Goal: Communication & Community: Answer question/provide support

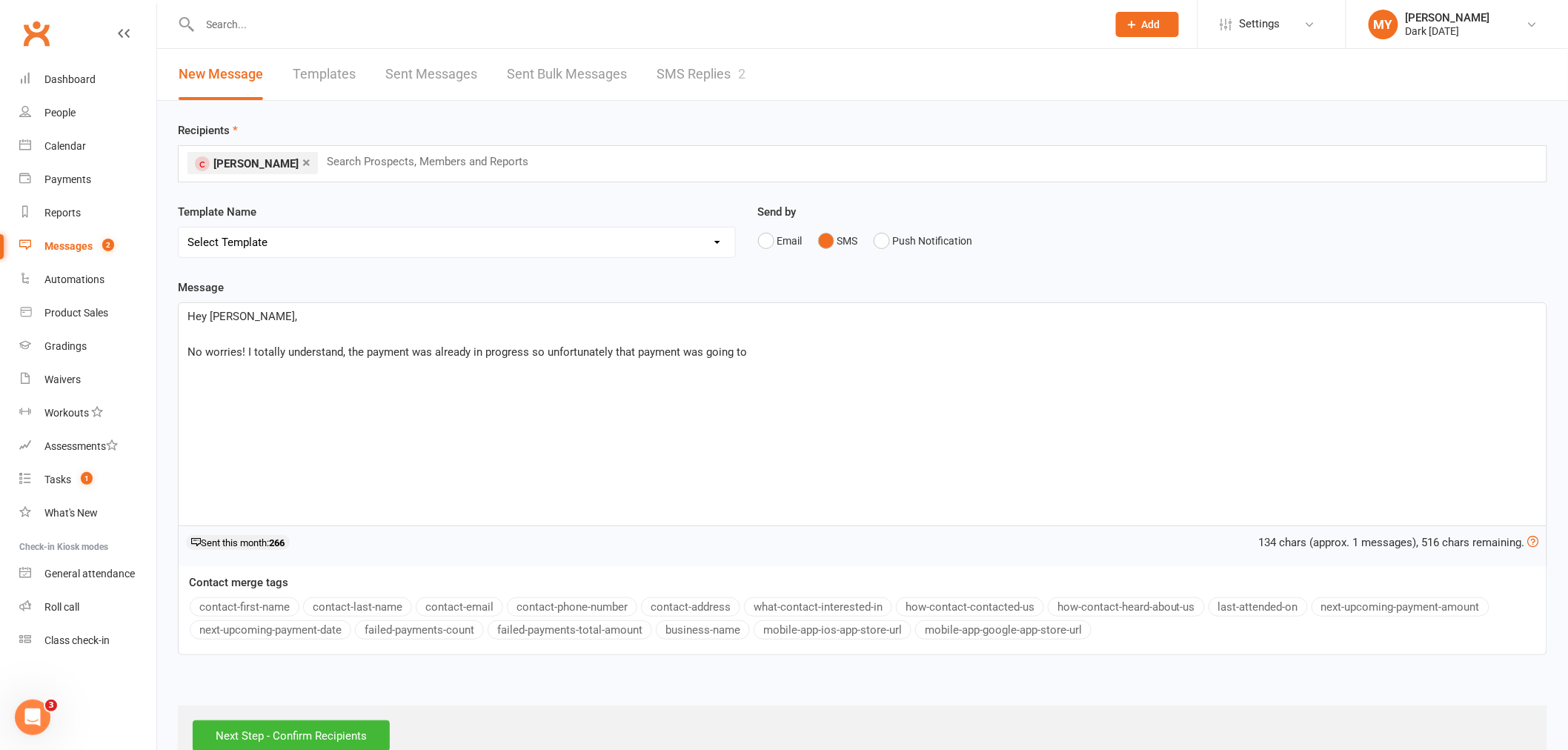
click at [753, 350] on p "No worries! I totally understand, the payment was already in progress so unfort…" at bounding box center [862, 352] width 1350 height 18
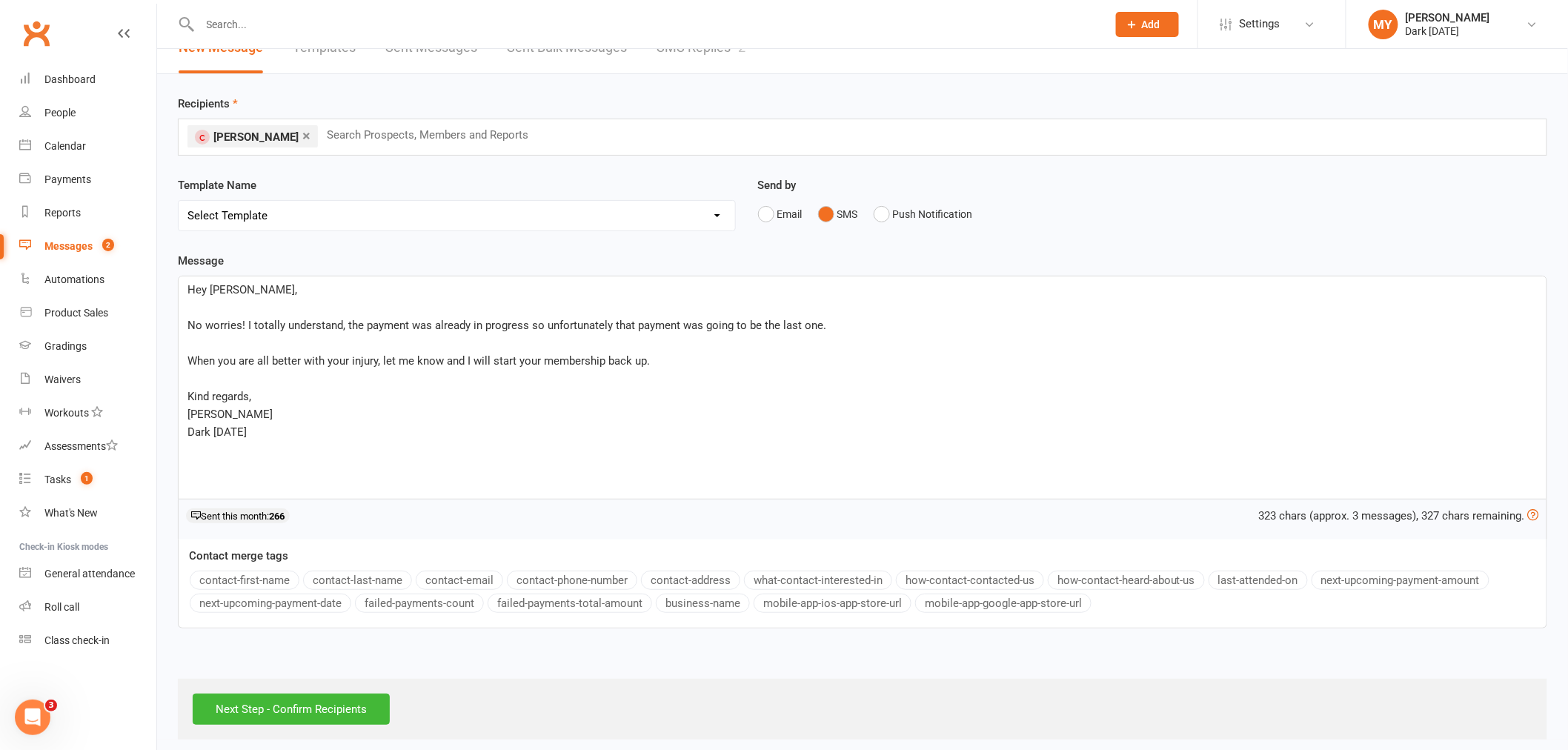
scroll to position [38, 0]
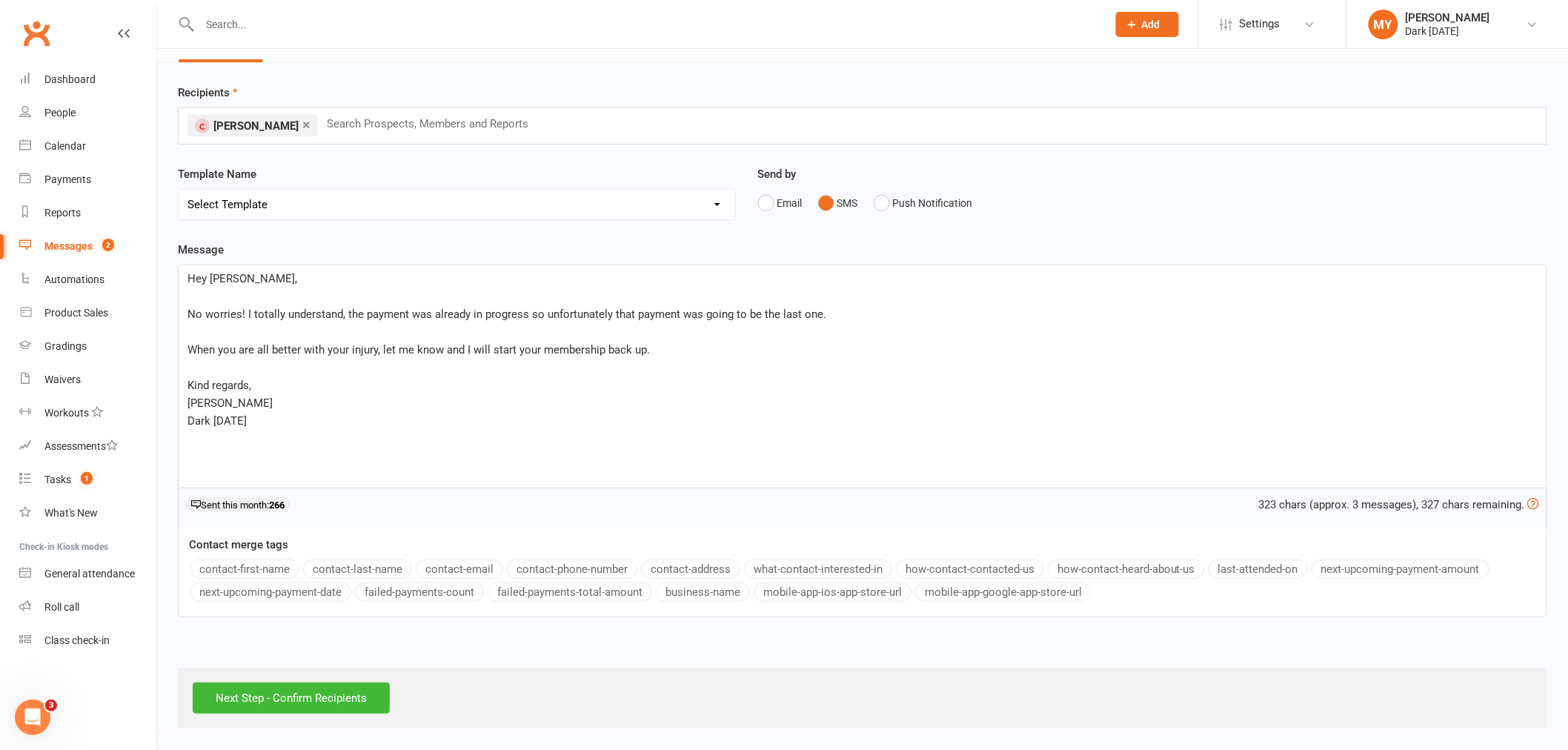
click at [345, 722] on div "Next Step - Confirm Recipients" at bounding box center [862, 698] width 1369 height 61
click at [333, 695] on input "Next Step - Confirm Recipients" at bounding box center [291, 698] width 197 height 31
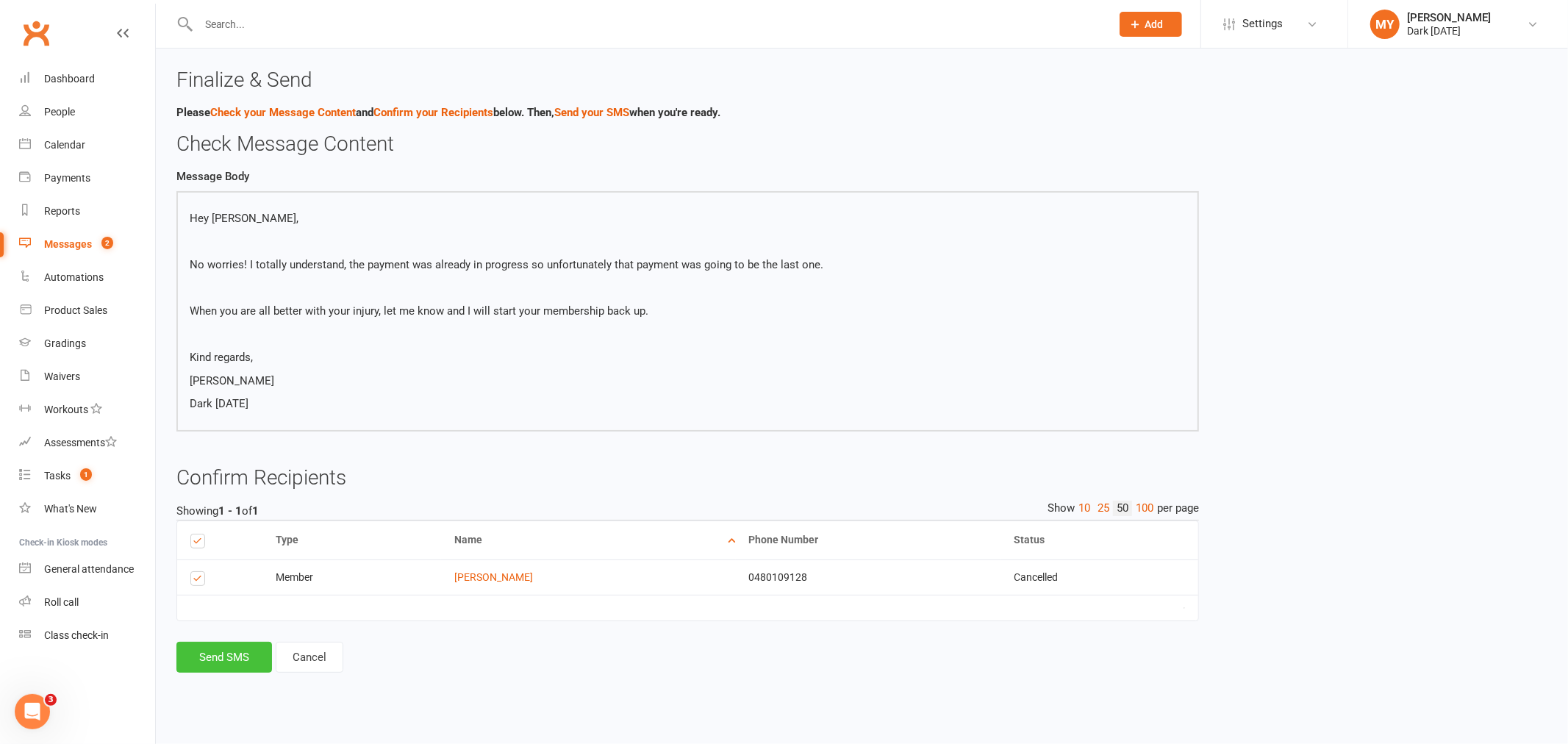
click at [248, 664] on button "Send SMS" at bounding box center [224, 657] width 95 height 31
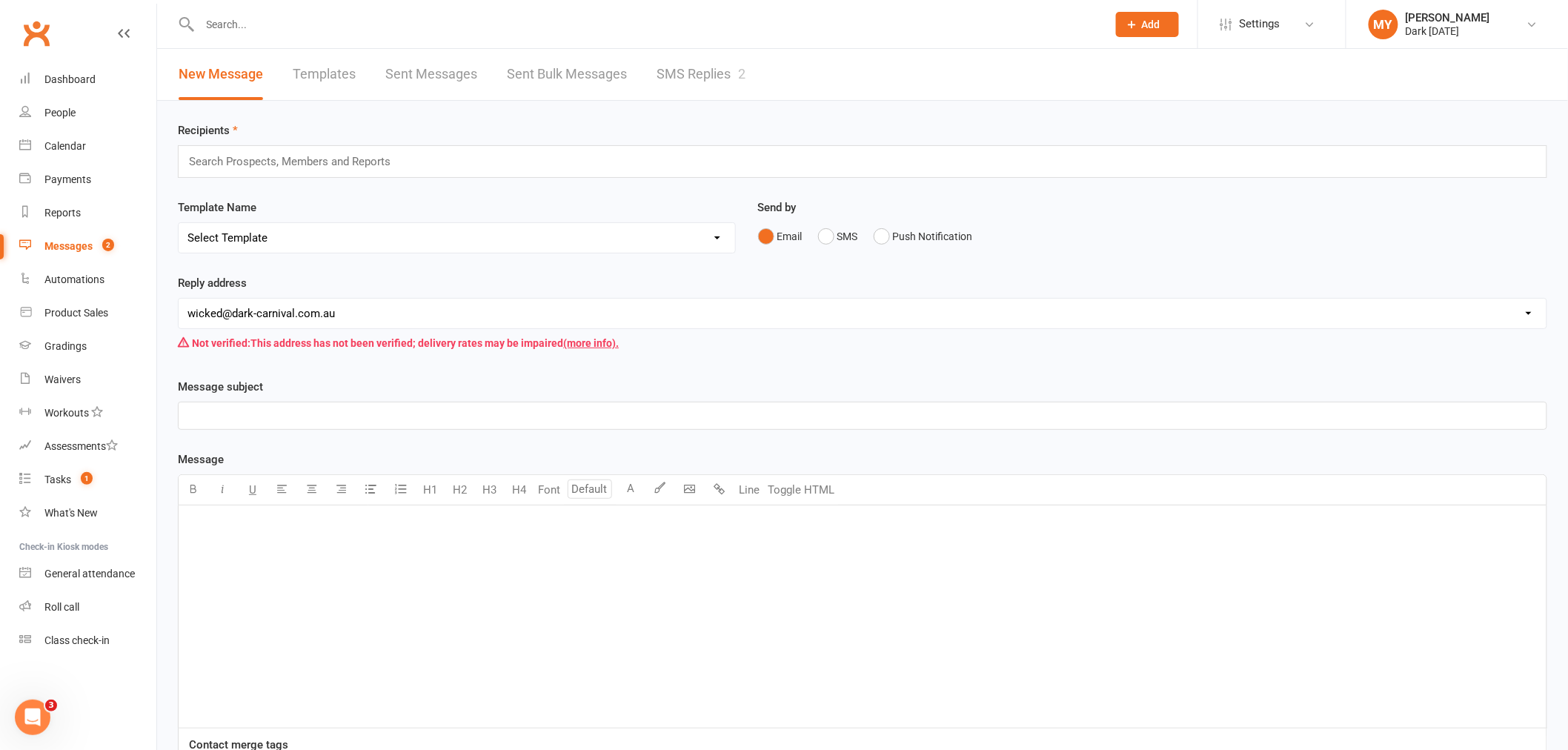
click at [689, 82] on link "SMS Replies 2" at bounding box center [700, 75] width 89 height 51
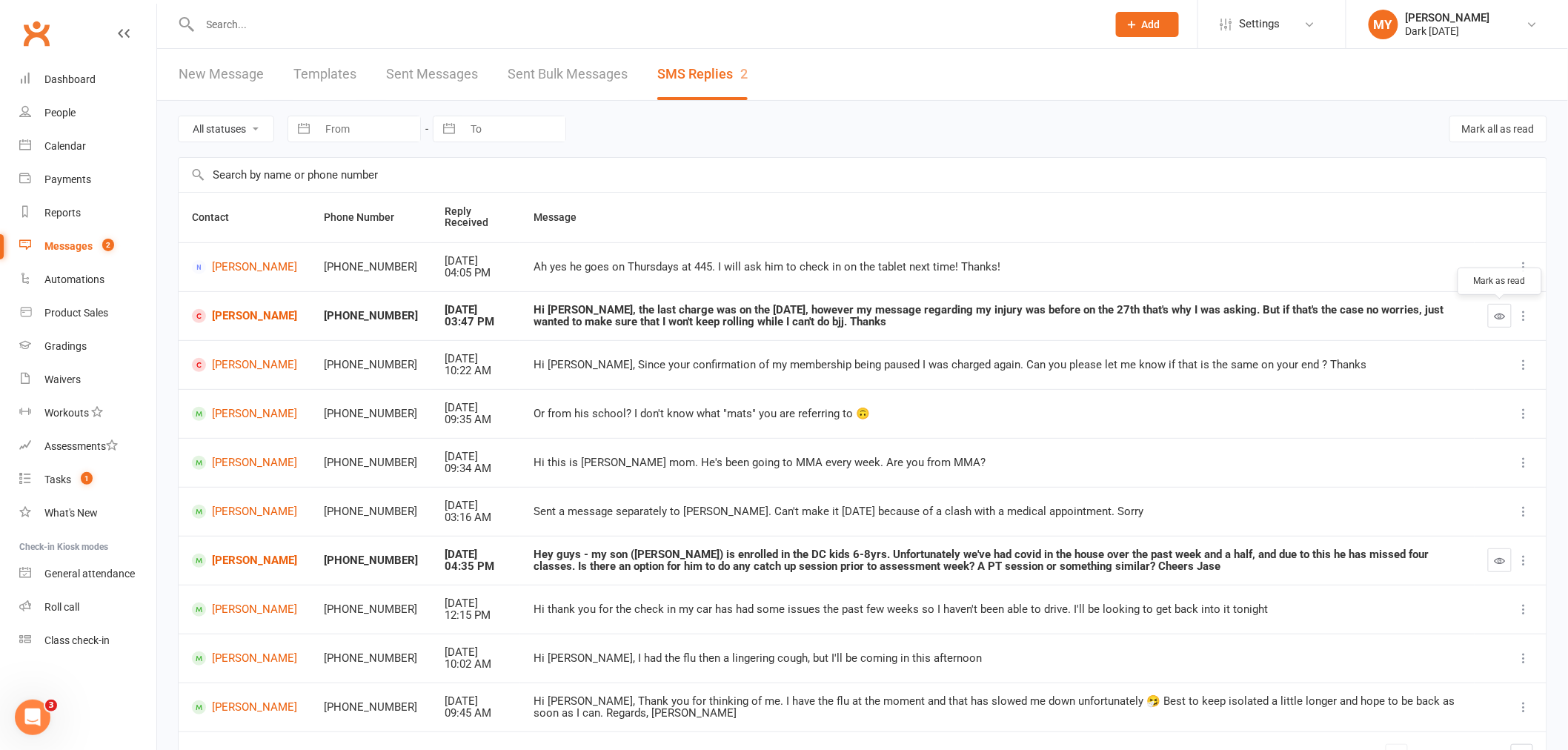
click at [1510, 317] on button "button" at bounding box center [1500, 316] width 24 height 24
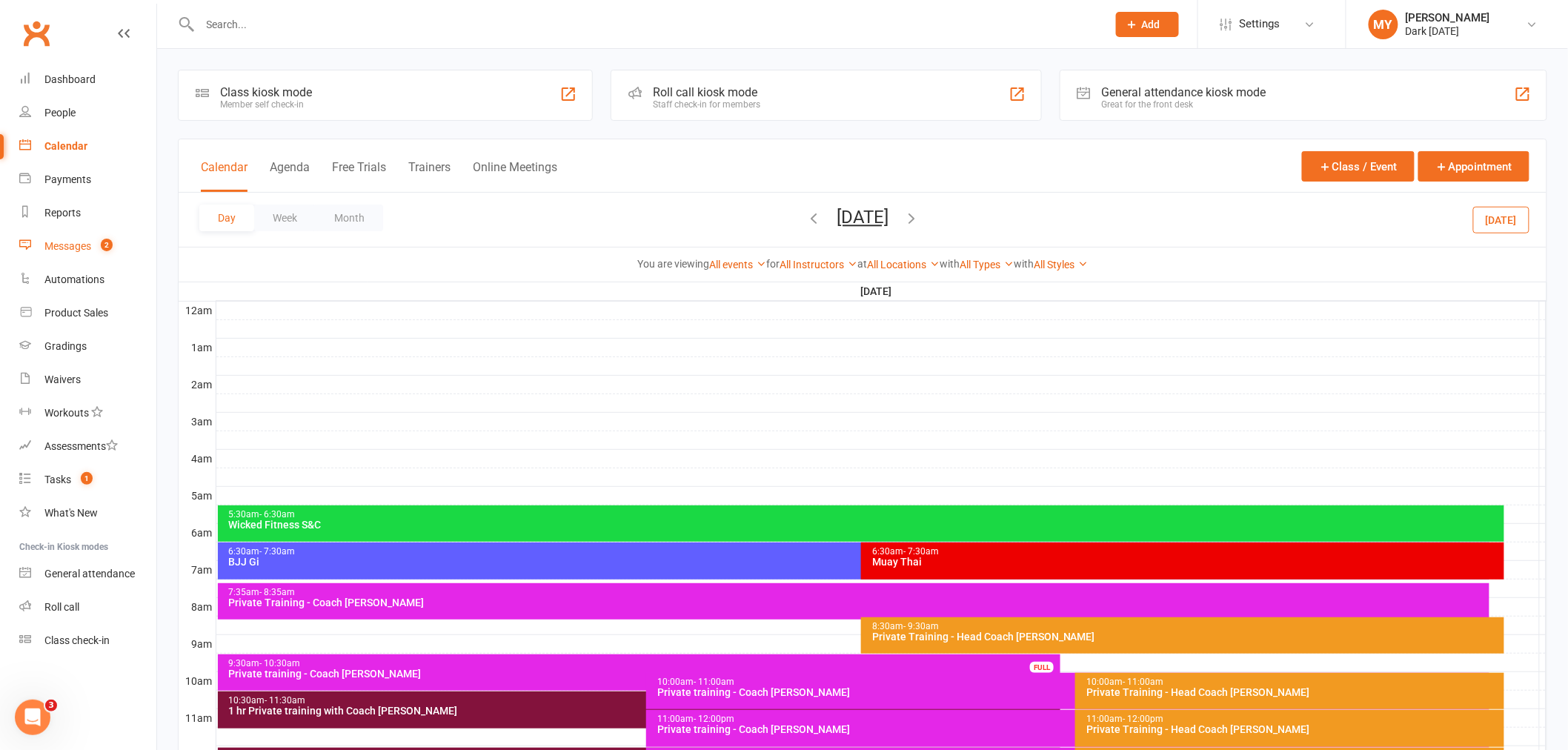
click at [109, 243] on span "2" at bounding box center [107, 245] width 12 height 13
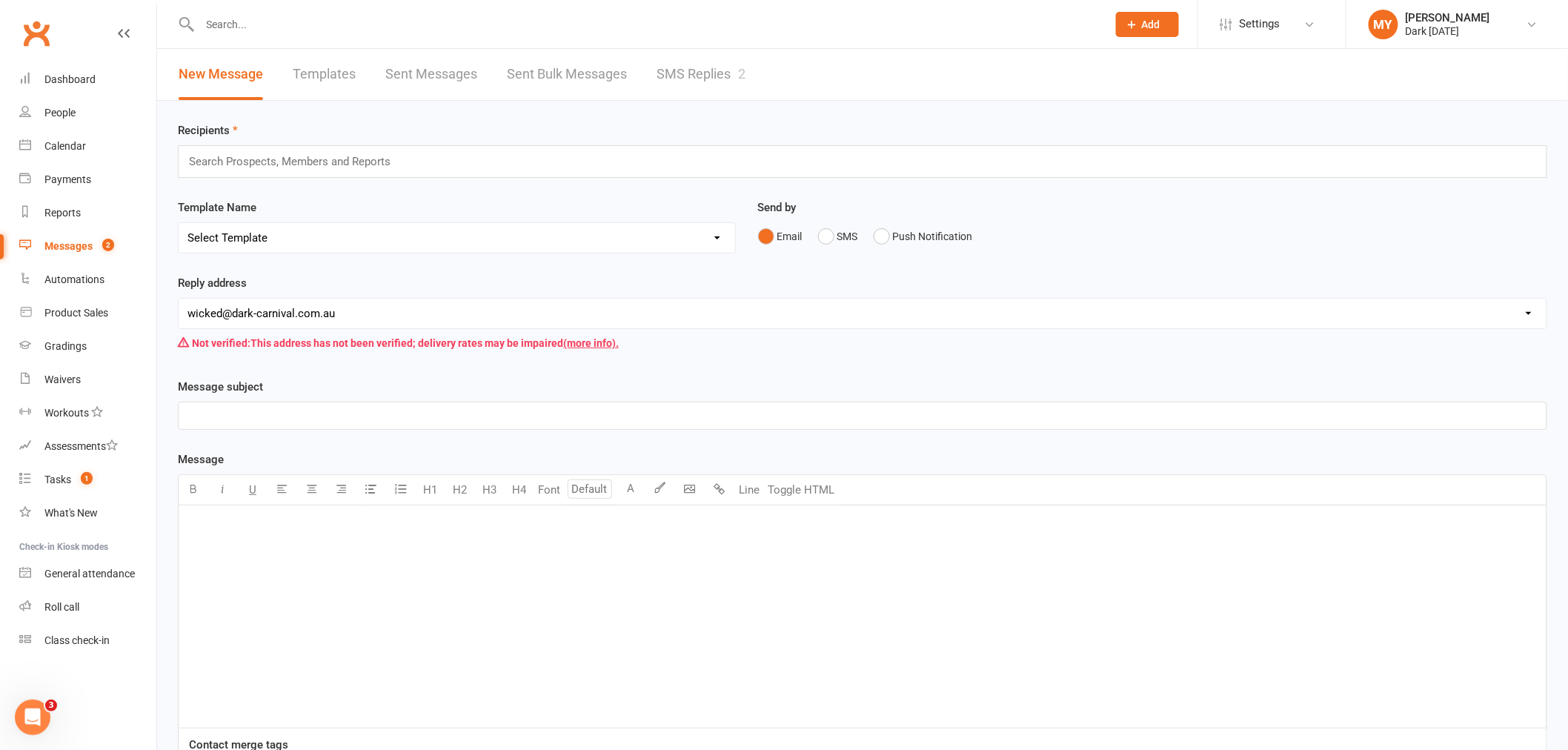
click at [687, 106] on div "Recipients Search Prospects, Members and Reports Template Name Select Template …" at bounding box center [862, 514] width 1411 height 828
click at [690, 91] on link "SMS Replies 2" at bounding box center [700, 75] width 89 height 51
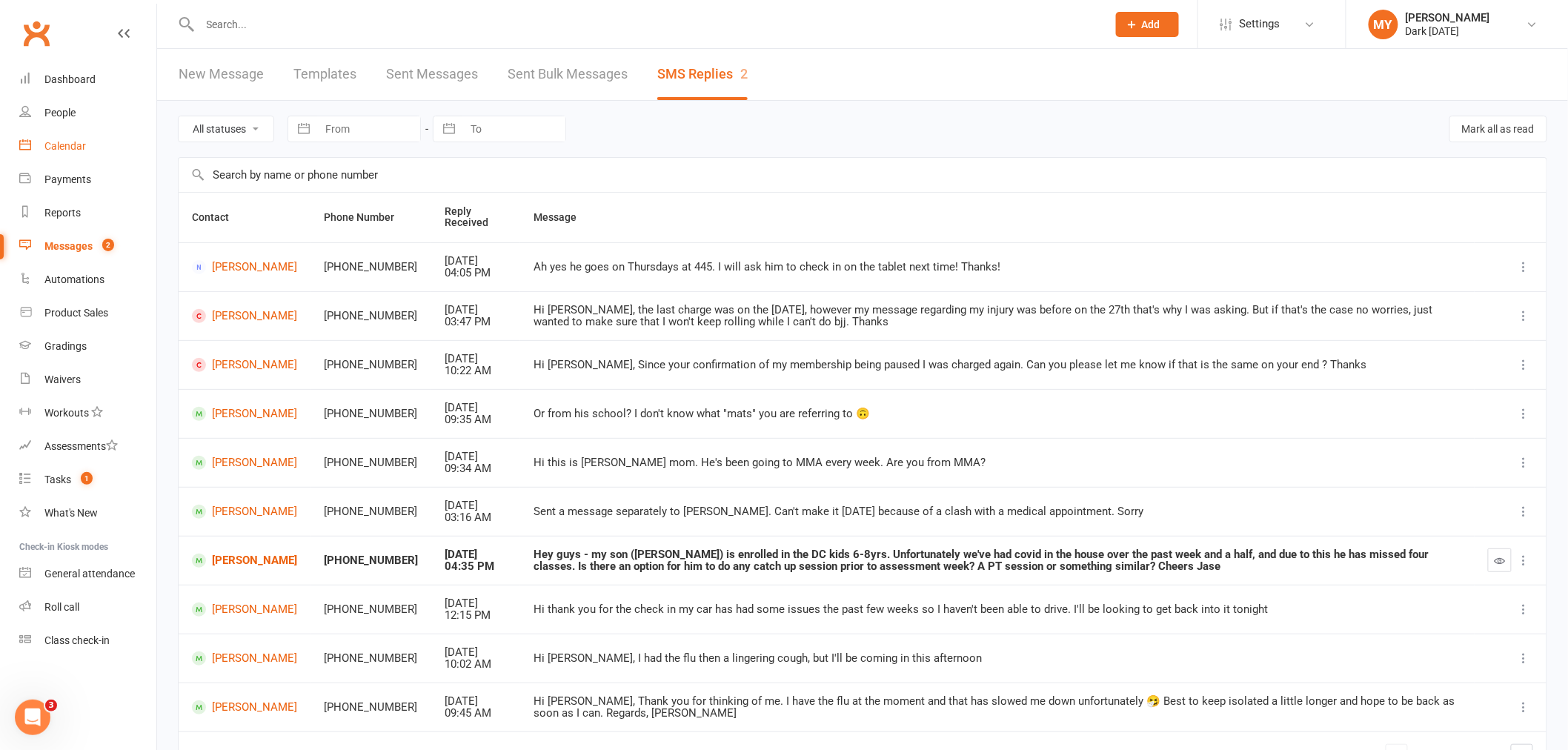
click at [76, 138] on link "Calendar" at bounding box center [87, 147] width 137 height 34
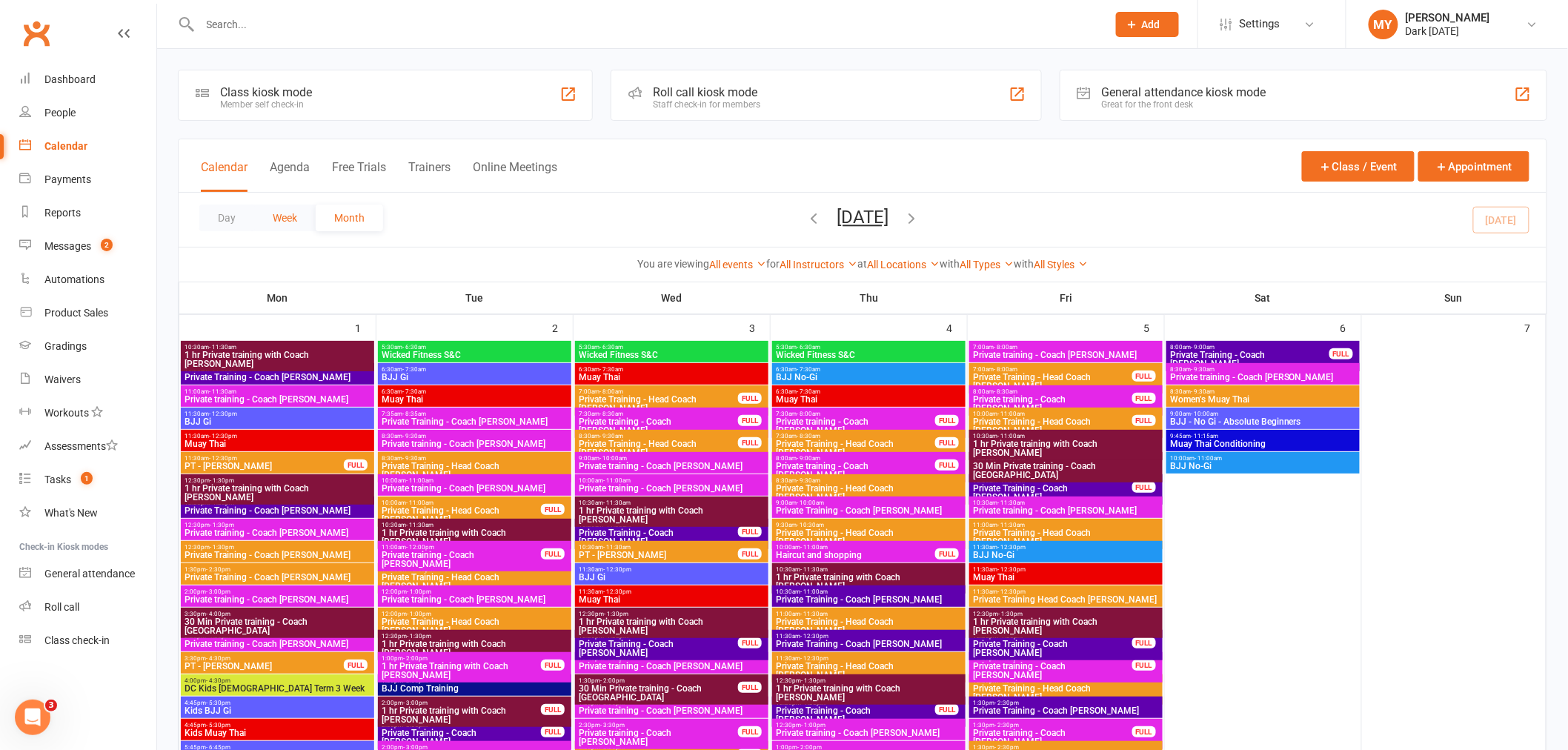
click at [272, 224] on button "Week" at bounding box center [284, 217] width 62 height 26
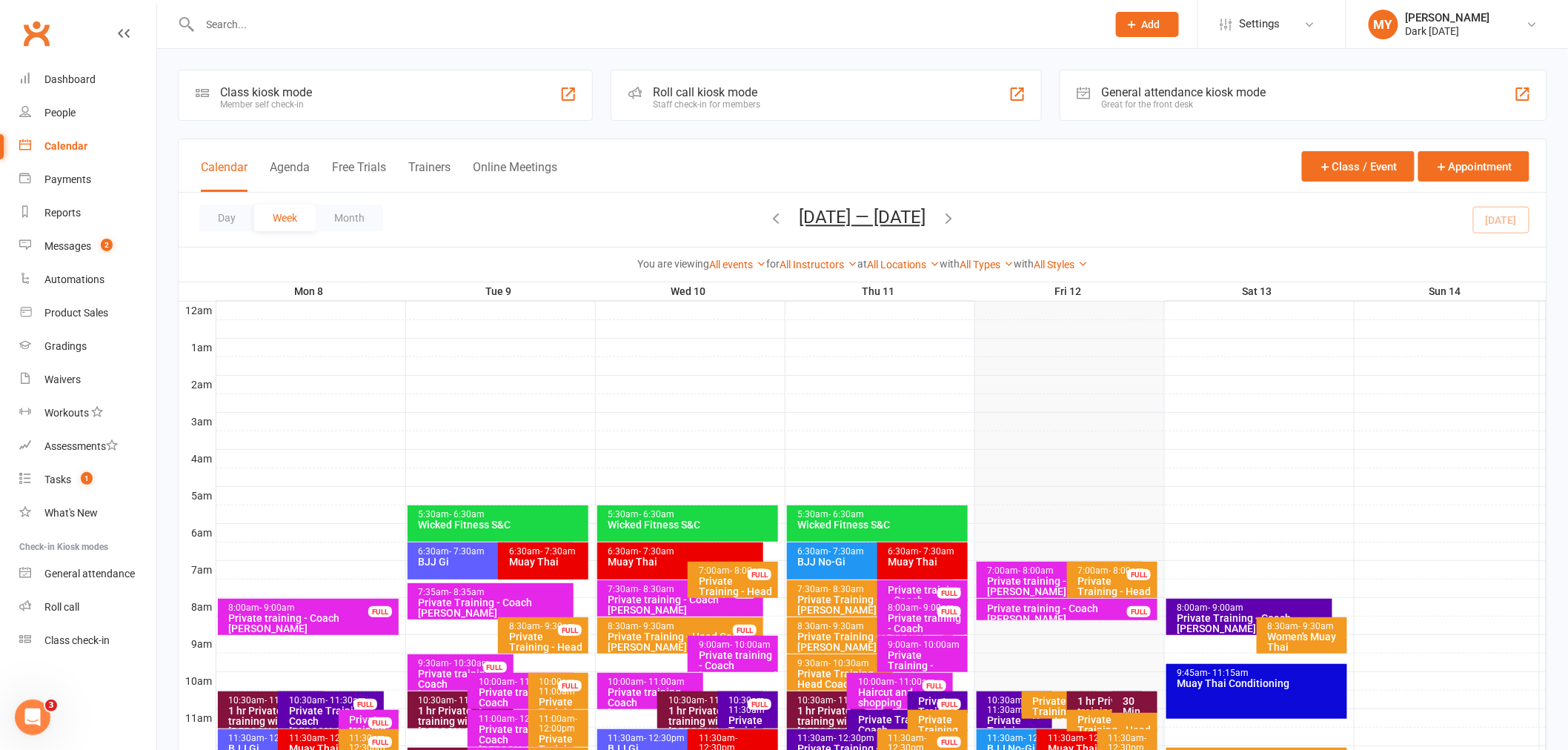
click at [944, 216] on icon "button" at bounding box center [949, 218] width 16 height 16
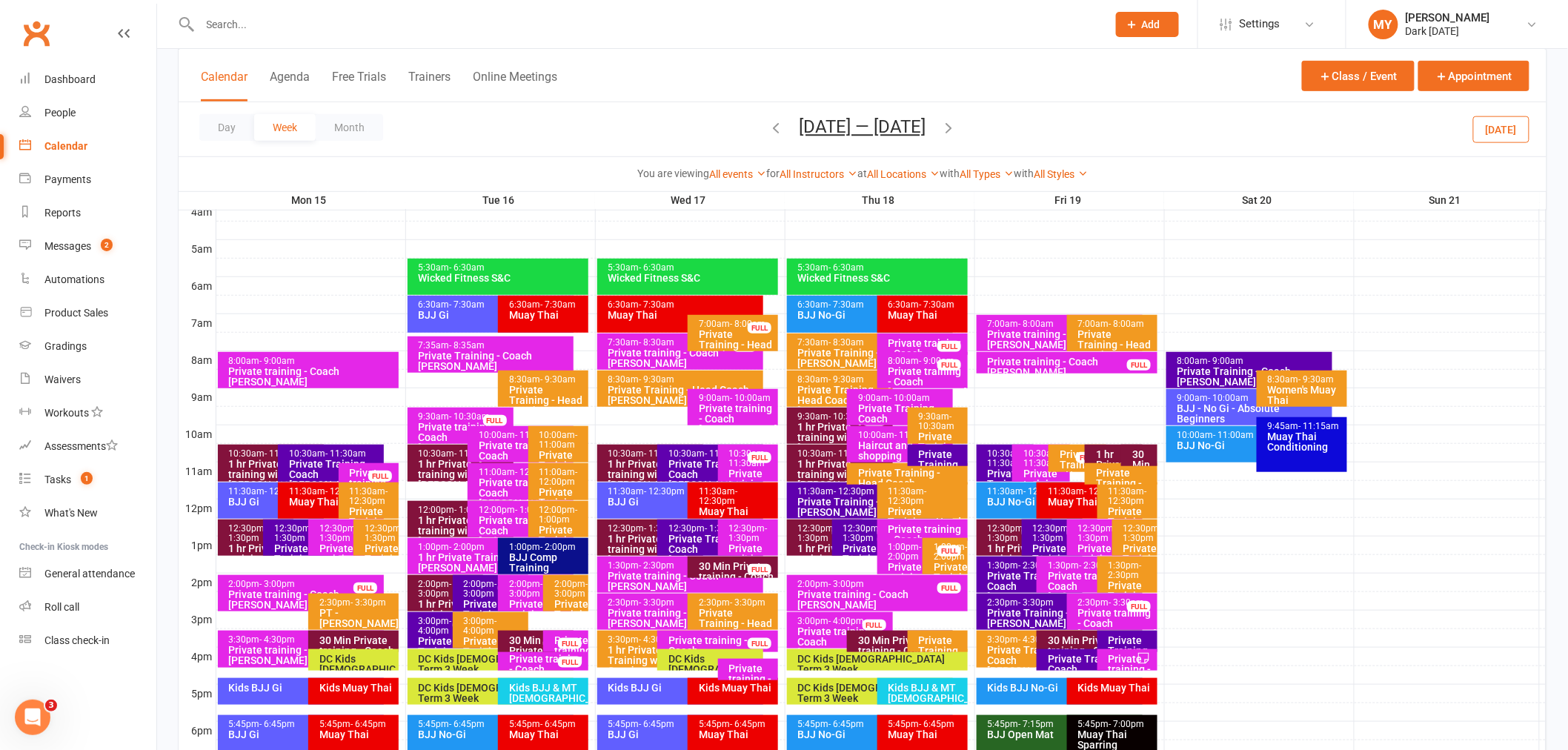
scroll to position [487, 0]
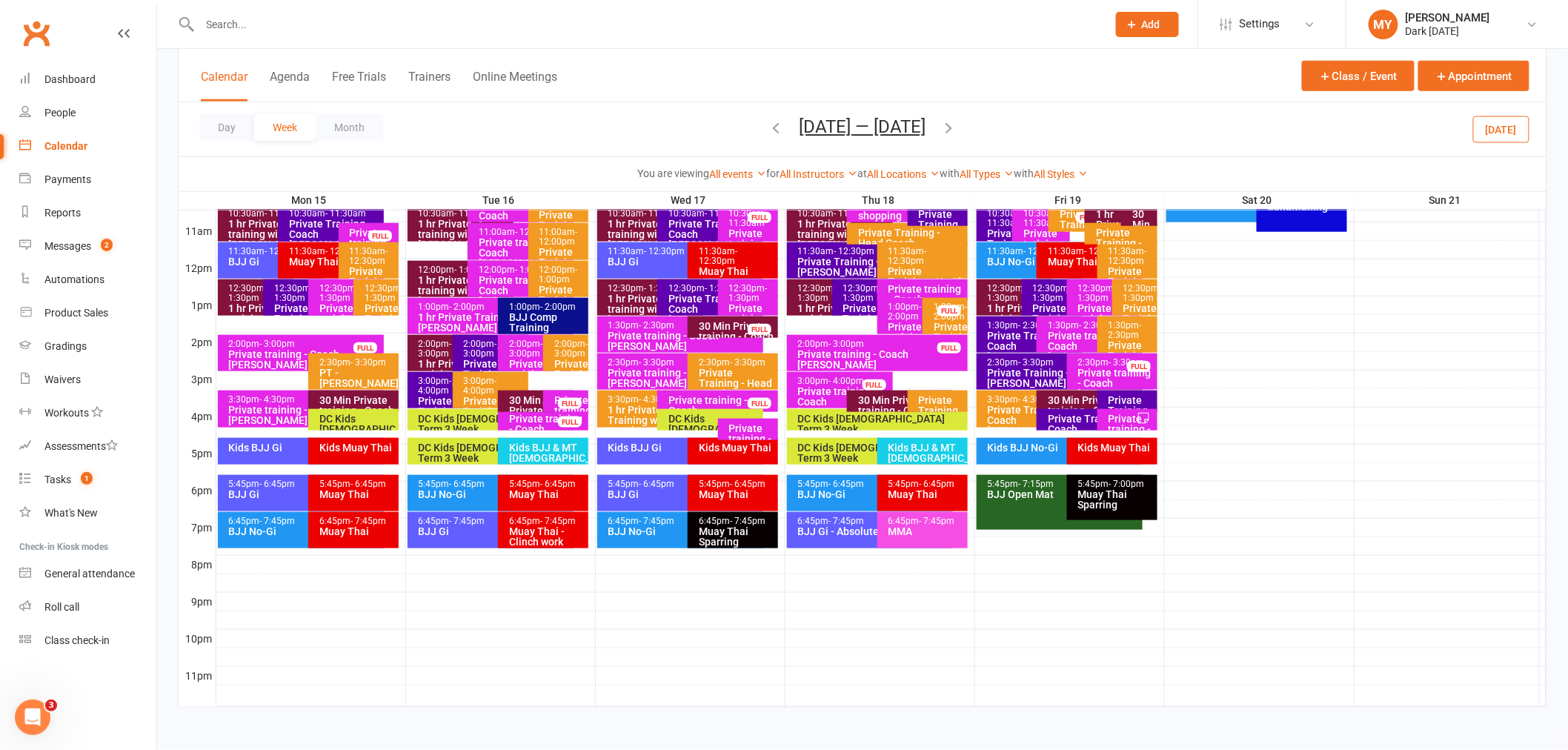
click at [558, 402] on div "FULL" at bounding box center [570, 404] width 24 height 11
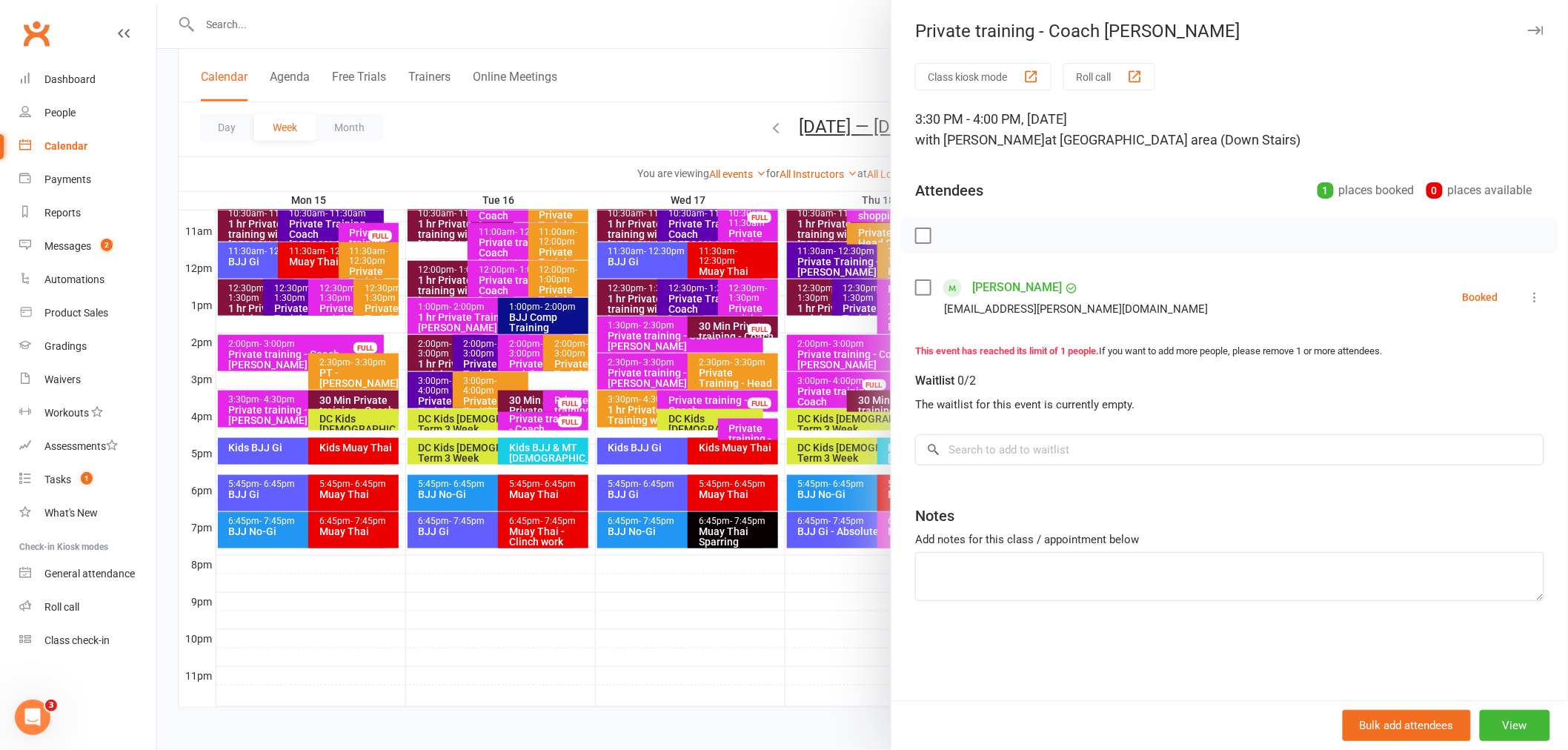
click at [549, 418] on div at bounding box center [862, 375] width 1411 height 750
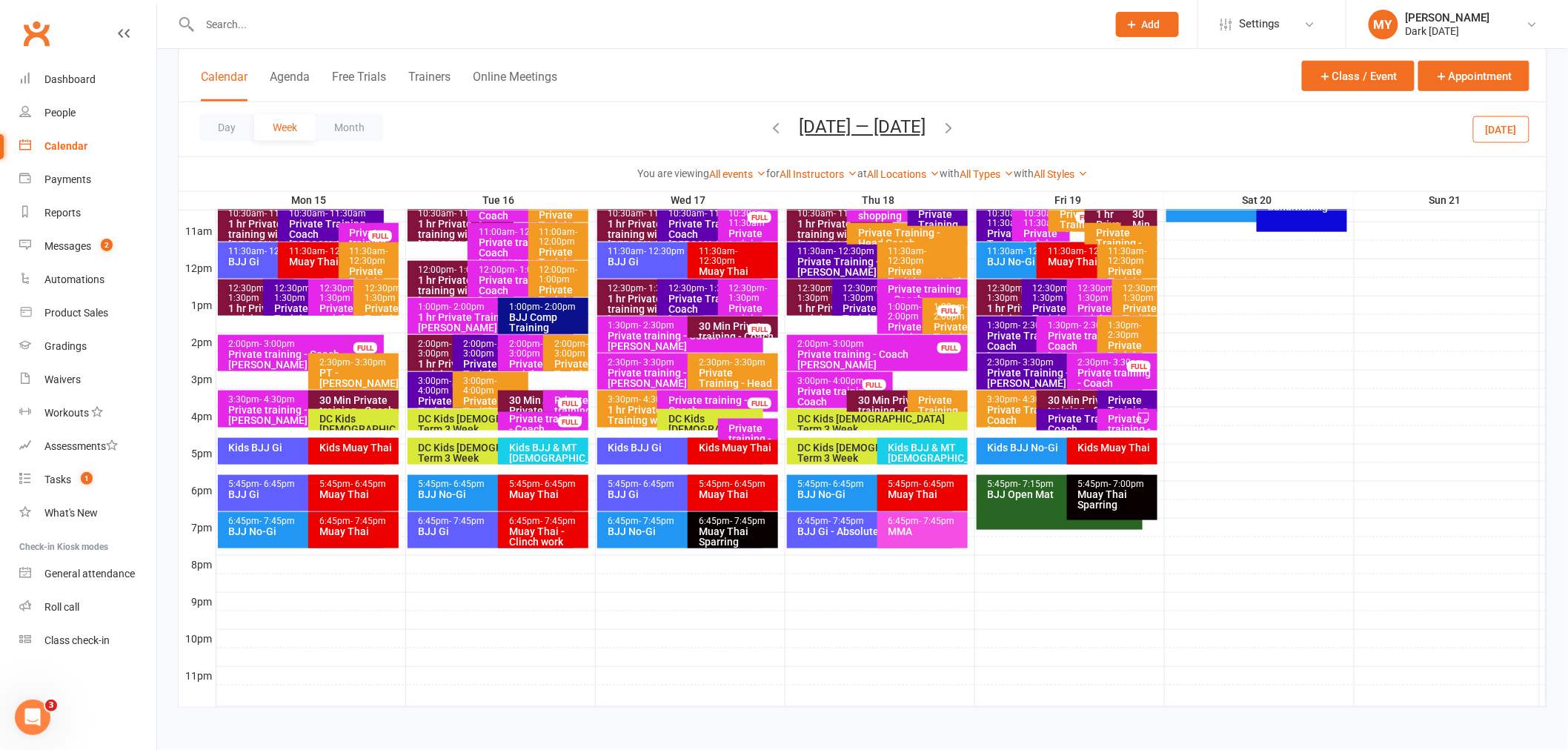
click at [549, 418] on div "Private training - Coach [PERSON_NAME]" at bounding box center [546, 429] width 77 height 31
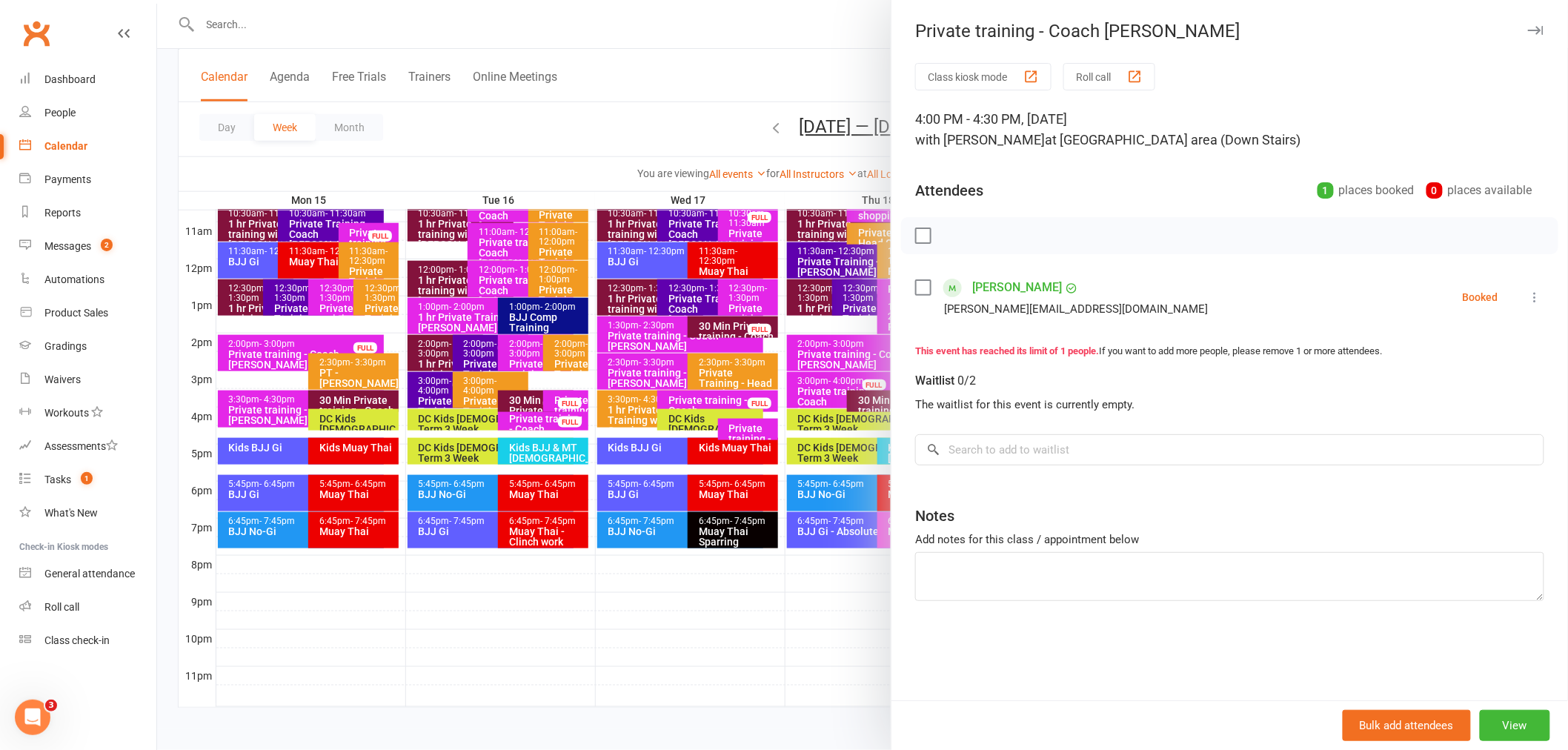
click at [564, 402] on div at bounding box center [862, 375] width 1411 height 750
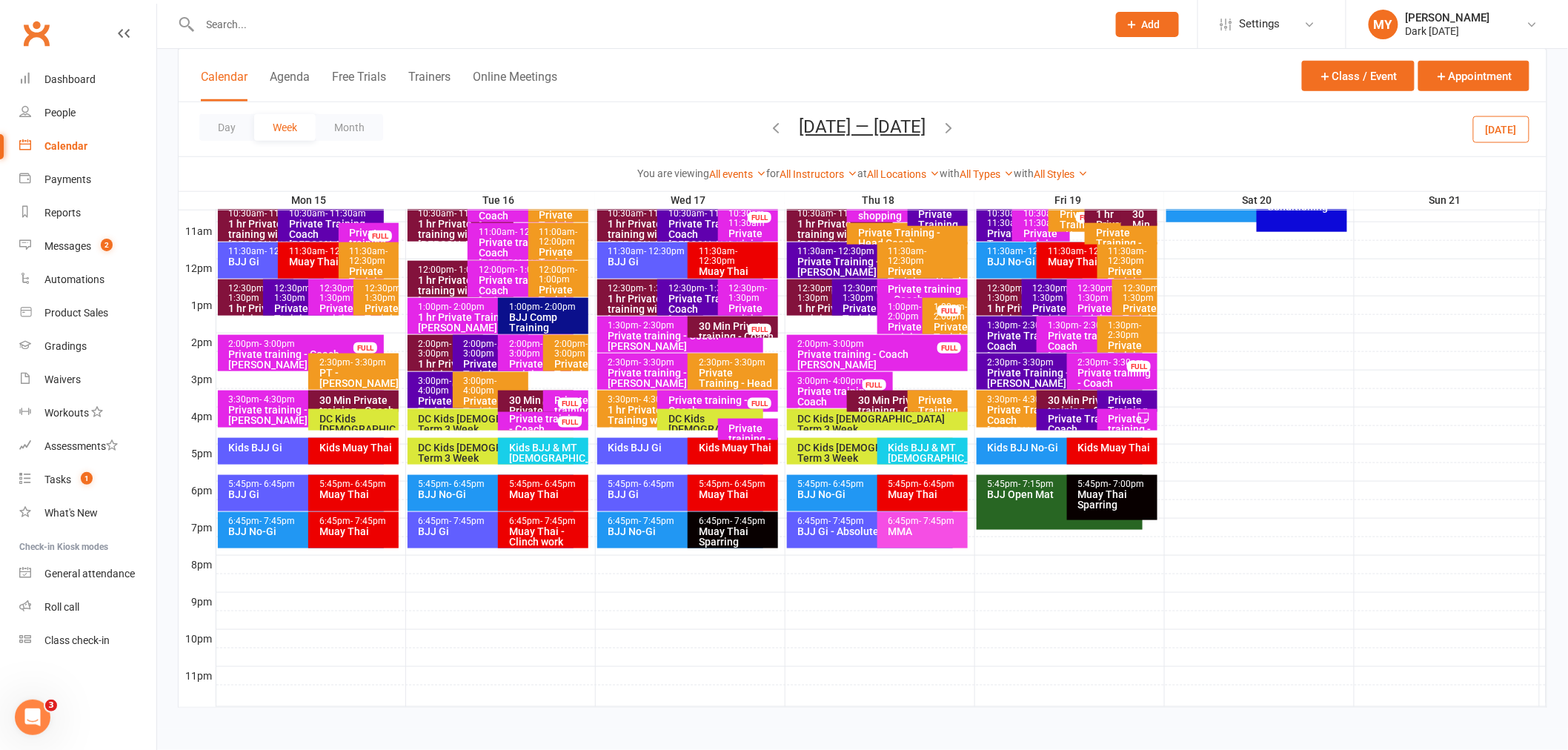
click at [564, 402] on div "FULL" at bounding box center [570, 404] width 24 height 11
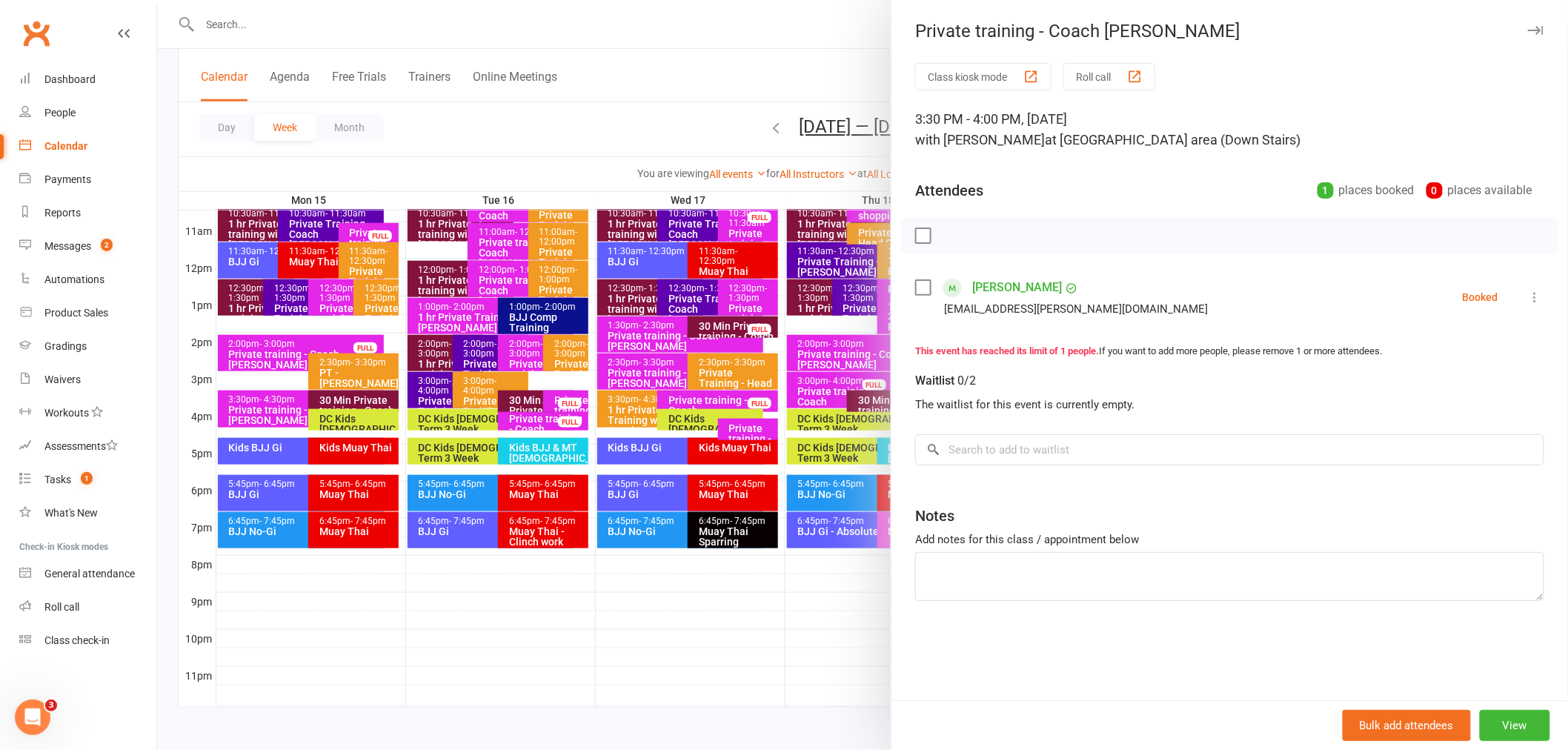
click at [562, 372] on div at bounding box center [862, 375] width 1411 height 750
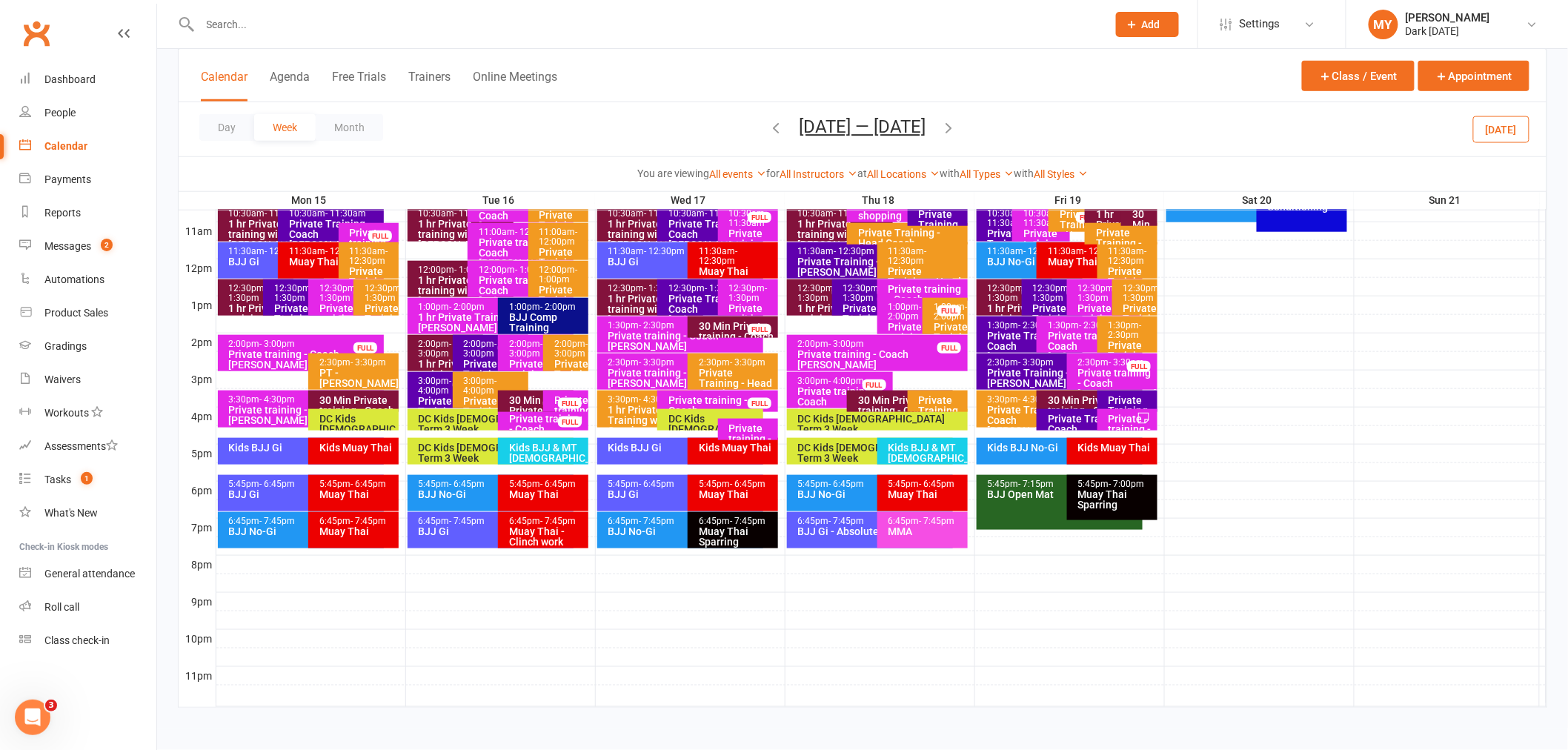
click at [562, 382] on div at bounding box center [881, 379] width 1330 height 18
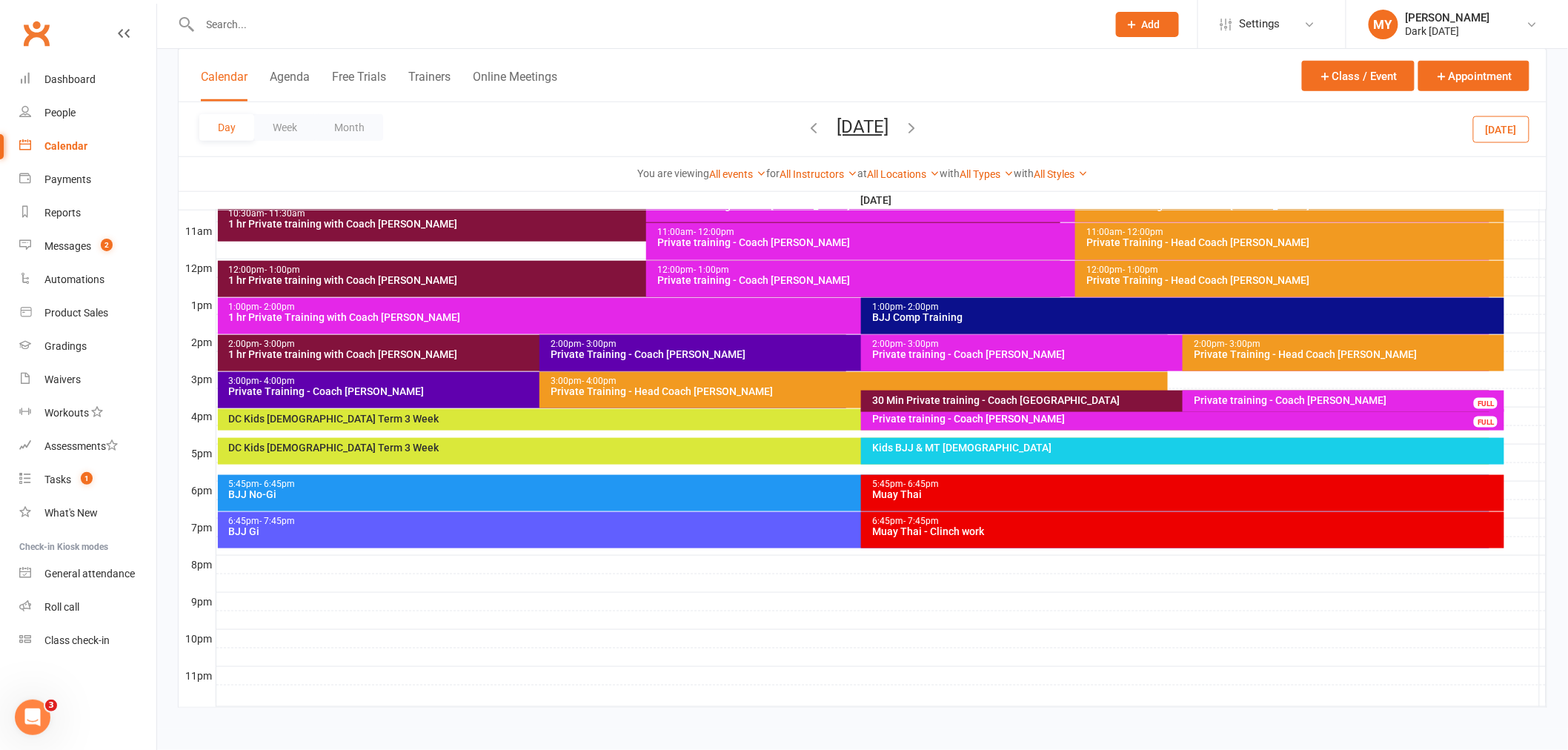
click at [1241, 396] on div "Private training - Coach [PERSON_NAME]" at bounding box center [1347, 400] width 308 height 10
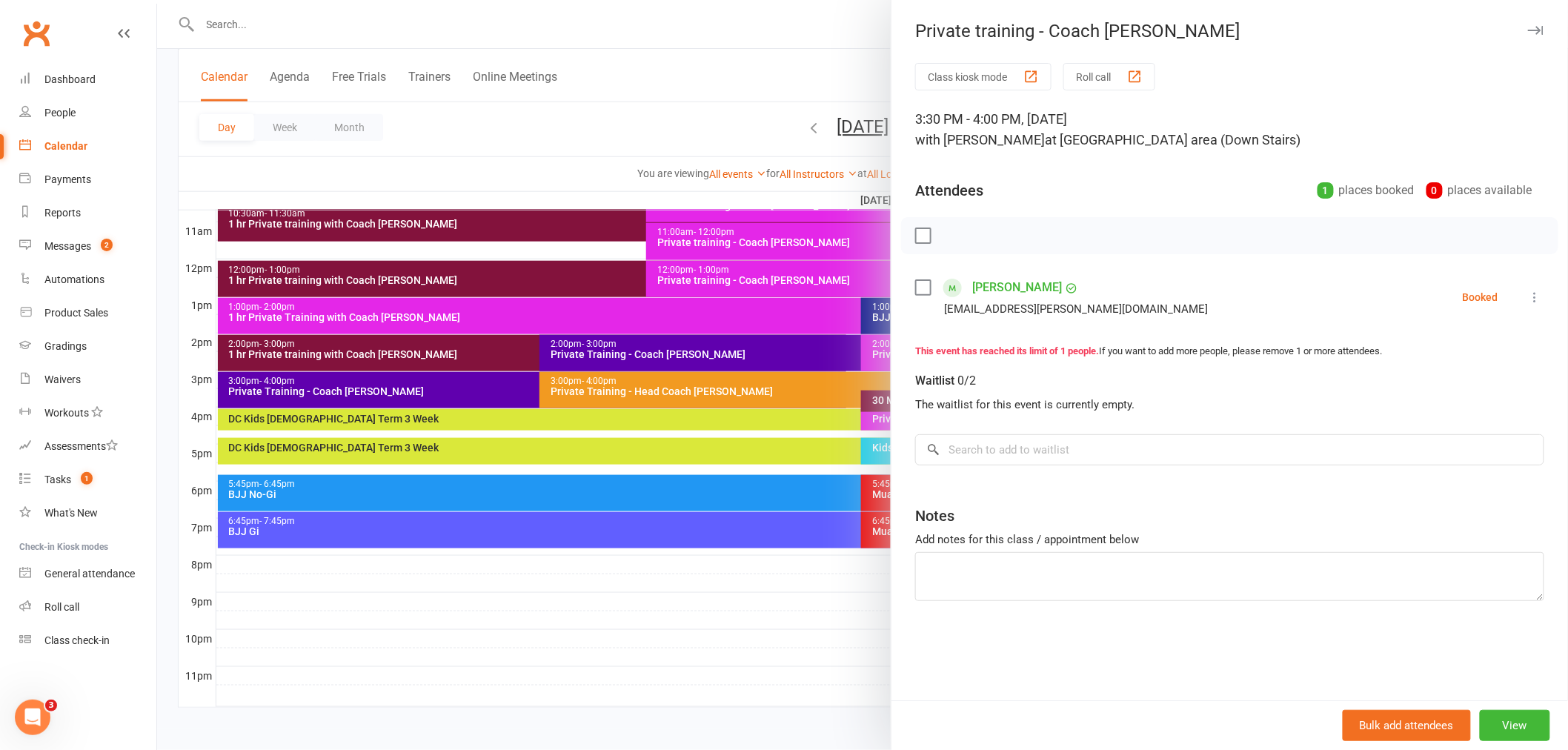
click at [658, 625] on div at bounding box center [862, 375] width 1411 height 750
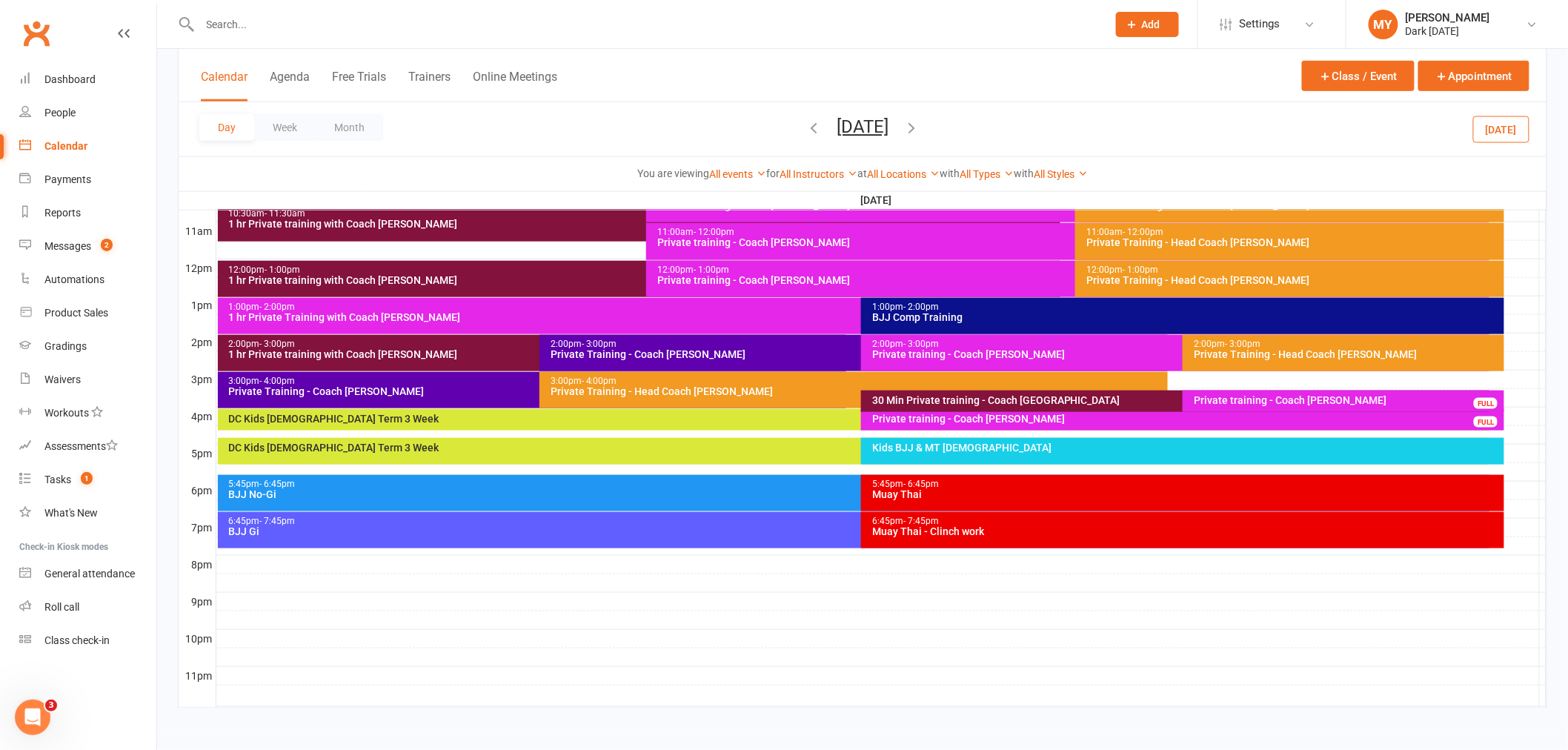
click at [1086, 349] on div "Private training - Coach [PERSON_NAME]" at bounding box center [1179, 354] width 615 height 10
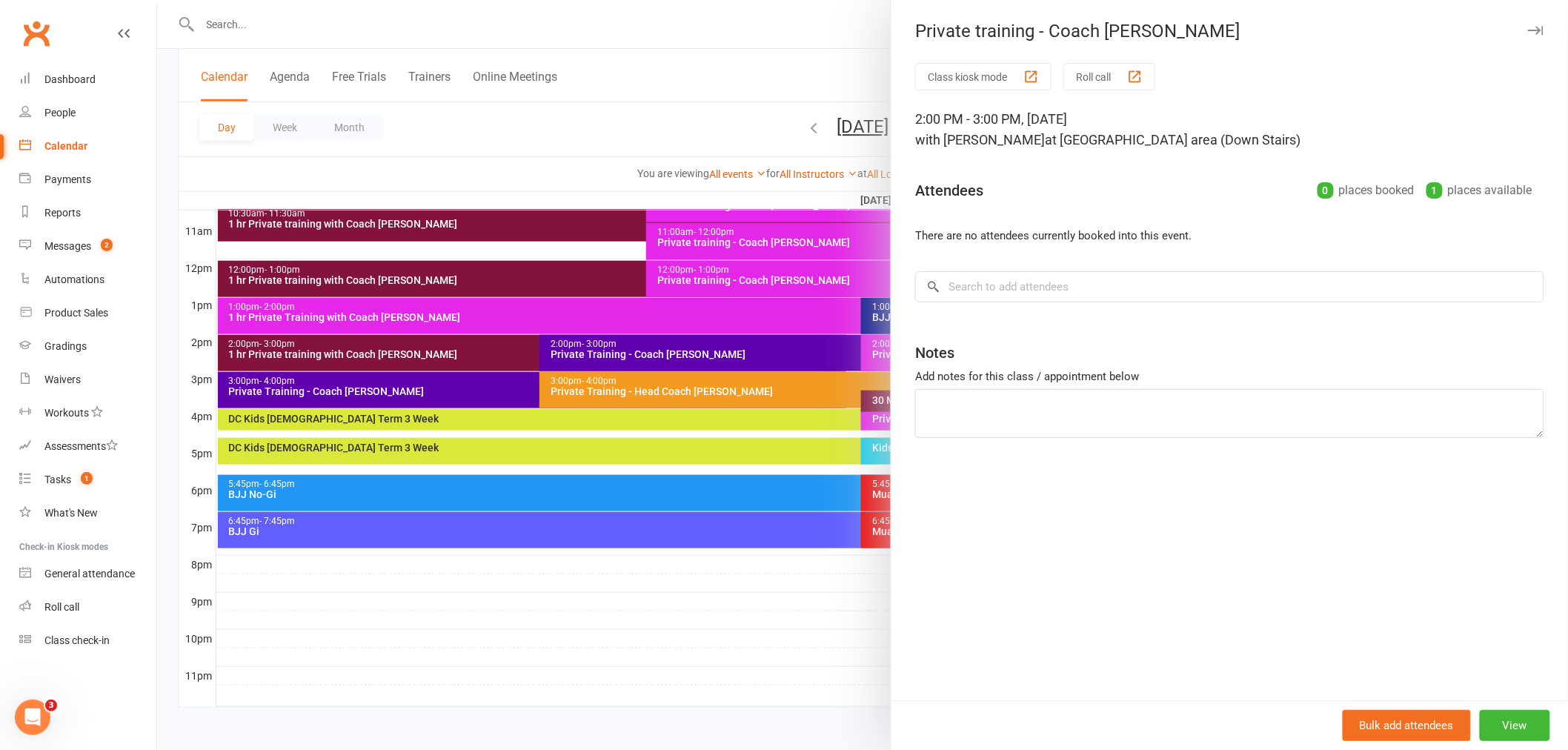
click at [671, 597] on div at bounding box center [862, 375] width 1411 height 750
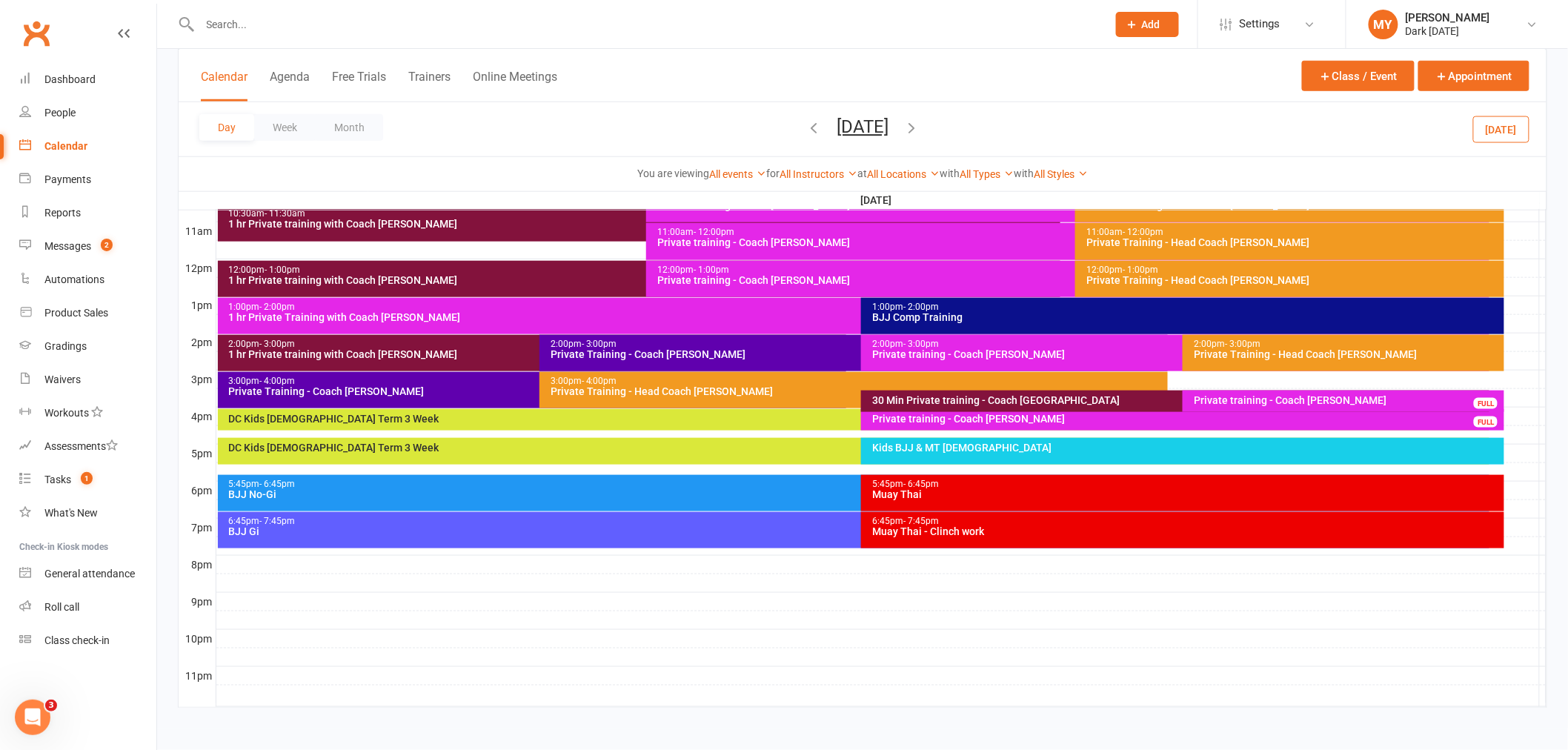
click at [671, 387] on div "Private Training - Head Coach [PERSON_NAME]" at bounding box center [857, 391] width 615 height 10
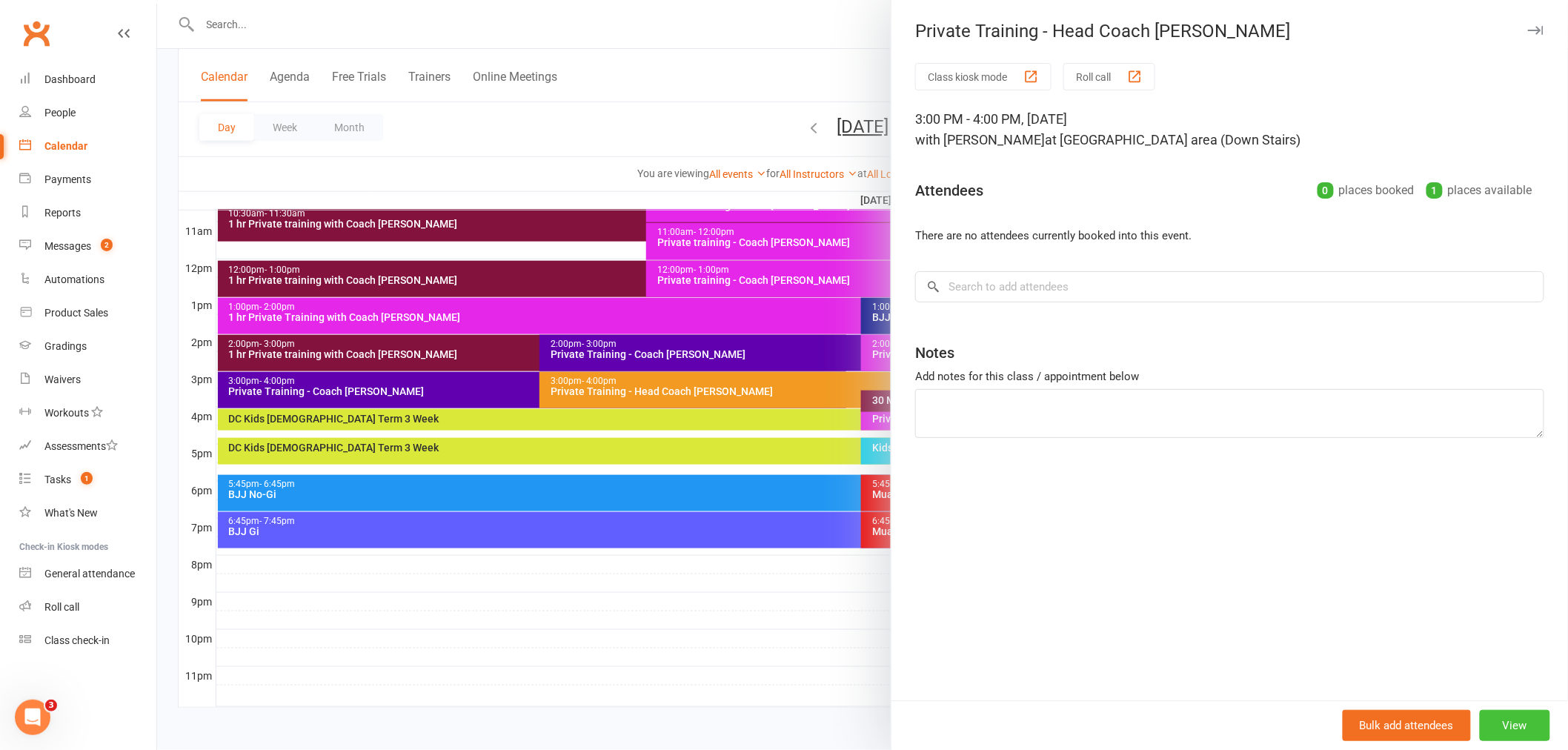
click at [1513, 728] on button "View" at bounding box center [1515, 725] width 71 height 31
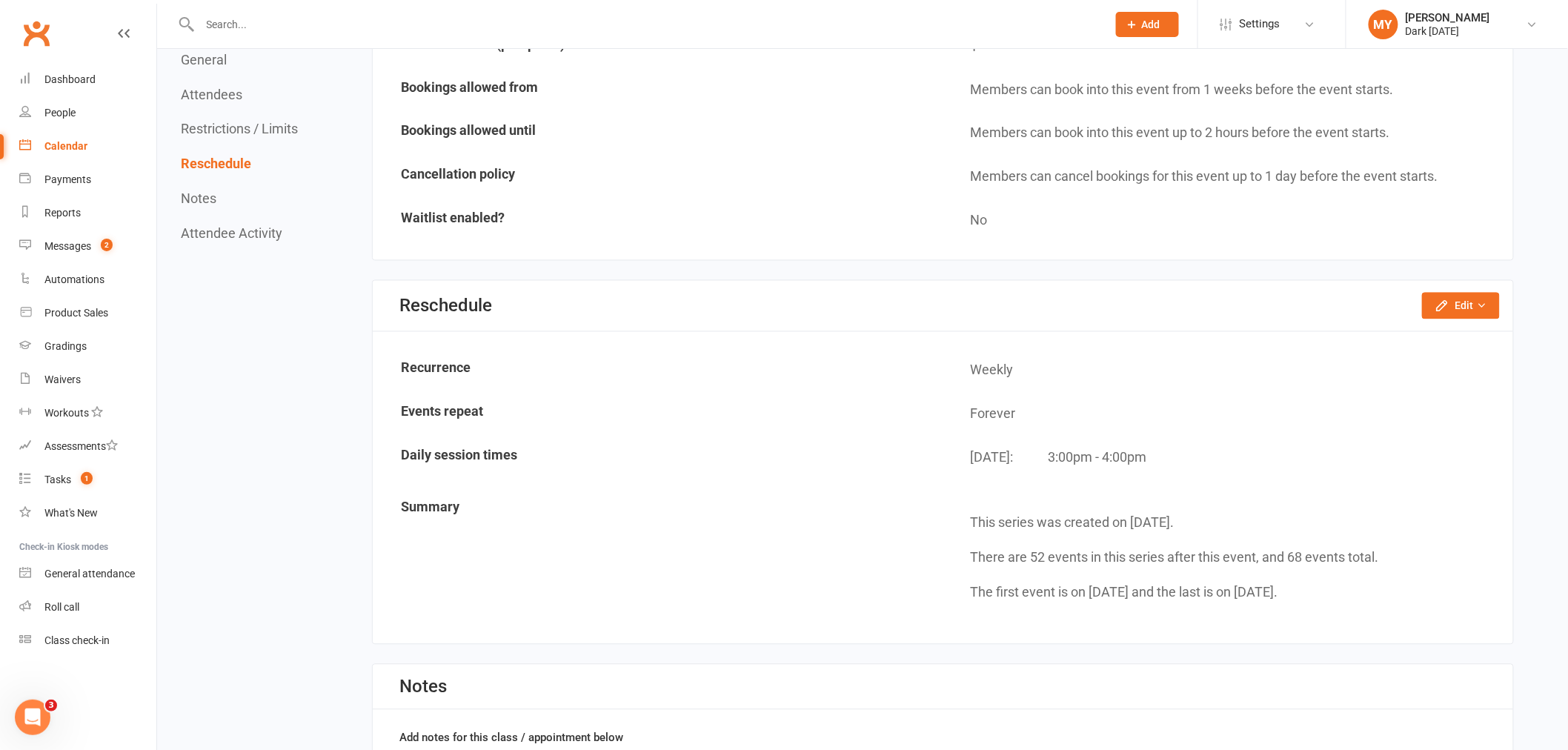
scroll to position [1070, 0]
click at [1456, 290] on button "Edit" at bounding box center [1461, 303] width 78 height 26
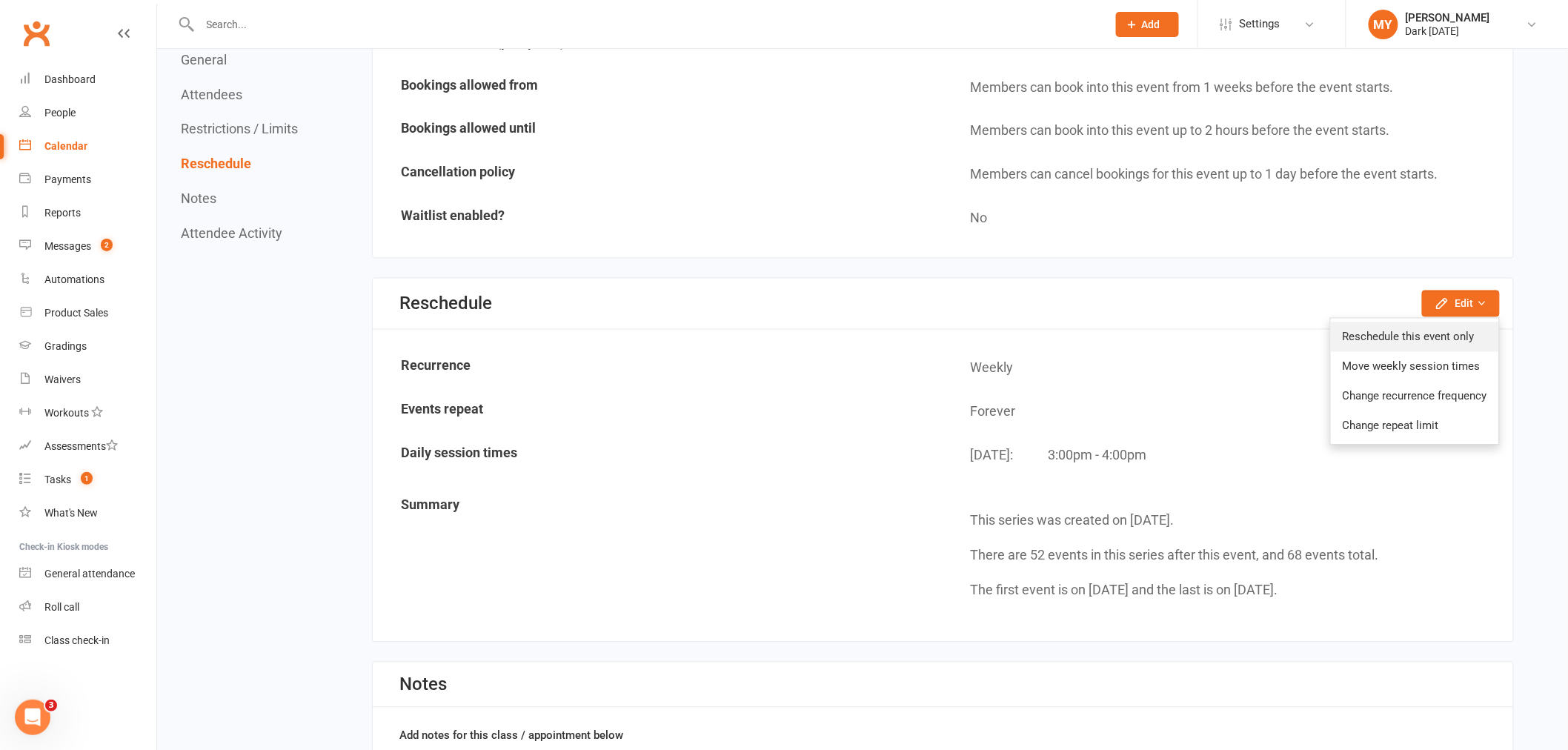
click at [1425, 322] on link "Reschedule this event only" at bounding box center [1415, 337] width 168 height 30
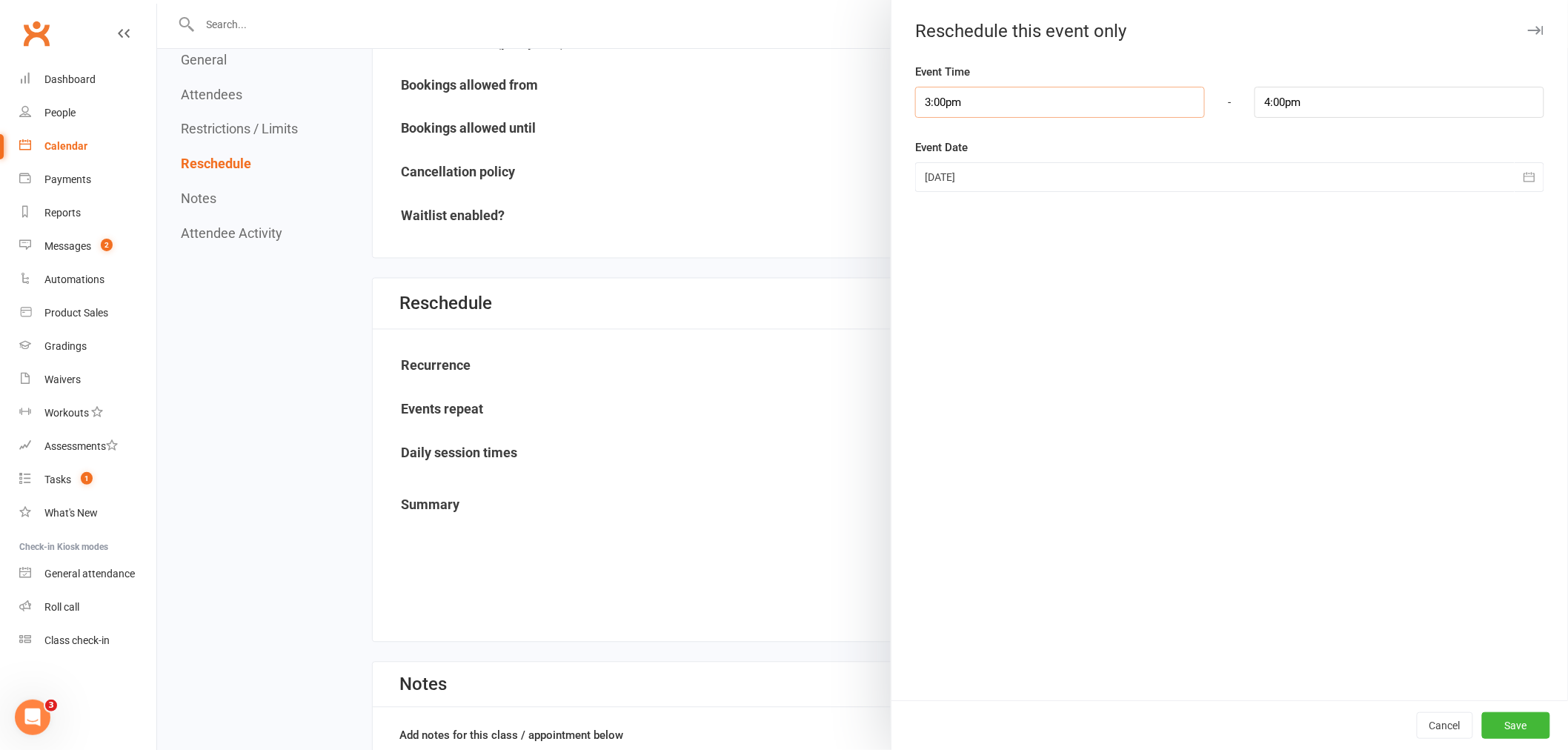
click at [1062, 99] on input "3:00pm" at bounding box center [1060, 102] width 290 height 31
click at [1377, 96] on input "4:00pm" at bounding box center [1400, 102] width 290 height 31
type input "3:30pm"
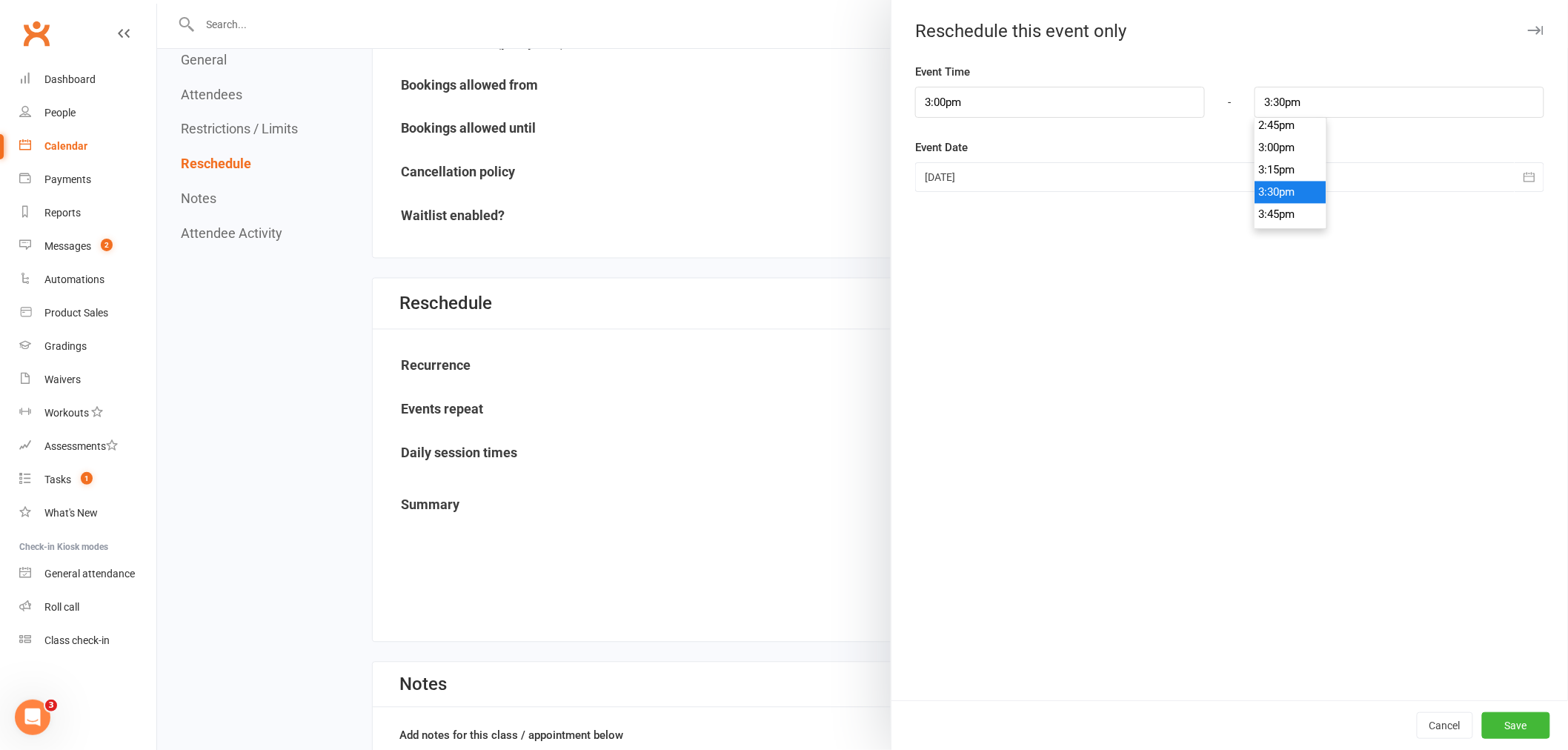
click at [1275, 192] on li "3:30pm" at bounding box center [1290, 192] width 71 height 22
click at [1519, 724] on button "Save" at bounding box center [1515, 725] width 68 height 26
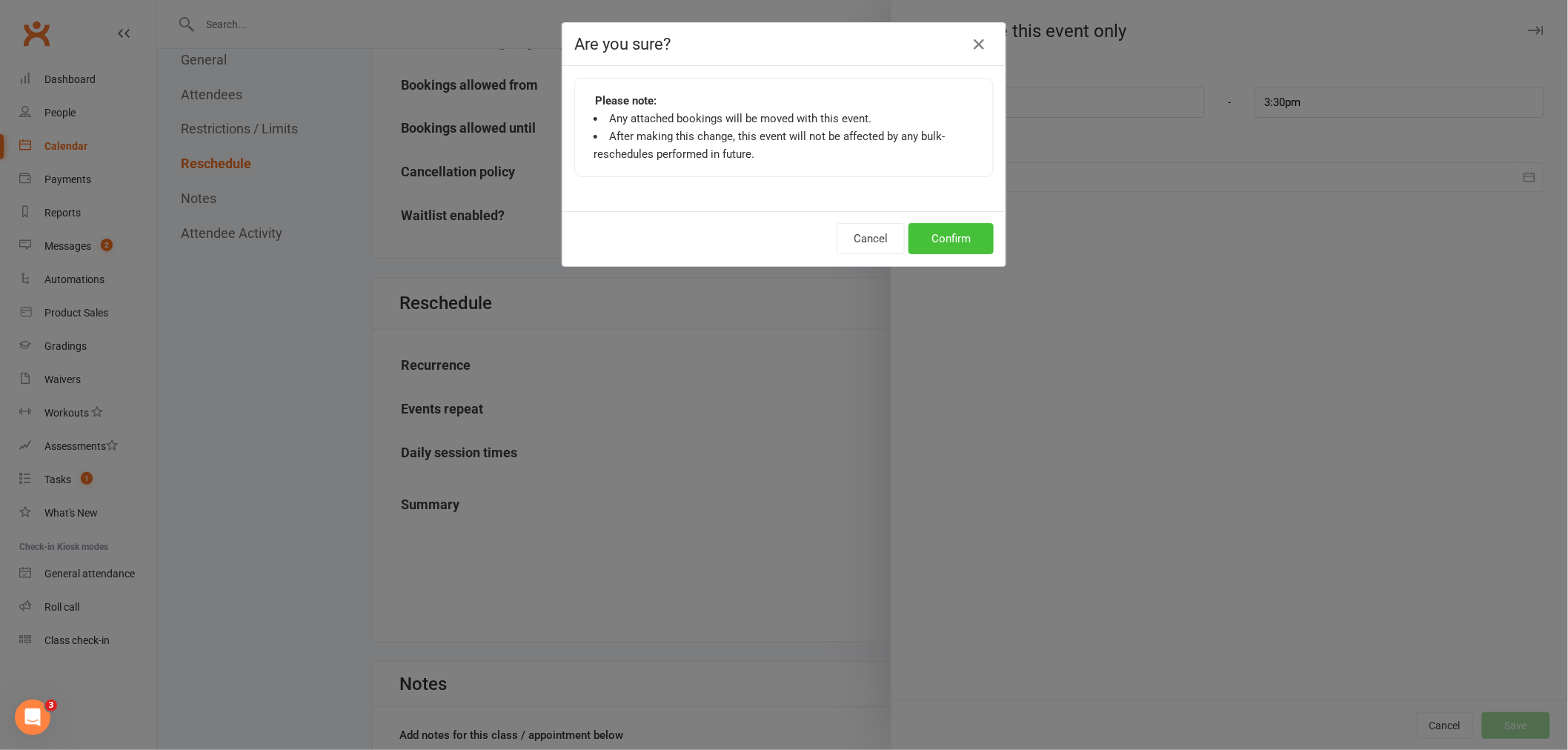
click at [942, 242] on button "Confirm" at bounding box center [951, 238] width 85 height 31
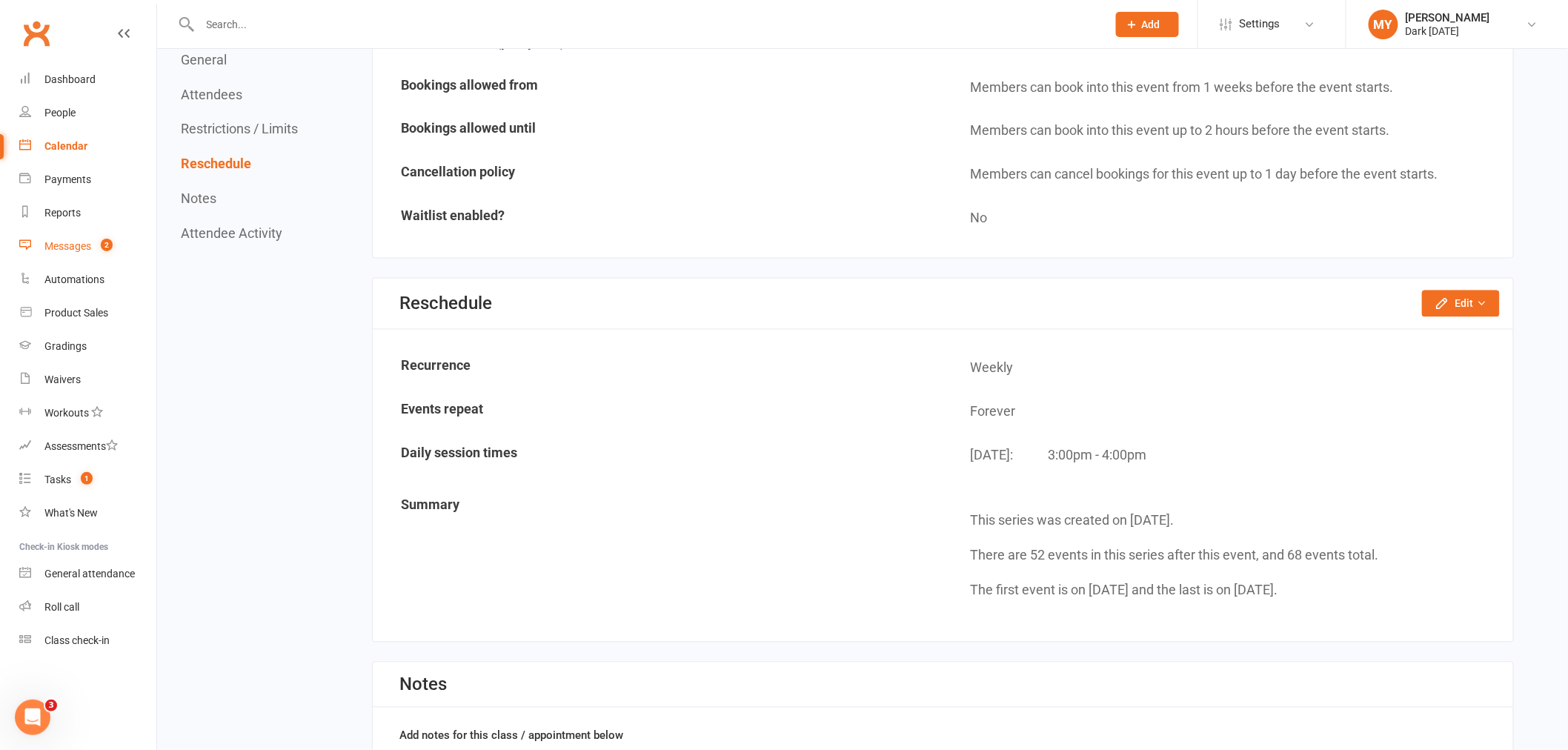
click at [115, 249] on link "Messages 2" at bounding box center [87, 247] width 137 height 34
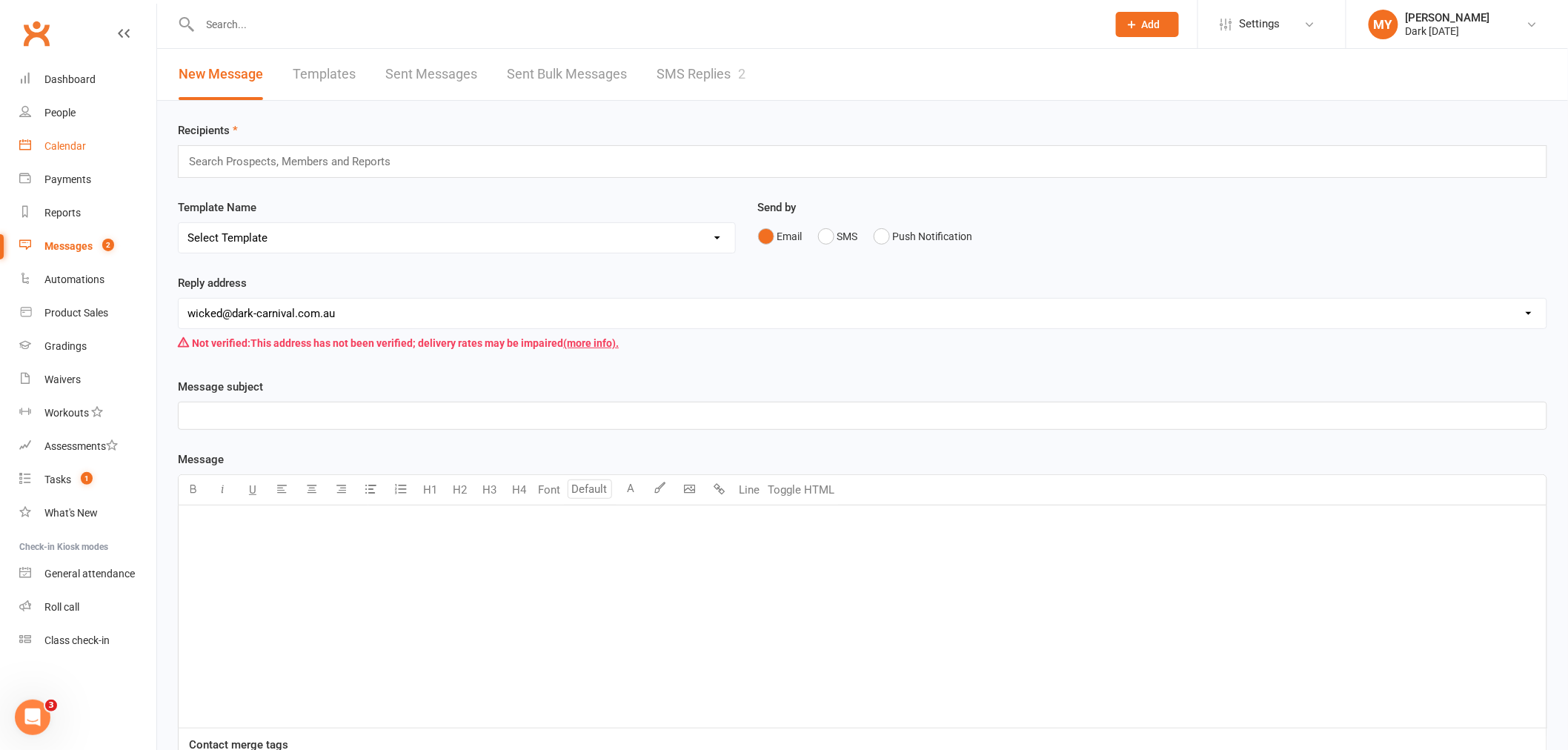
click at [91, 137] on link "Calendar" at bounding box center [87, 147] width 137 height 34
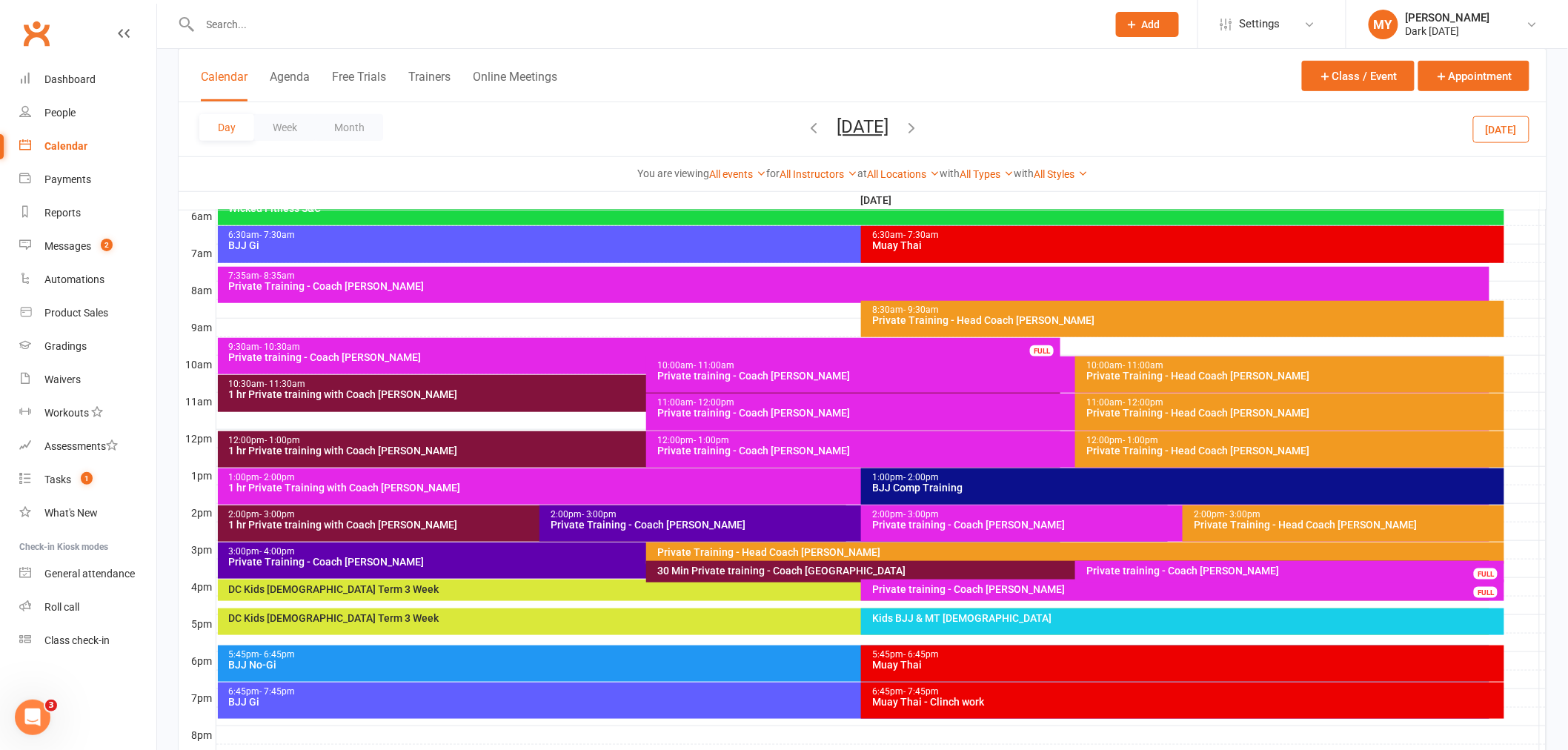
scroll to position [329, 0]
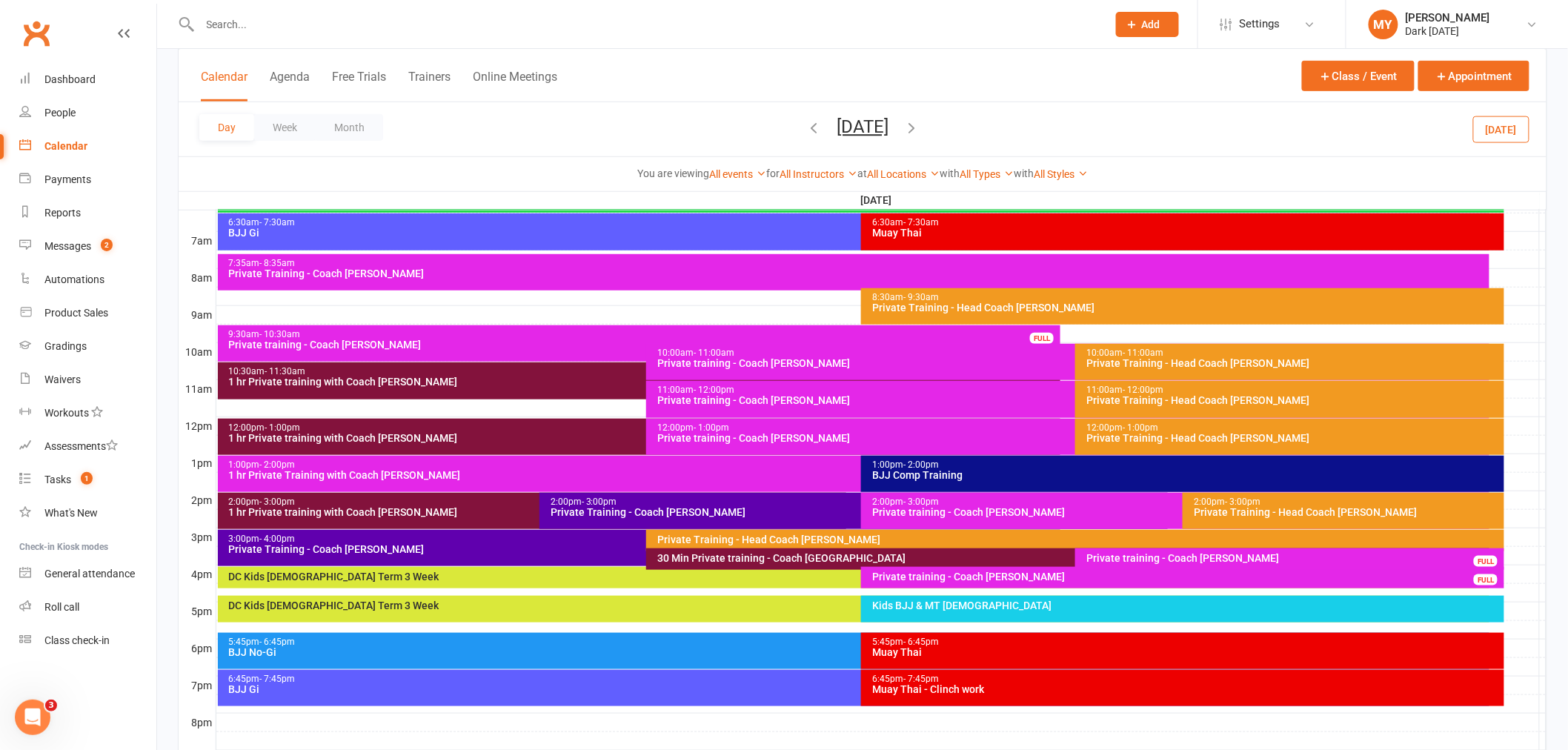
click at [685, 536] on div "Private Training - Head Coach [PERSON_NAME]" at bounding box center [1078, 539] width 844 height 10
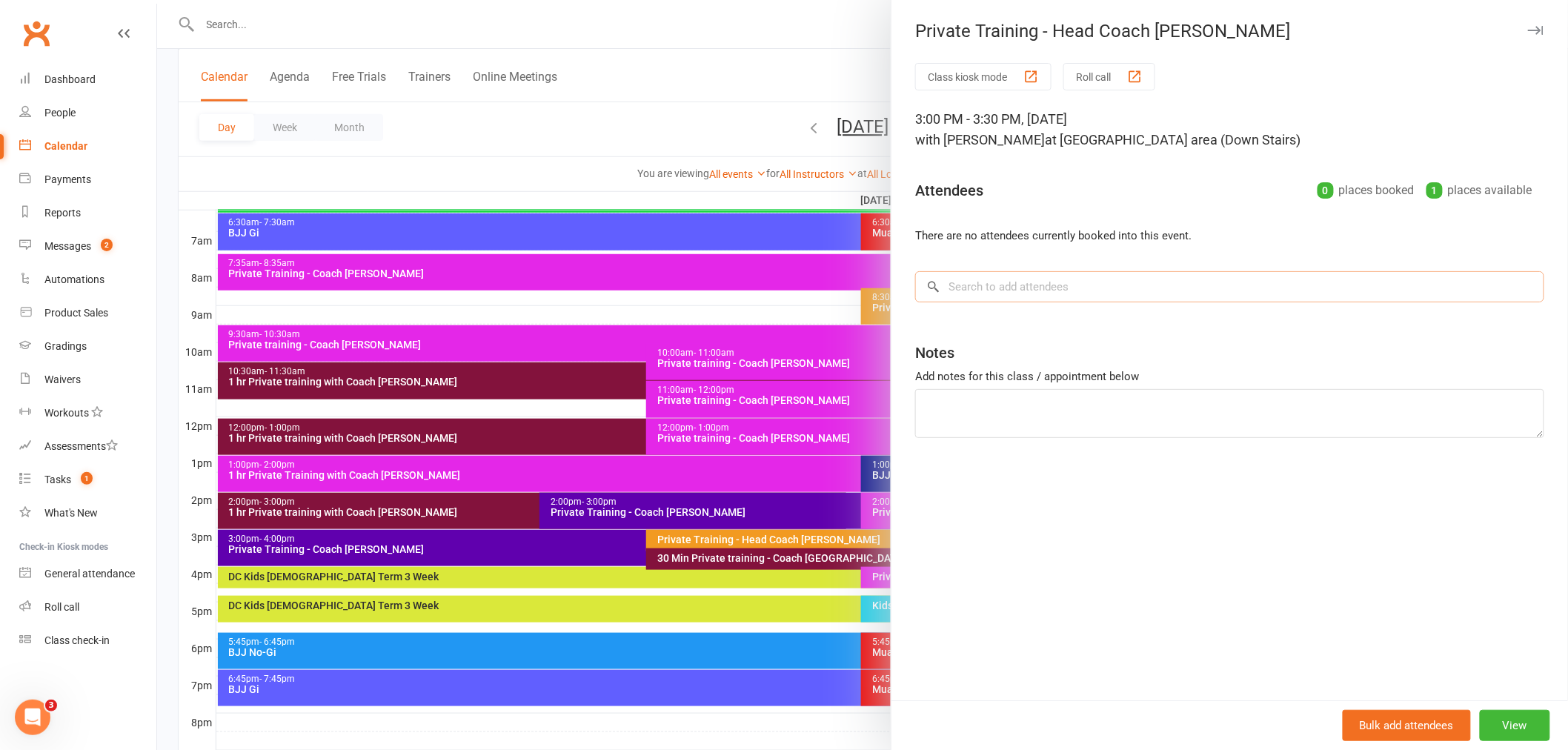
click at [957, 292] on input "search" at bounding box center [1229, 286] width 629 height 31
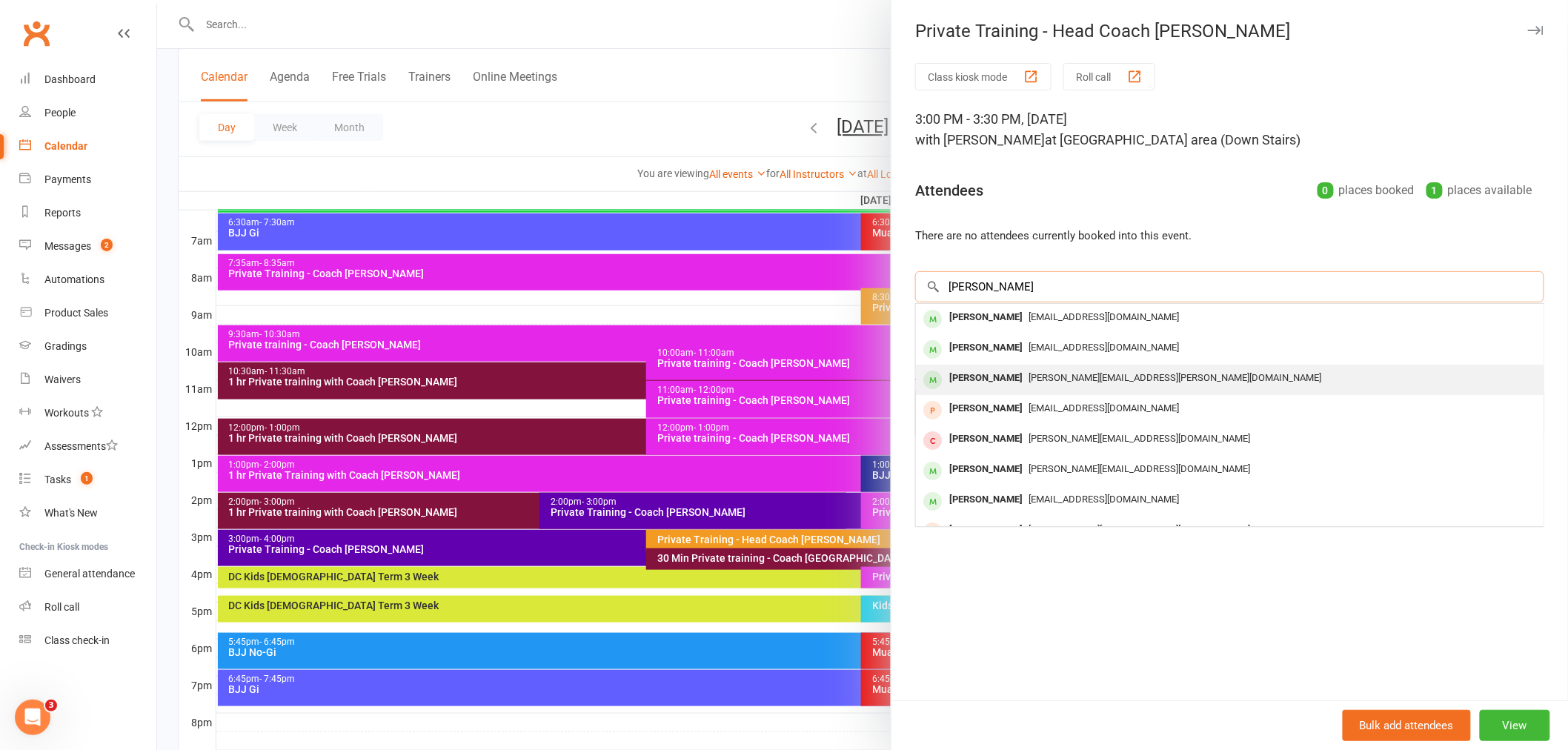
type input "[PERSON_NAME]"
click at [1003, 372] on div "[PERSON_NAME]" at bounding box center [986, 378] width 85 height 22
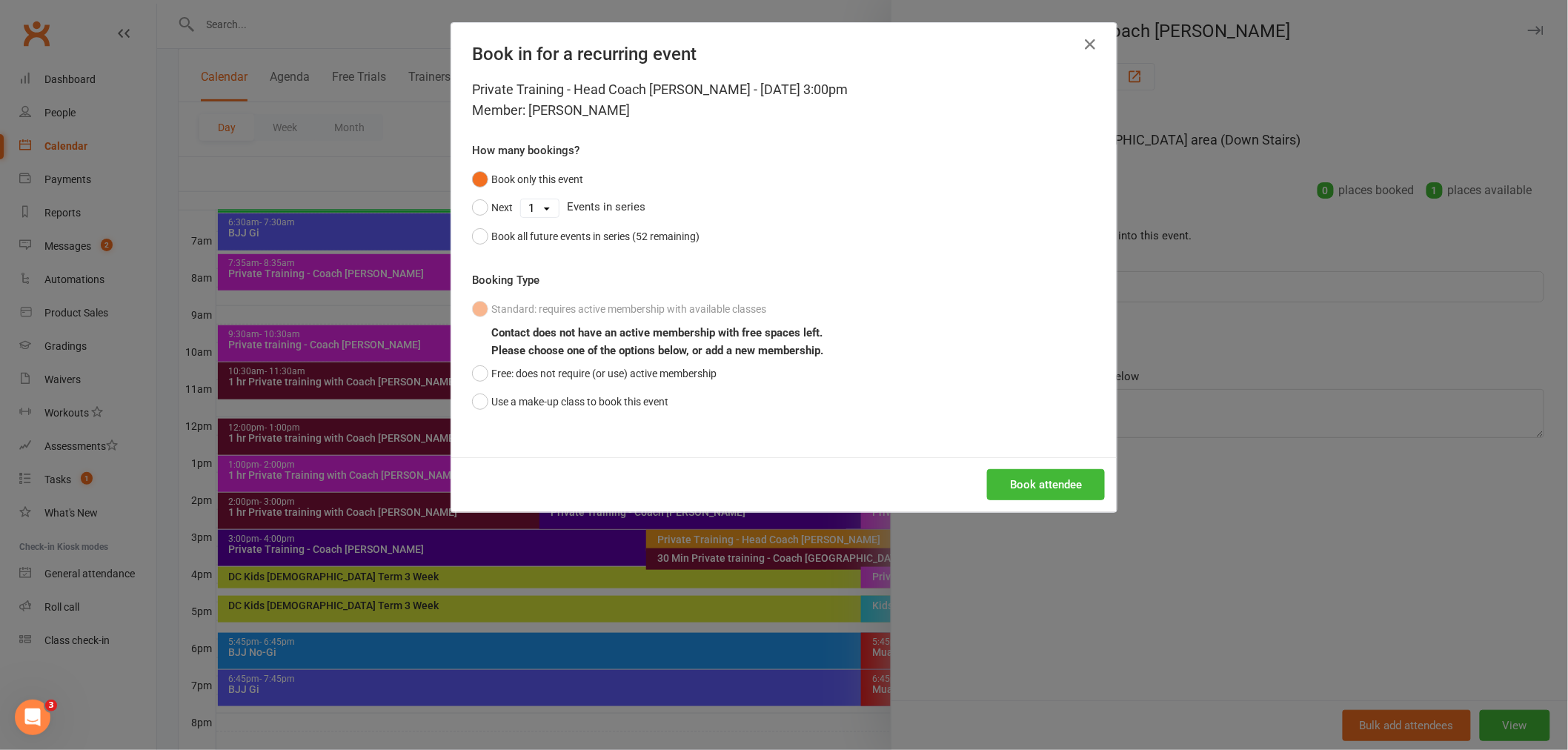
click at [1028, 617] on div "Book in for a recurring event Private Training - Head Coach [PERSON_NAME] - [DA…" at bounding box center [784, 375] width 1568 height 750
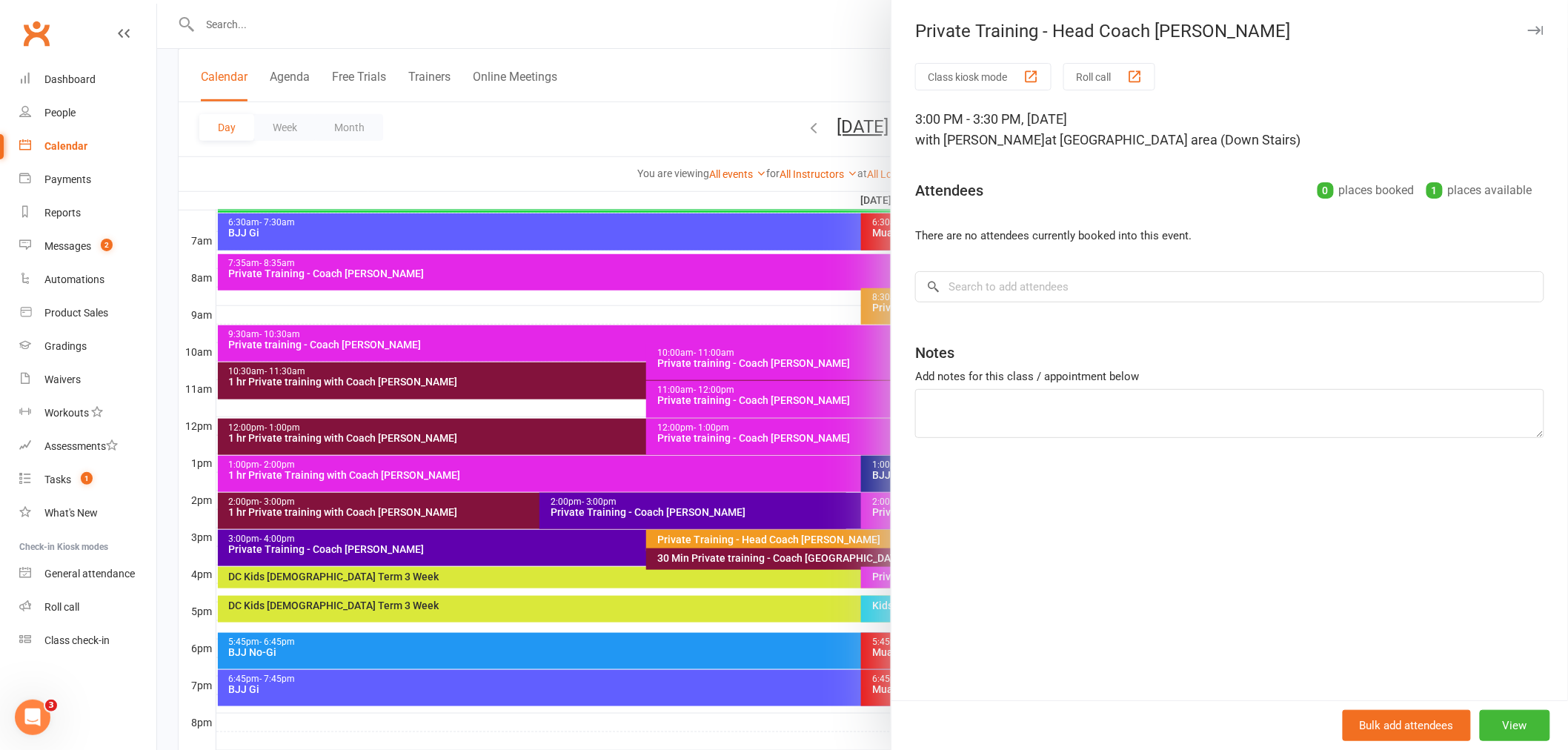
click at [379, 44] on div at bounding box center [862, 375] width 1411 height 750
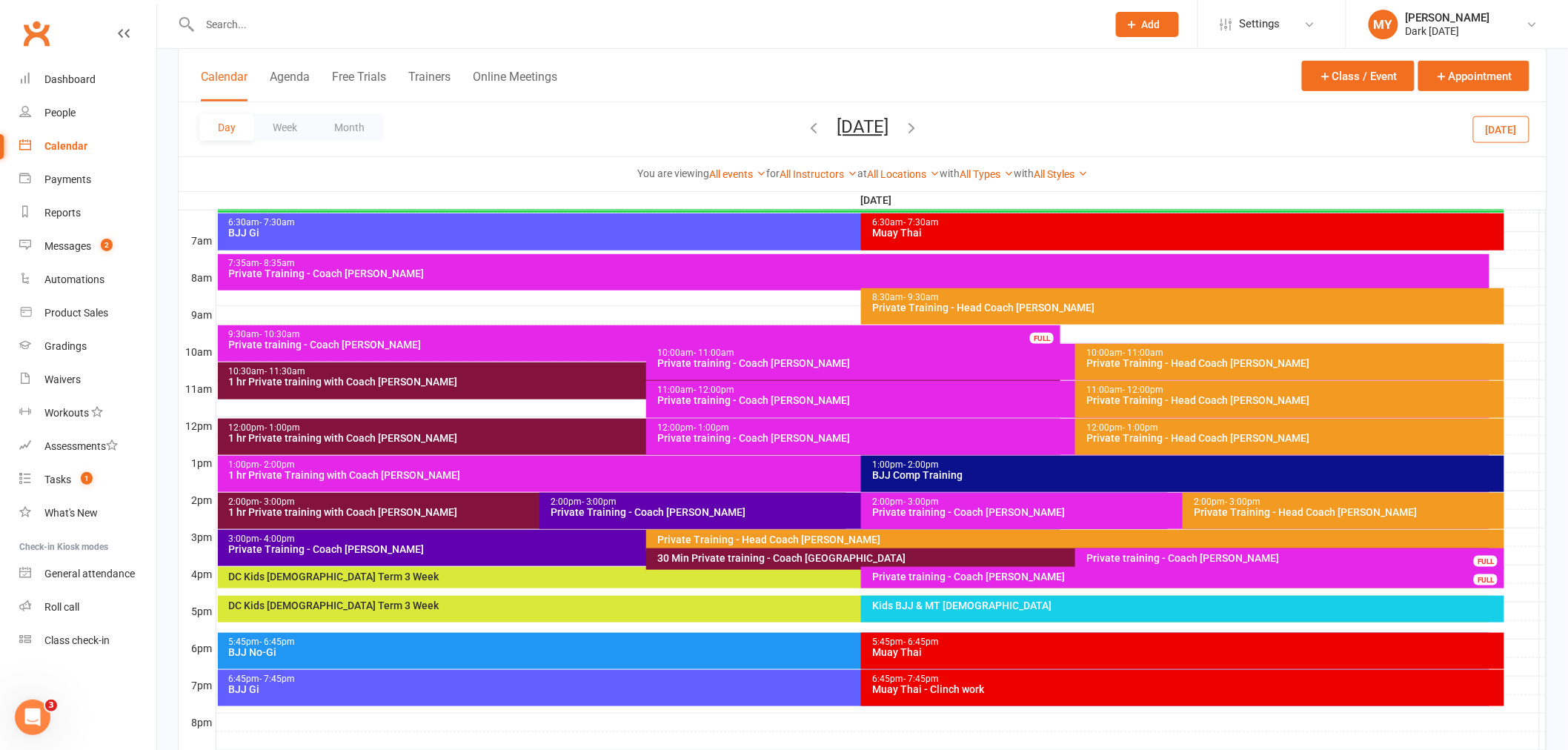
click at [375, 25] on input "text" at bounding box center [646, 25] width 901 height 21
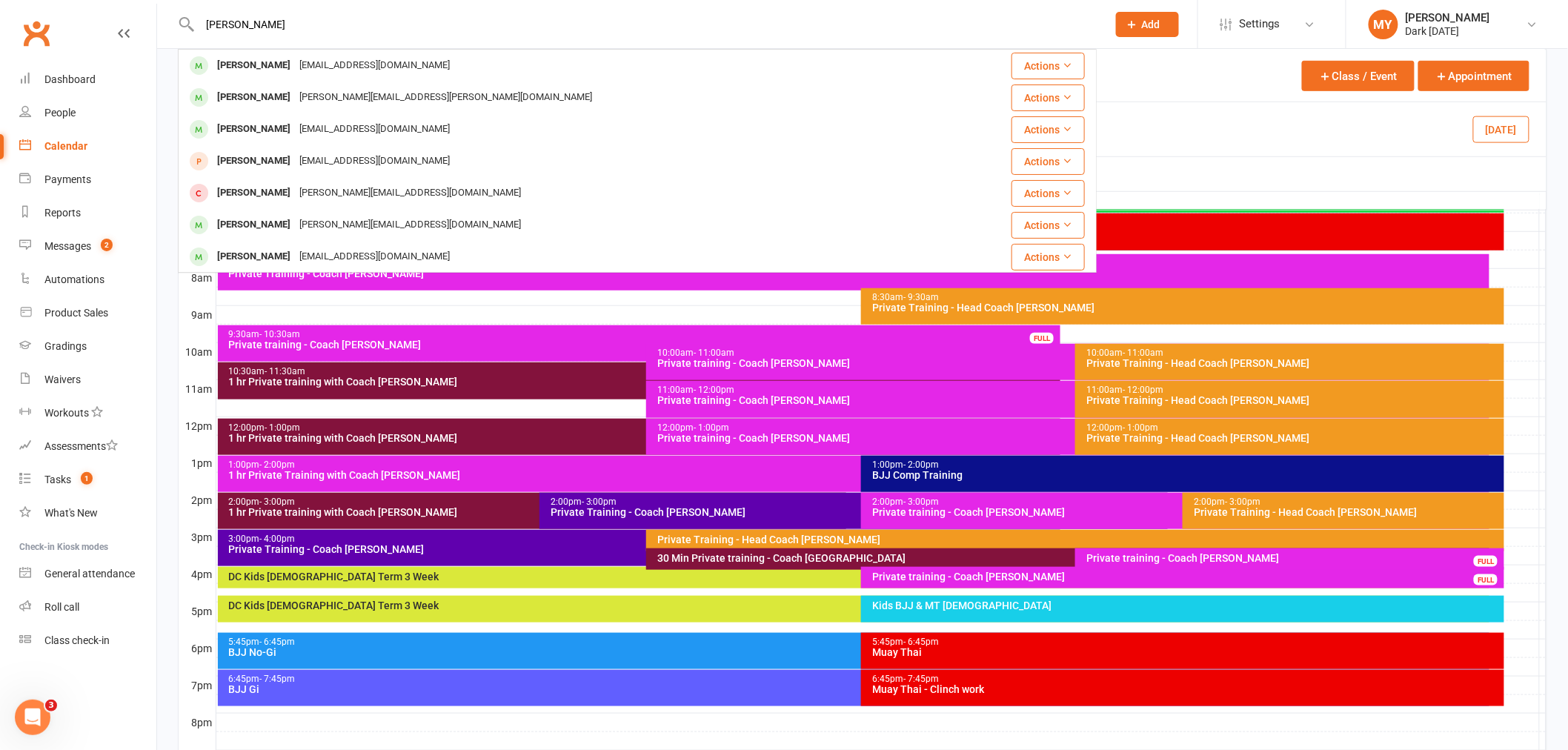
type input "[PERSON_NAME]"
click at [374, 103] on div "[PERSON_NAME][EMAIL_ADDRESS][PERSON_NAME][DOMAIN_NAME]" at bounding box center [445, 97] width 301 height 22
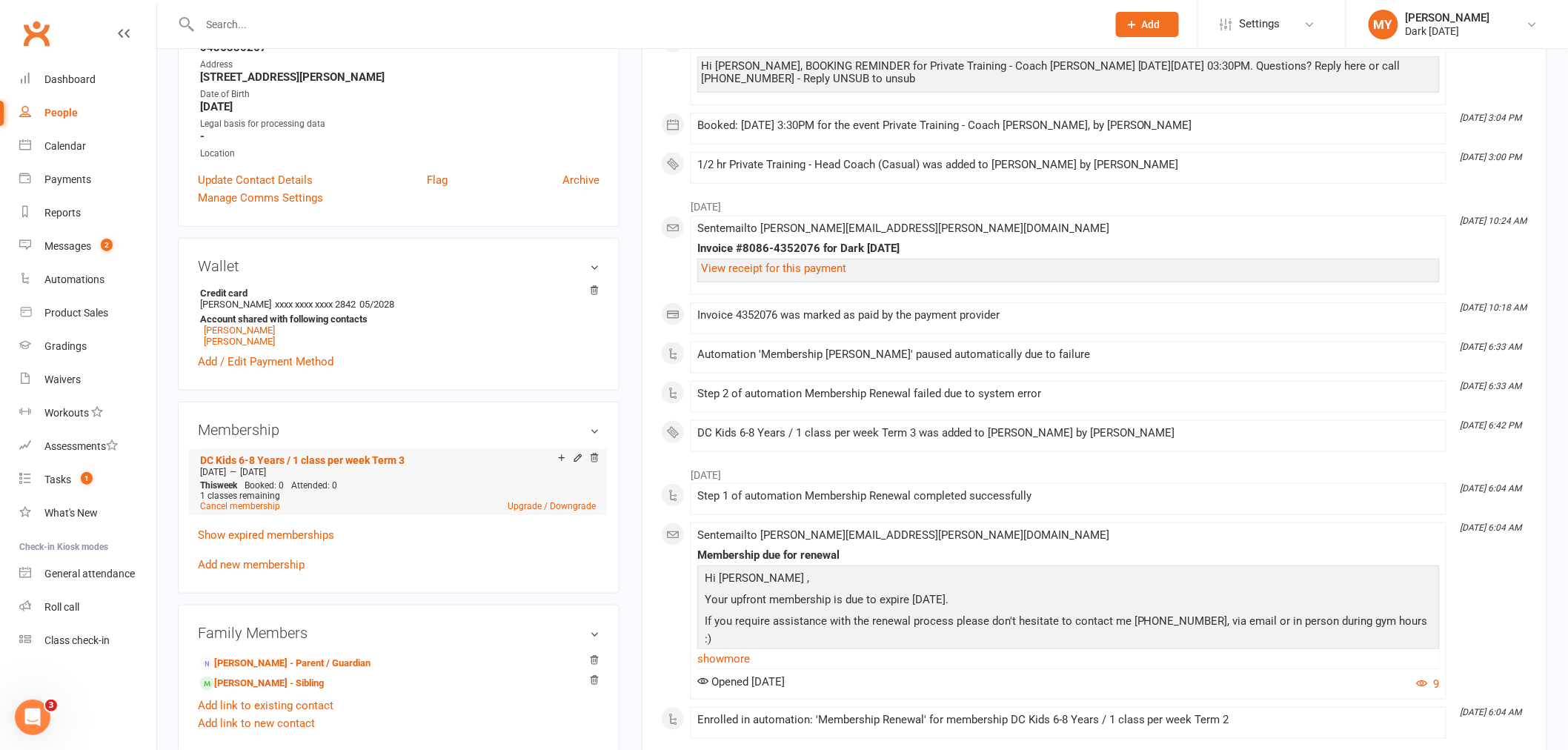
scroll to position [329, 0]
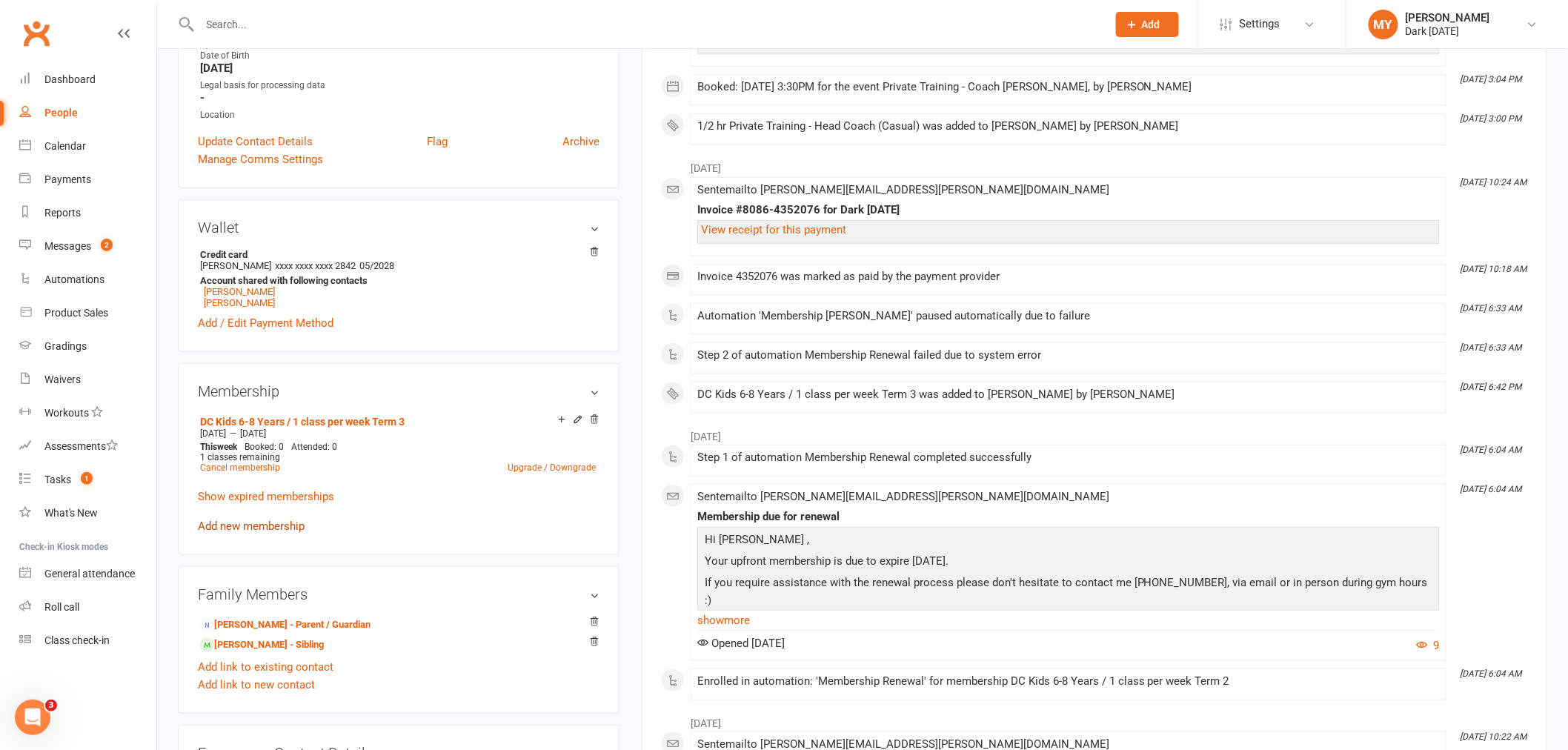
click at [278, 525] on link "Add new membership" at bounding box center [251, 526] width 107 height 14
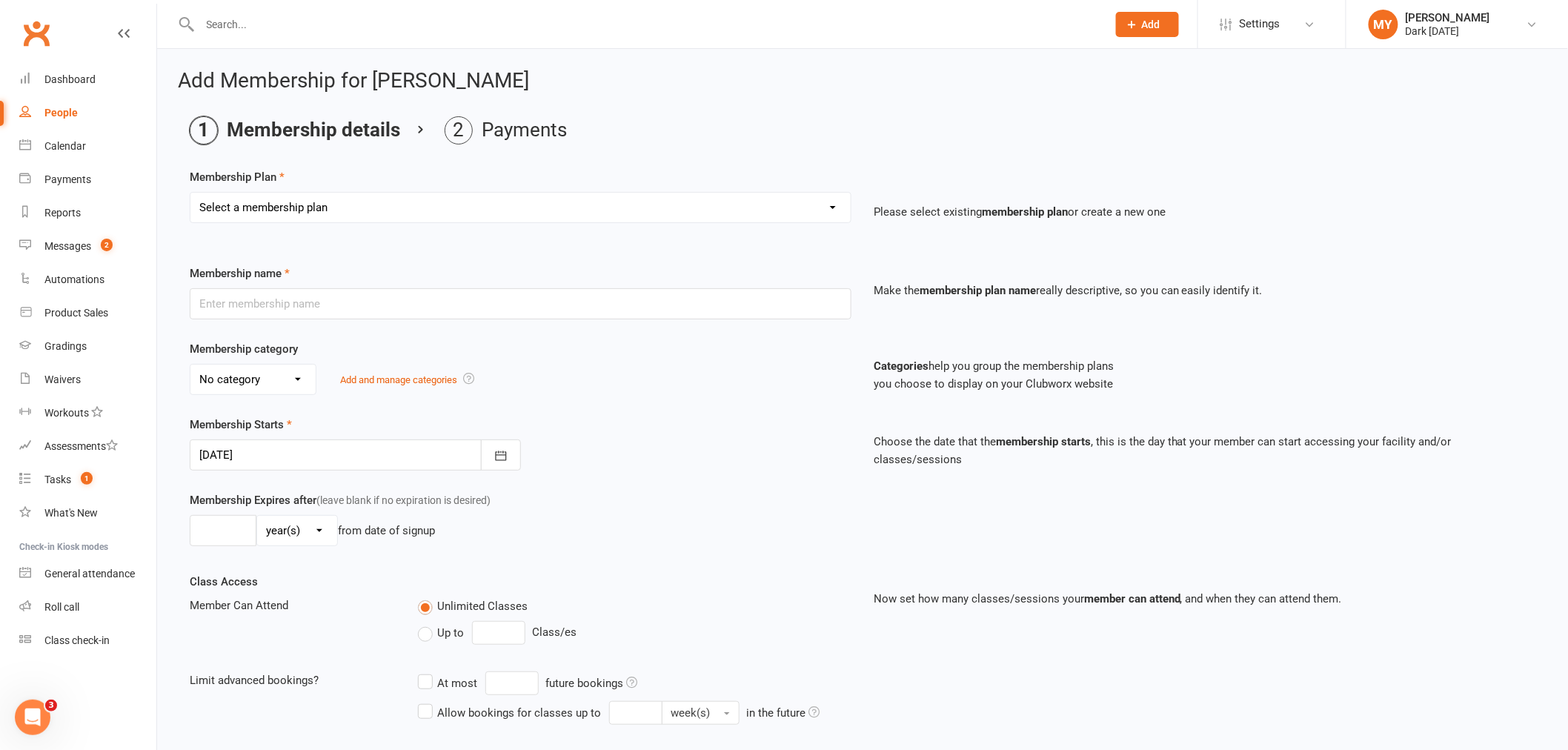
click at [299, 200] on select "Select a membership plan Create new Membership Plan Redzone Knife Defence Works…" at bounding box center [521, 207] width 660 height 30
select select "4"
click at [191, 192] on select "Select a membership plan Create new Membership Plan Redzone Knife Defence Works…" at bounding box center [521, 207] width 660 height 30
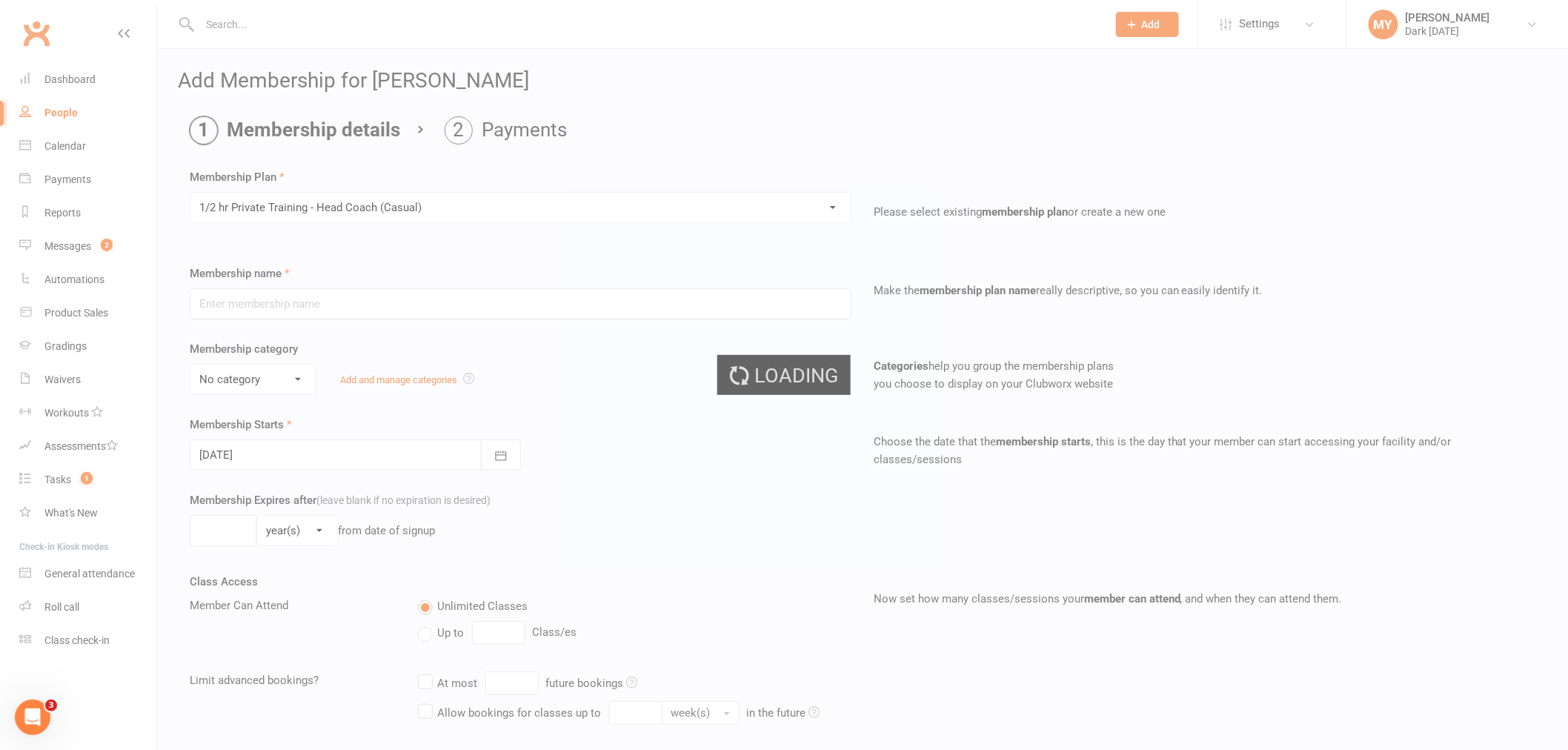
type input "1/2 hr Private Training - Head Coach (Casual)"
select select "5"
type input "0"
type input "1"
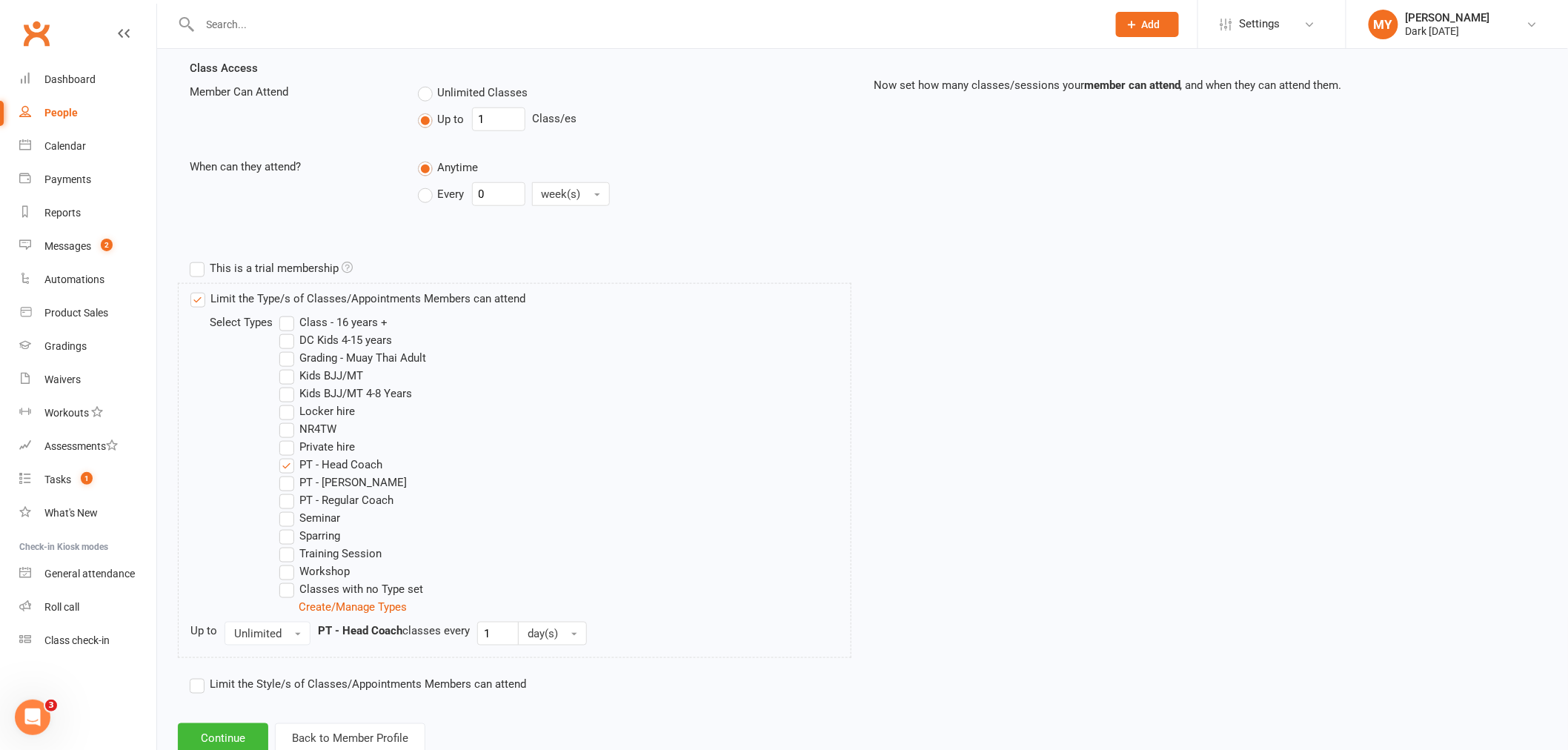
scroll to position [560, 0]
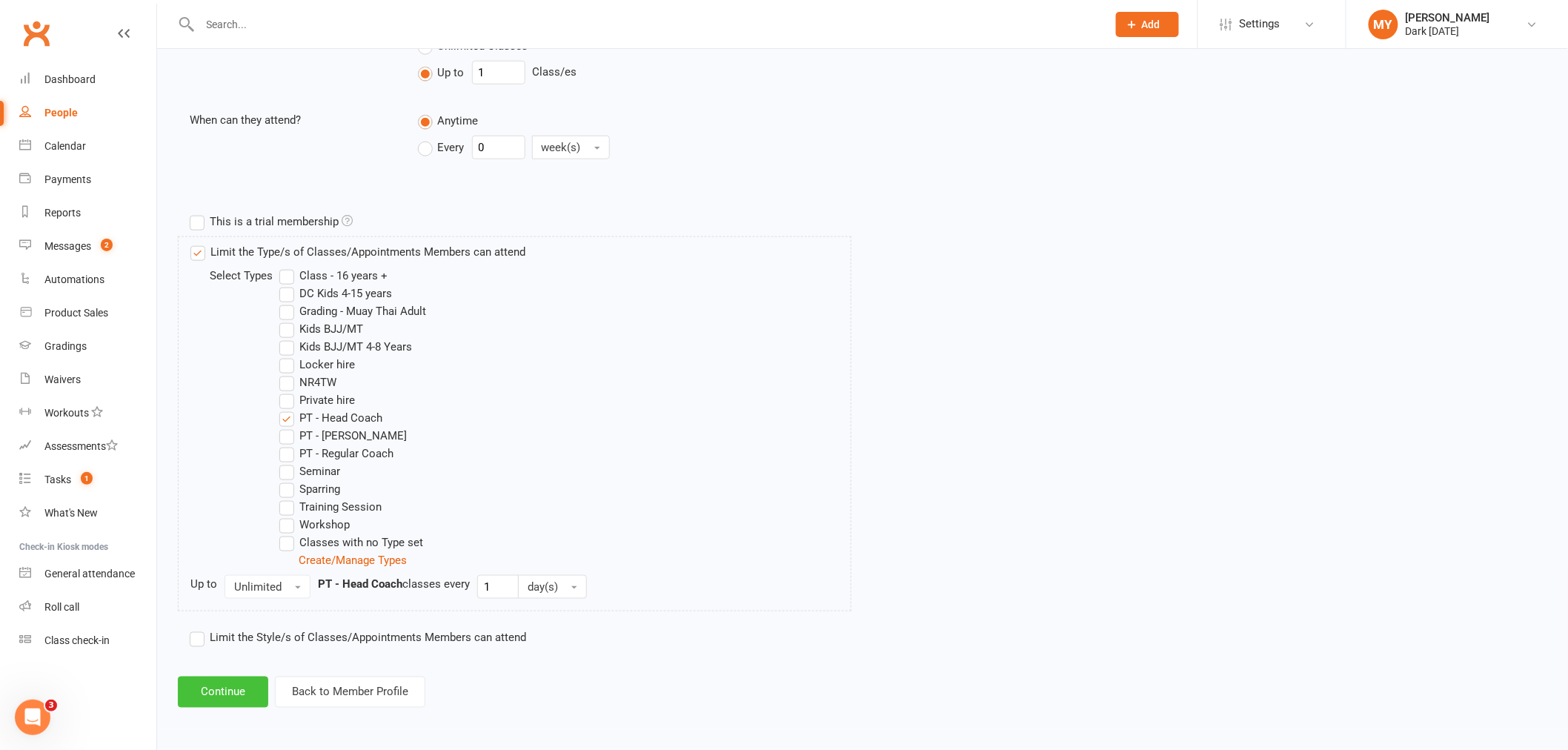
click at [223, 679] on button "Continue" at bounding box center [223, 692] width 91 height 31
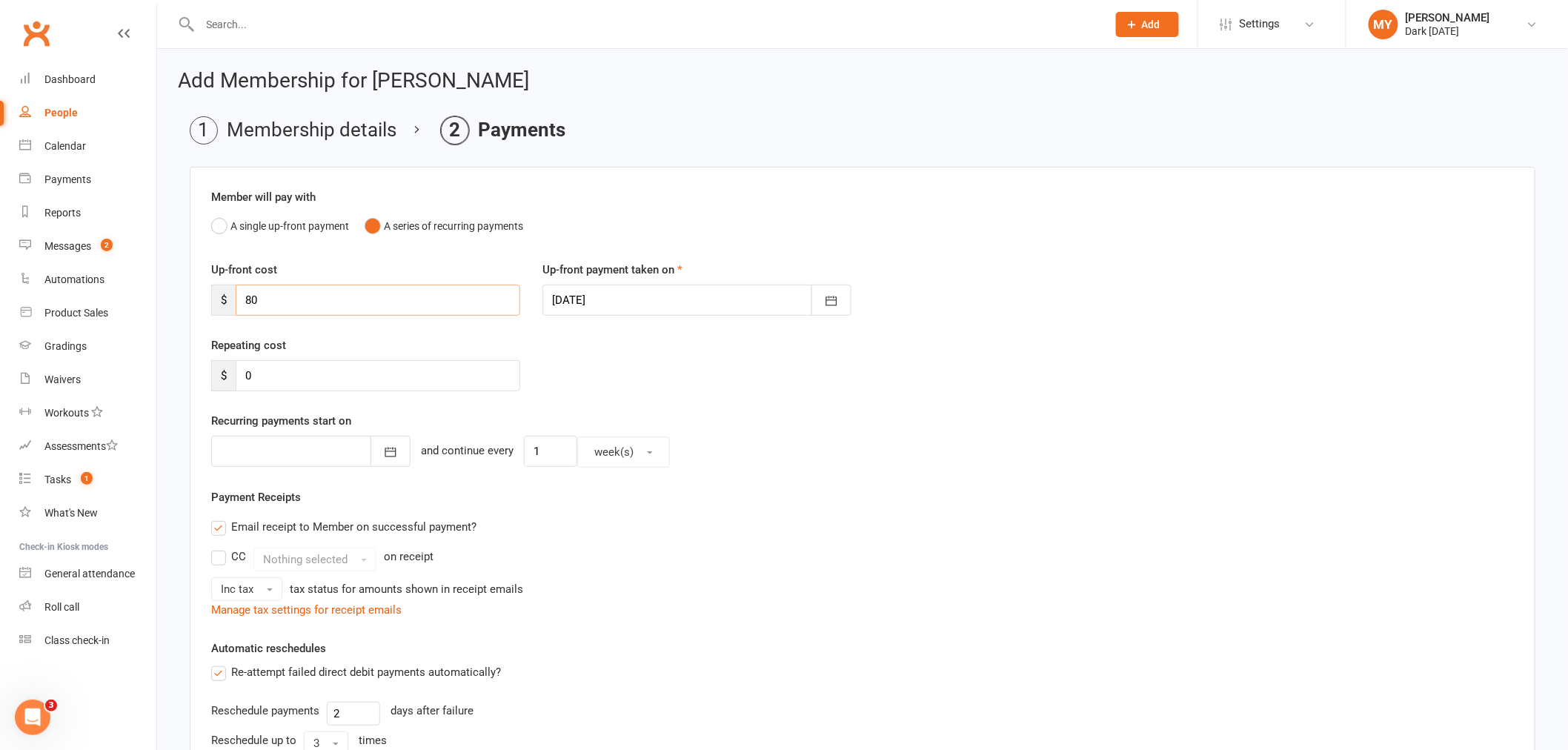
click at [334, 291] on input "80" at bounding box center [377, 300] width 284 height 31
type input "8"
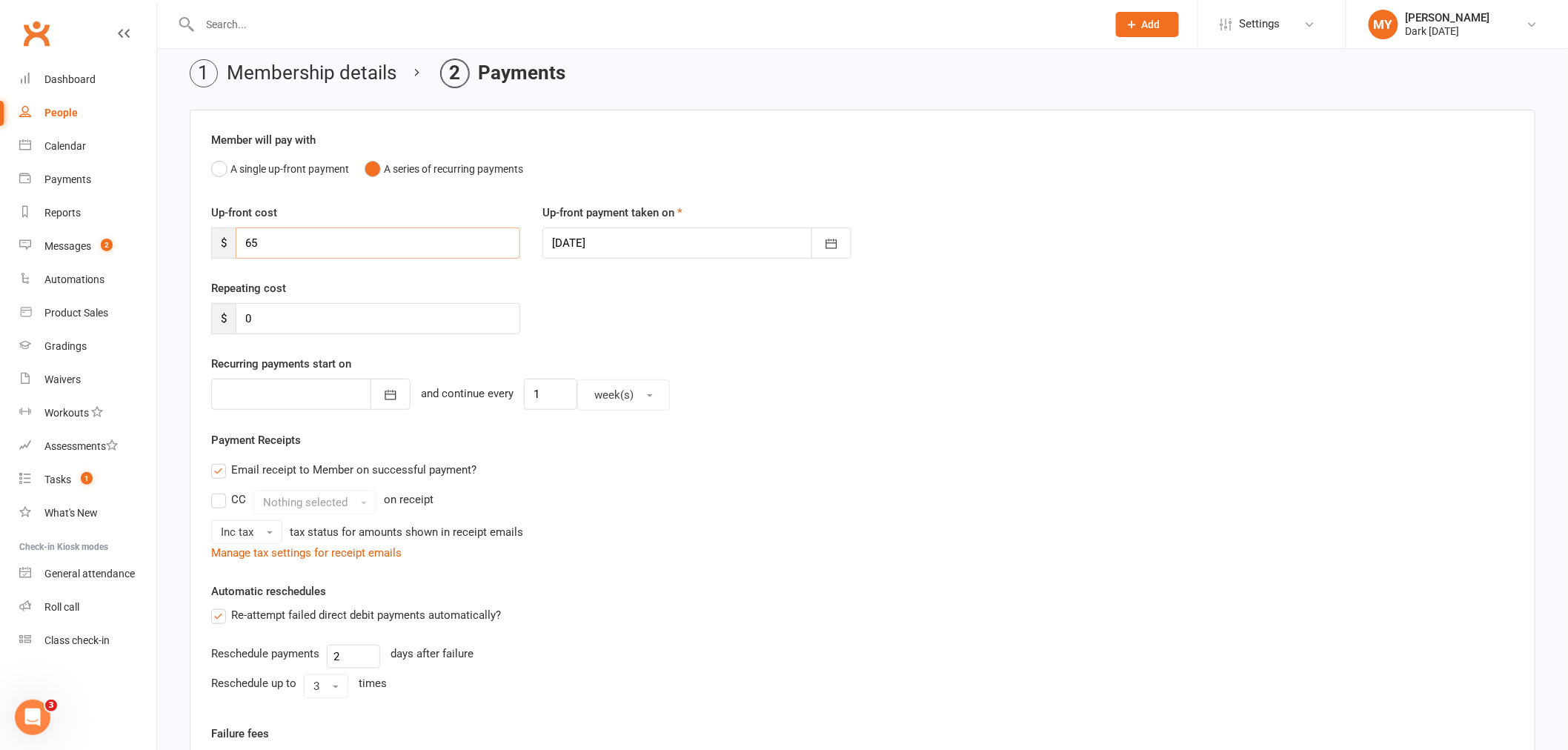
scroll to position [83, 0]
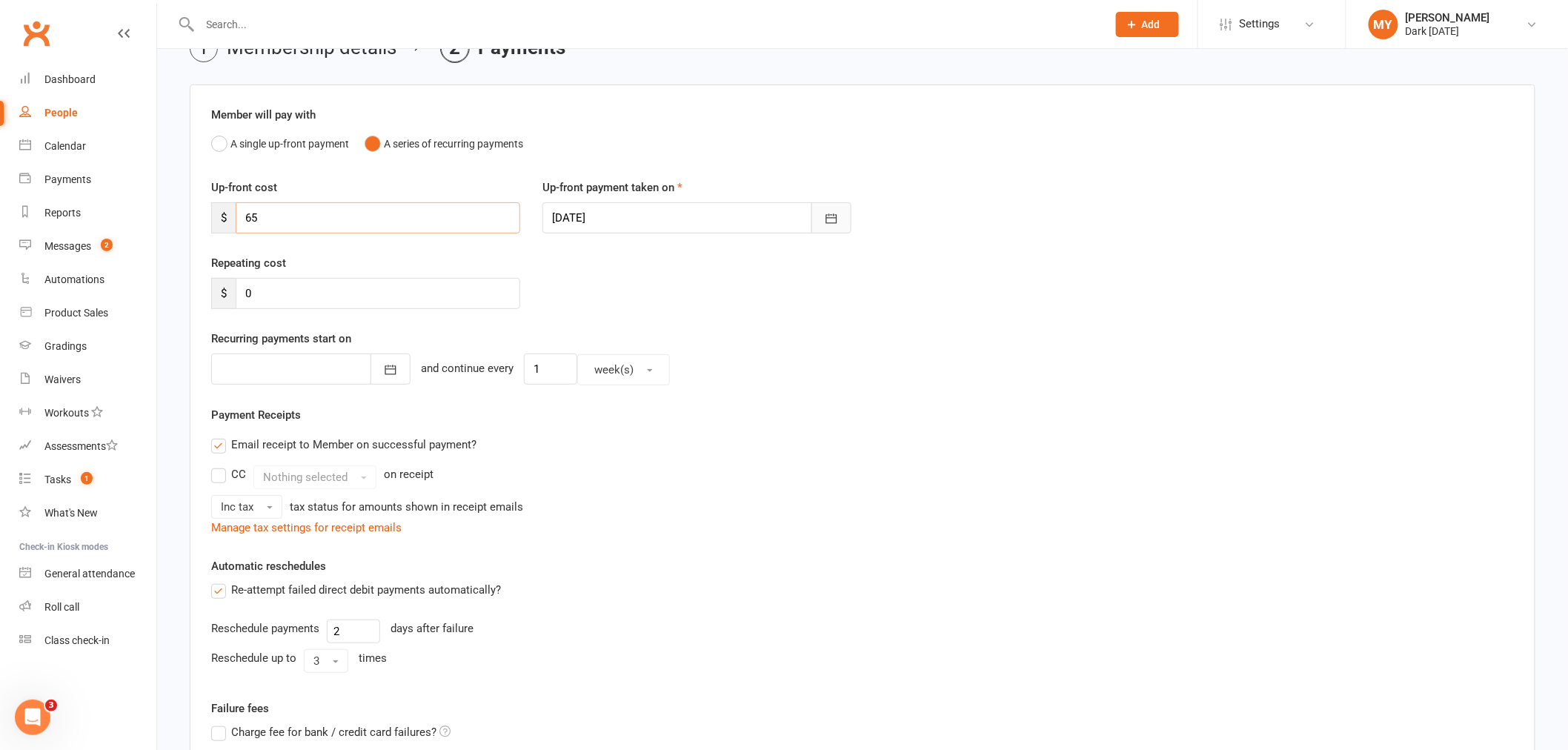
type input "65"
click at [831, 224] on icon "button" at bounding box center [831, 219] width 14 height 14
click at [667, 371] on button "16" at bounding box center [667, 368] width 31 height 26
type input "[DATE]"
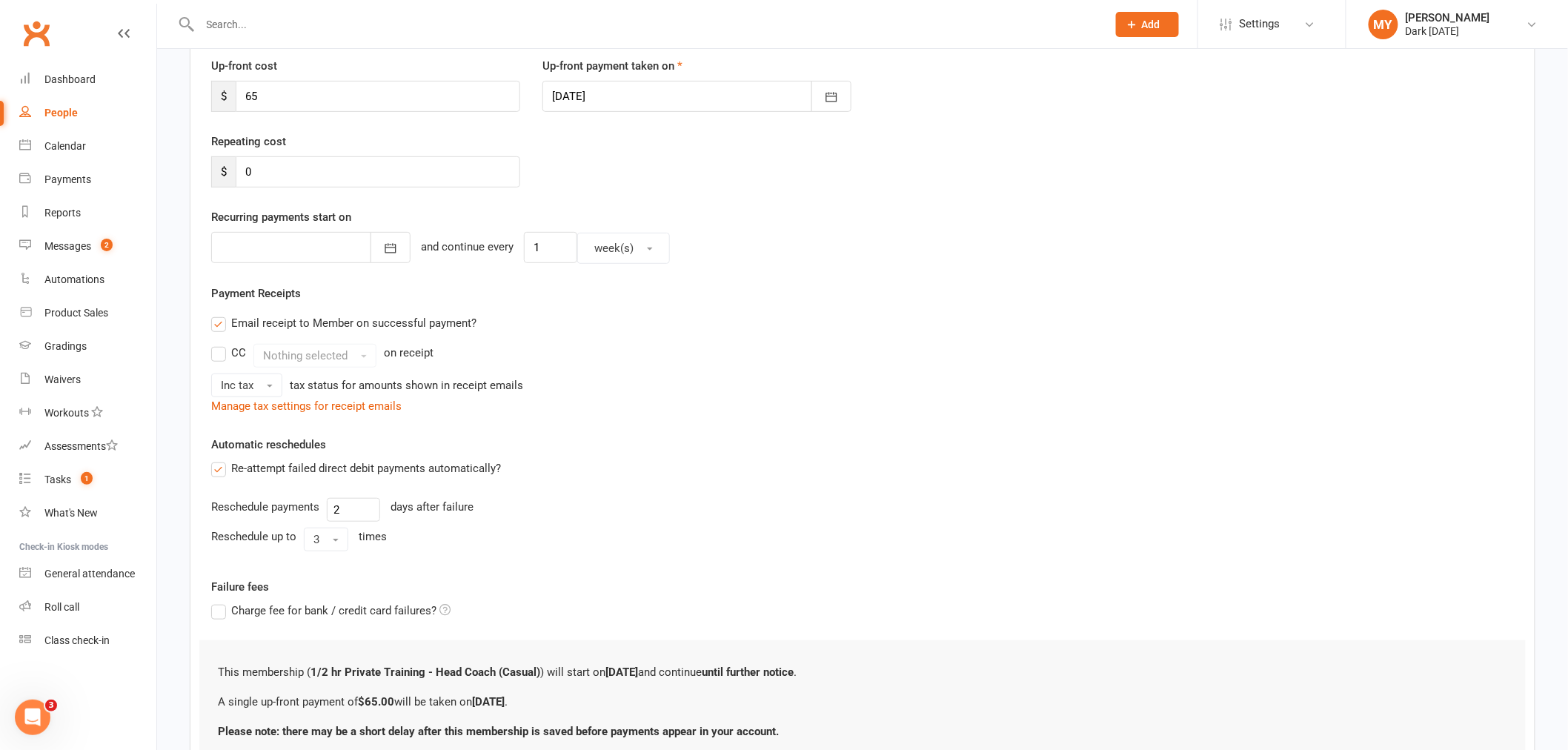
scroll to position [329, 0]
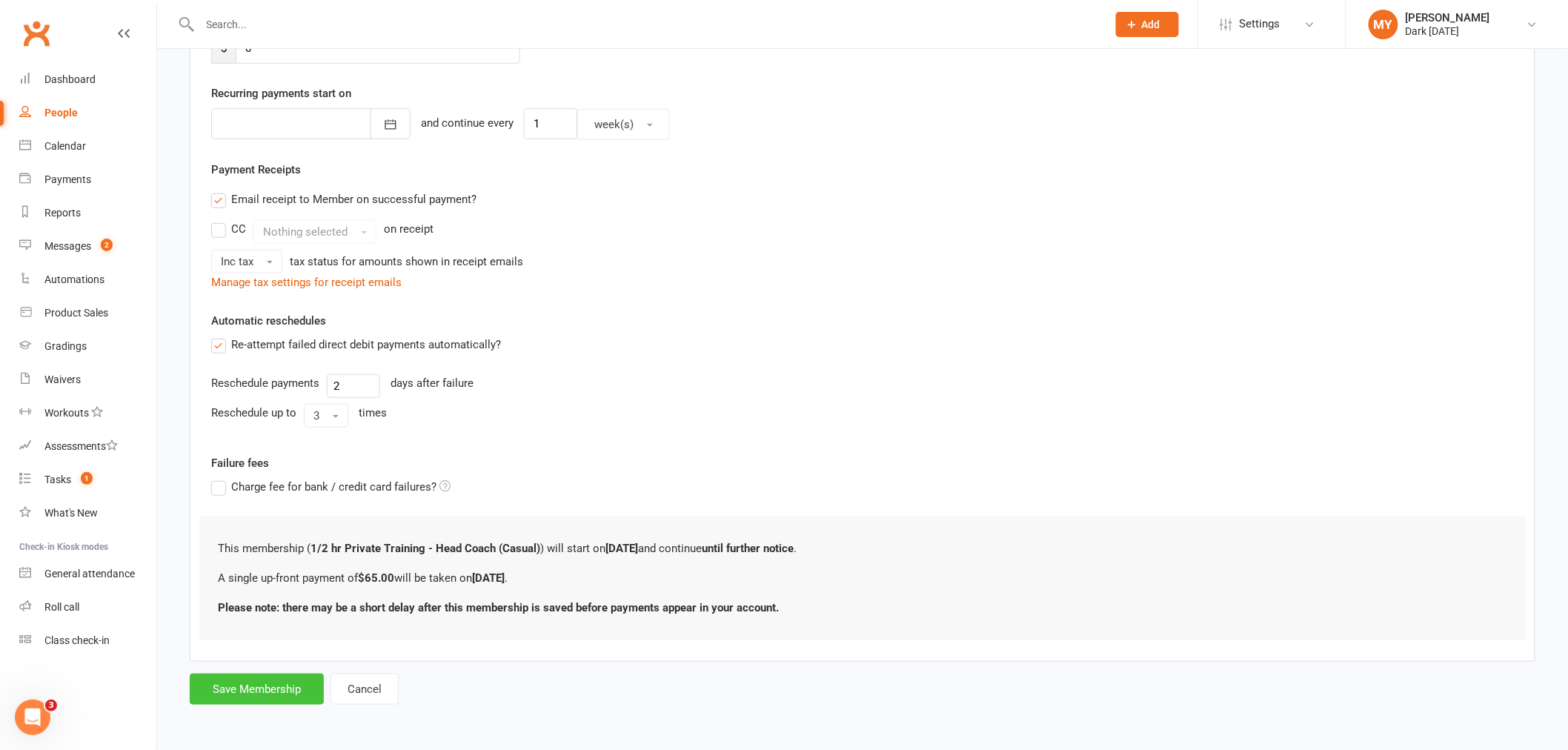
click at [246, 694] on button "Save Membership" at bounding box center [256, 689] width 134 height 31
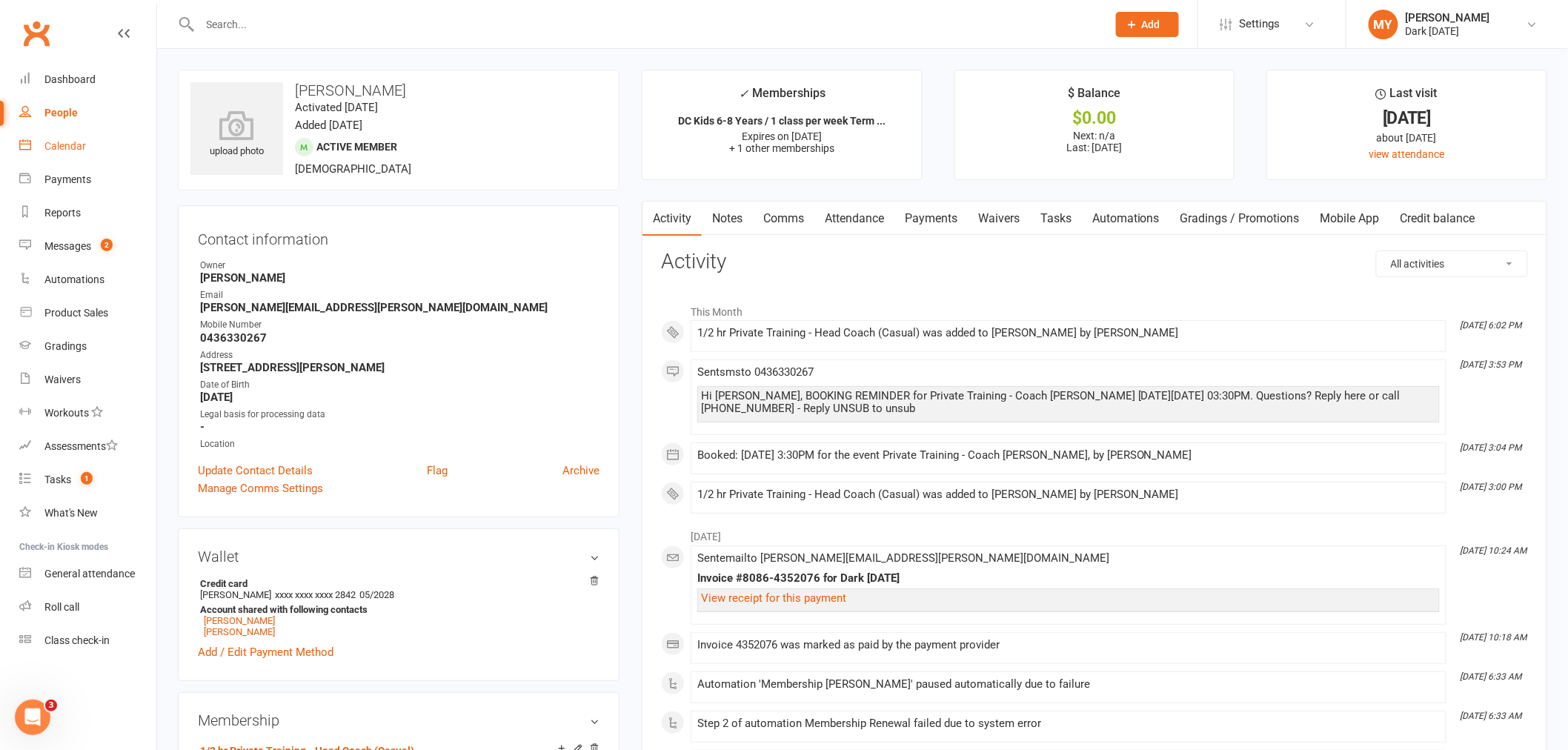
click at [70, 151] on div "Calendar" at bounding box center [65, 146] width 42 height 12
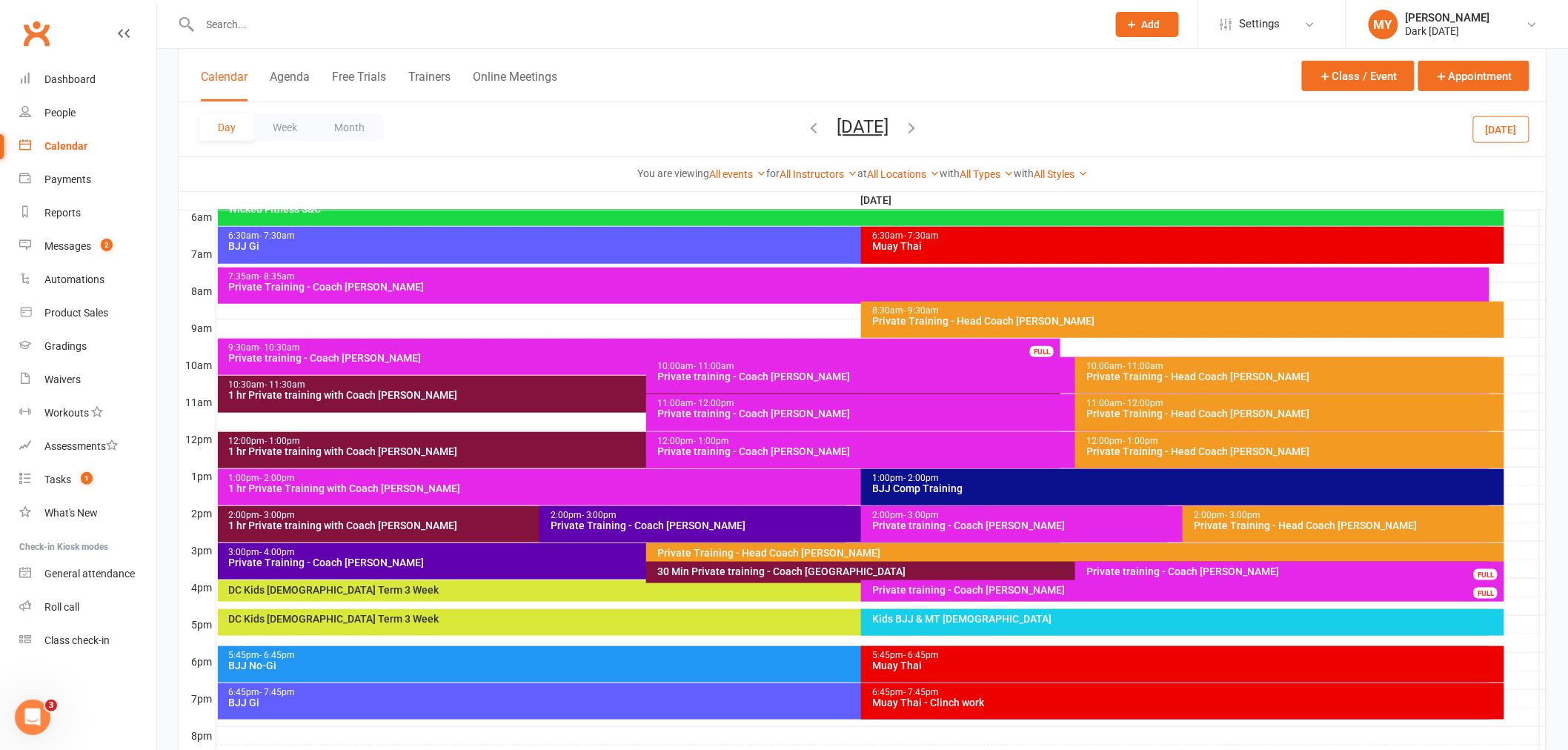
scroll to position [329, 0]
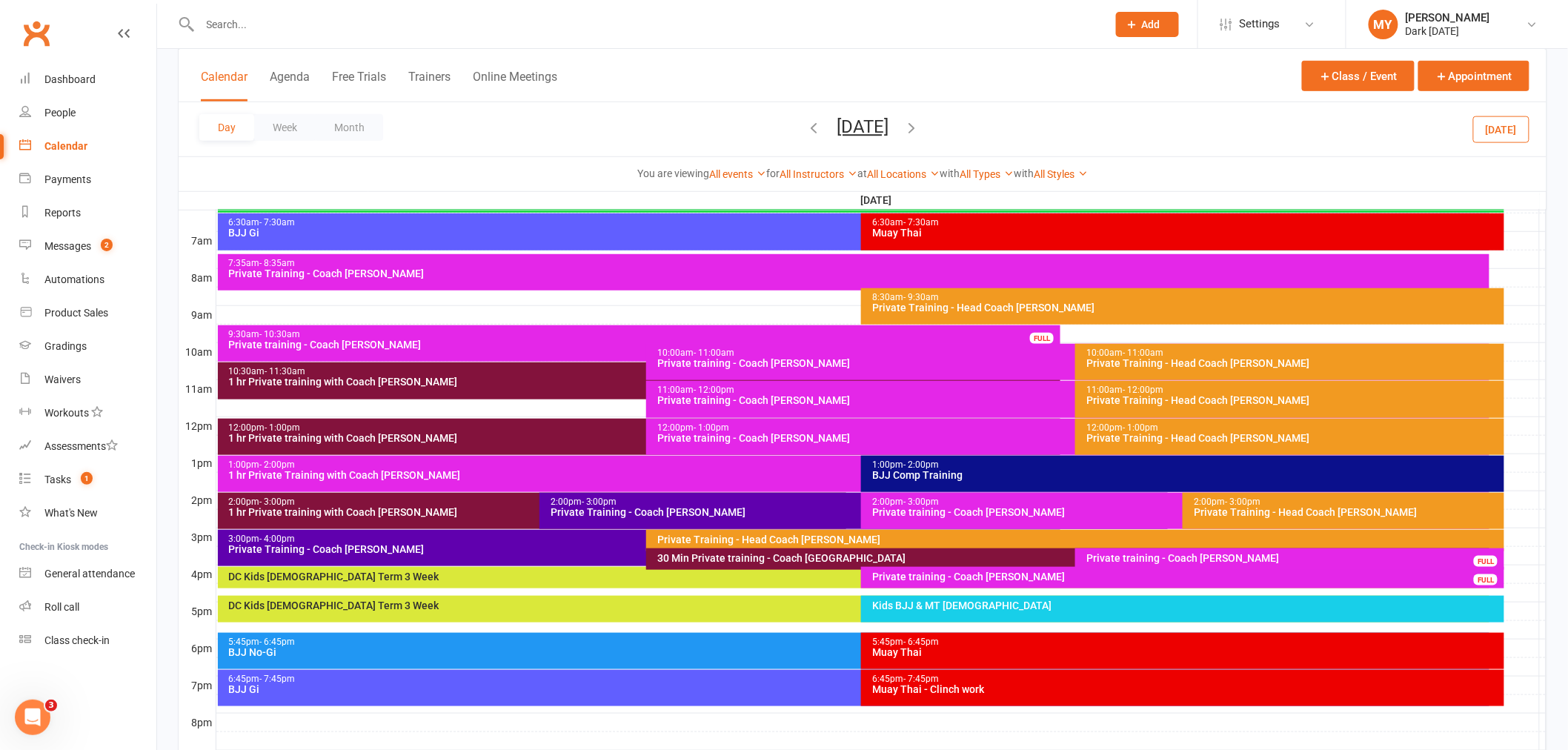
click at [707, 538] on div "Private Training - Head Coach [PERSON_NAME]" at bounding box center [1078, 539] width 844 height 10
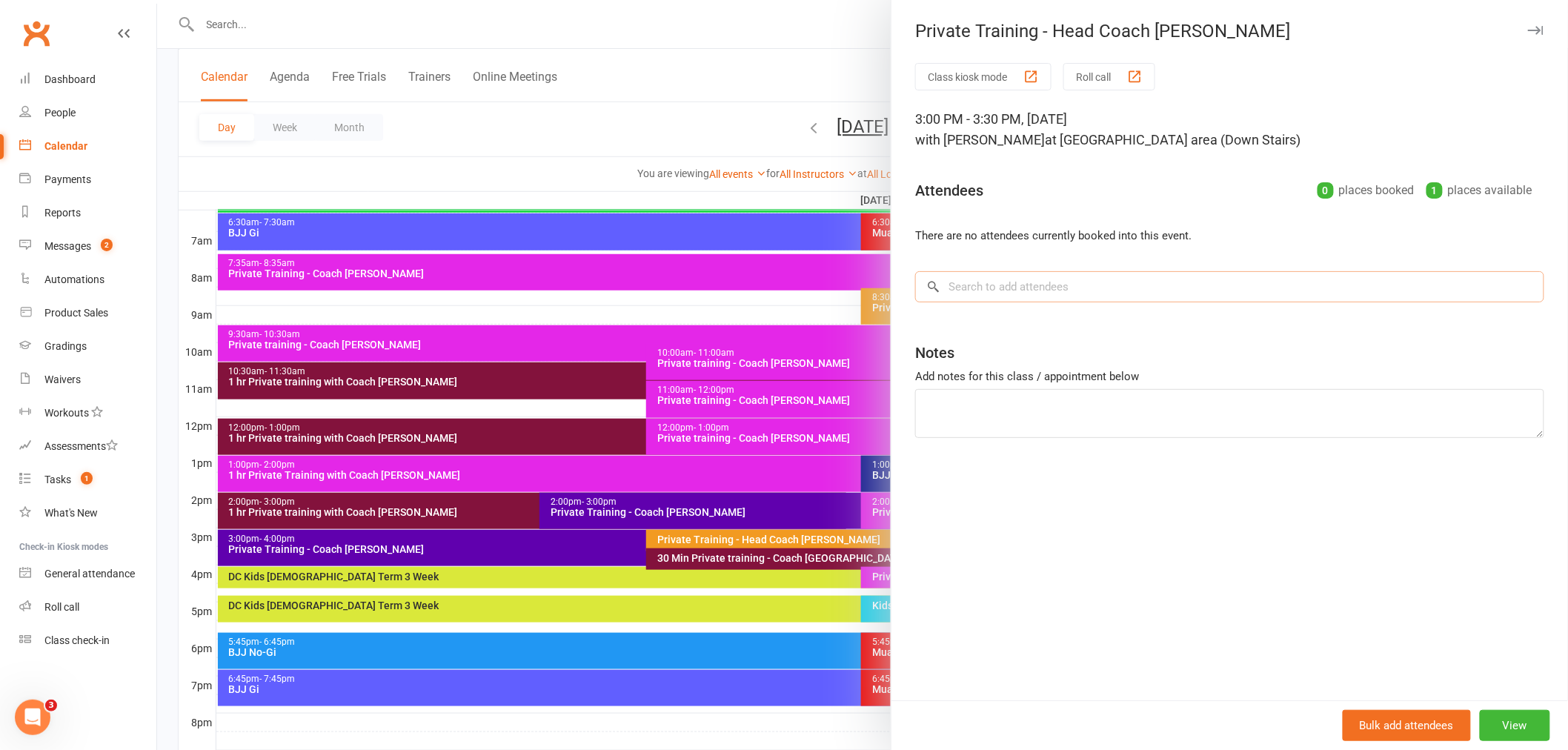
click at [1094, 300] on input "search" at bounding box center [1229, 286] width 629 height 31
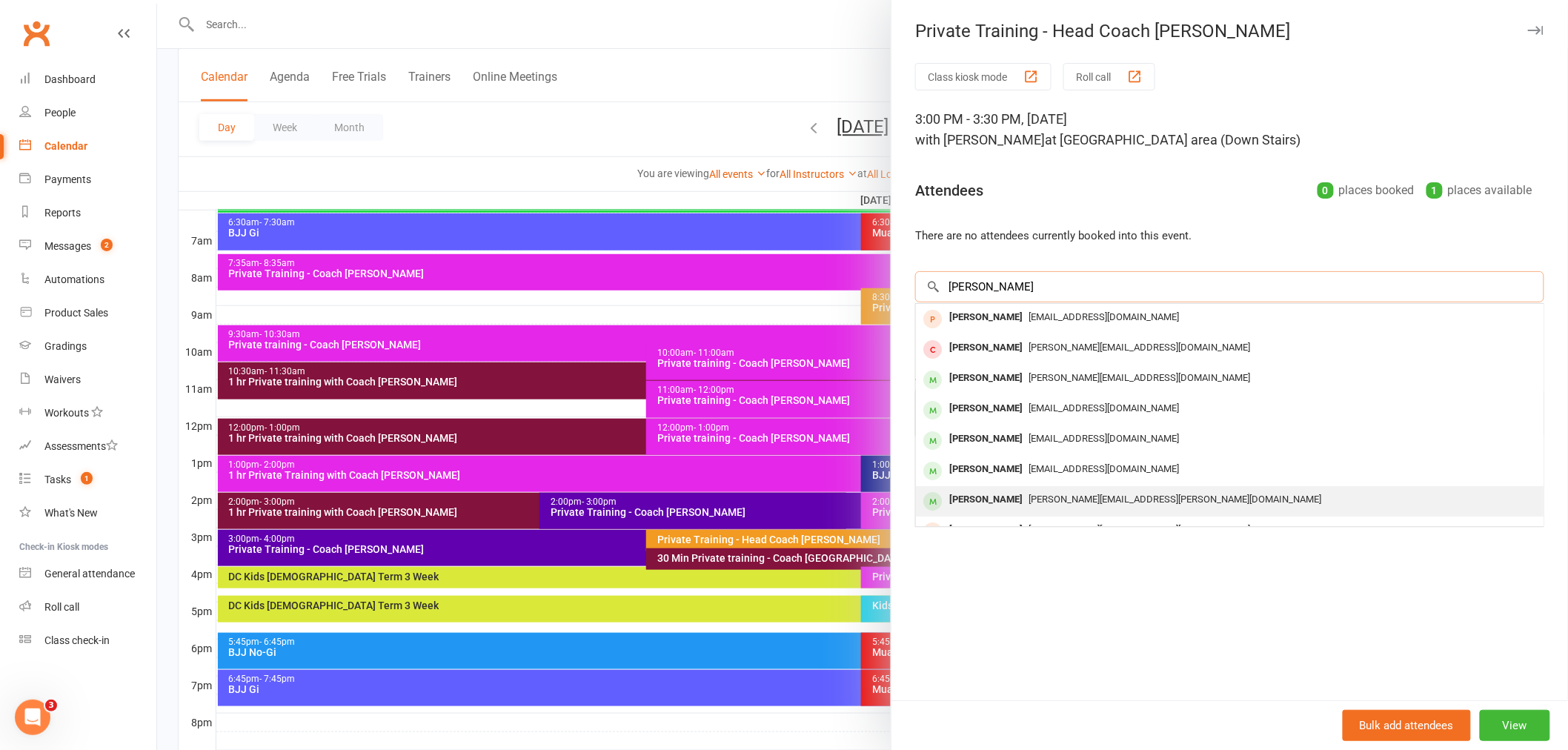
type input "[PERSON_NAME]"
click at [1107, 498] on div "[PERSON_NAME][EMAIL_ADDRESS][PERSON_NAME][DOMAIN_NAME]" at bounding box center [1229, 499] width 615 height 22
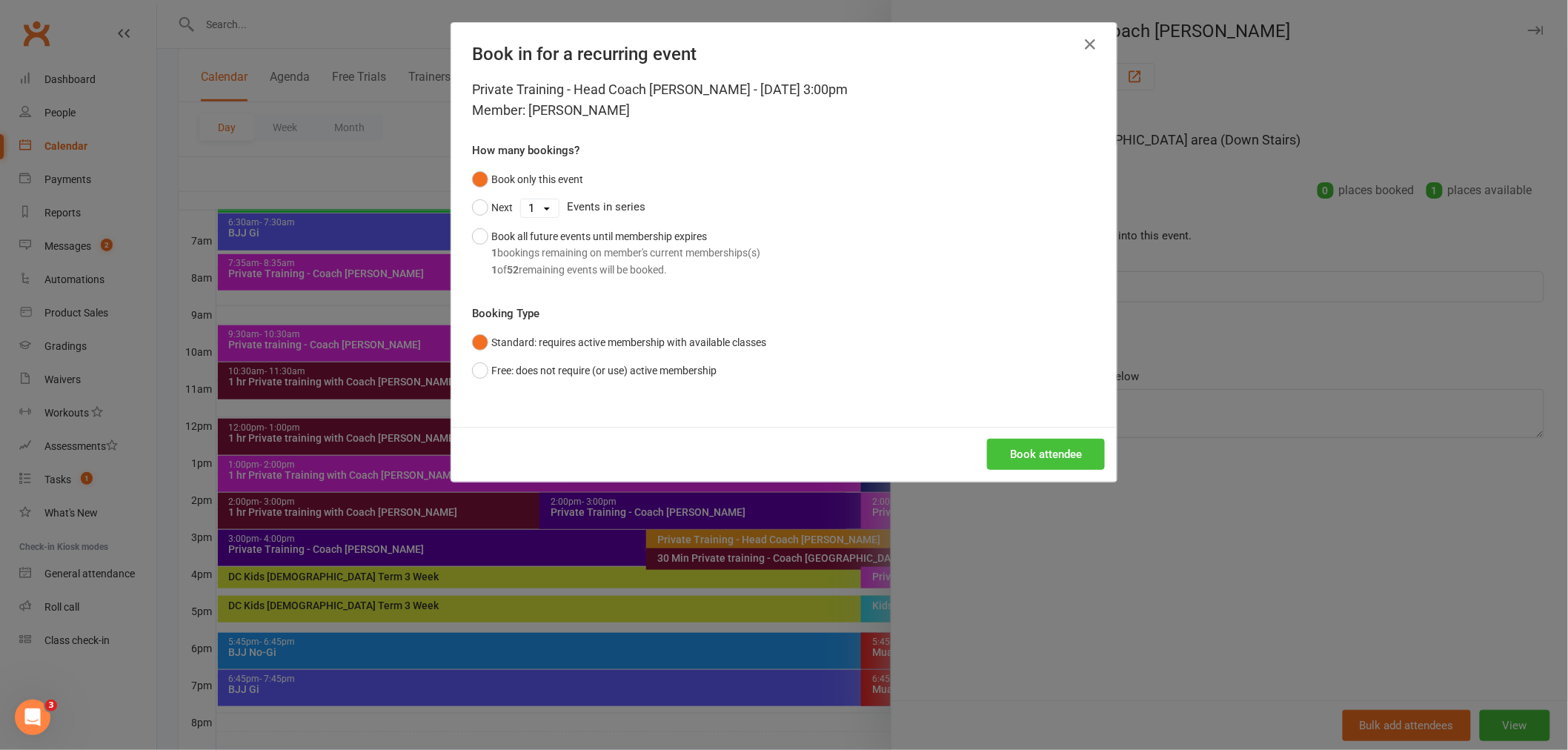
click at [1063, 457] on button "Book attendee" at bounding box center [1046, 454] width 118 height 31
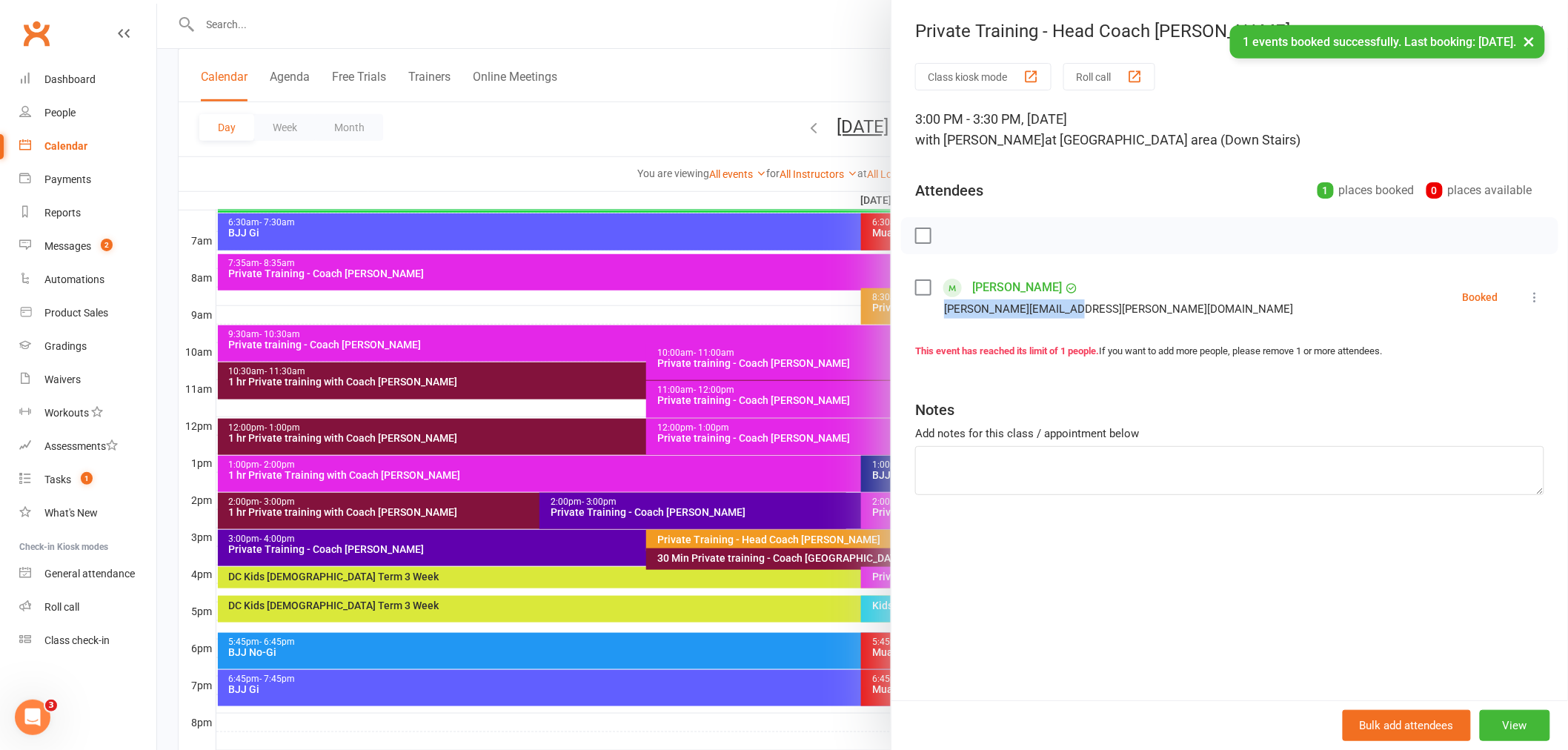
drag, startPoint x: 1048, startPoint y: 306, endPoint x: 929, endPoint y: 308, distance: 119.0
click at [929, 308] on div "[PERSON_NAME][EMAIL_ADDRESS][PERSON_NAME][DOMAIN_NAME]" at bounding box center [1106, 309] width 384 height 19
copy div "[PERSON_NAME][EMAIL_ADDRESS][PERSON_NAME][DOMAIN_NAME]"
drag, startPoint x: 126, startPoint y: 230, endPoint x: 124, endPoint y: 238, distance: 8.2
click at [126, 230] on link "Messages 2" at bounding box center [87, 247] width 137 height 34
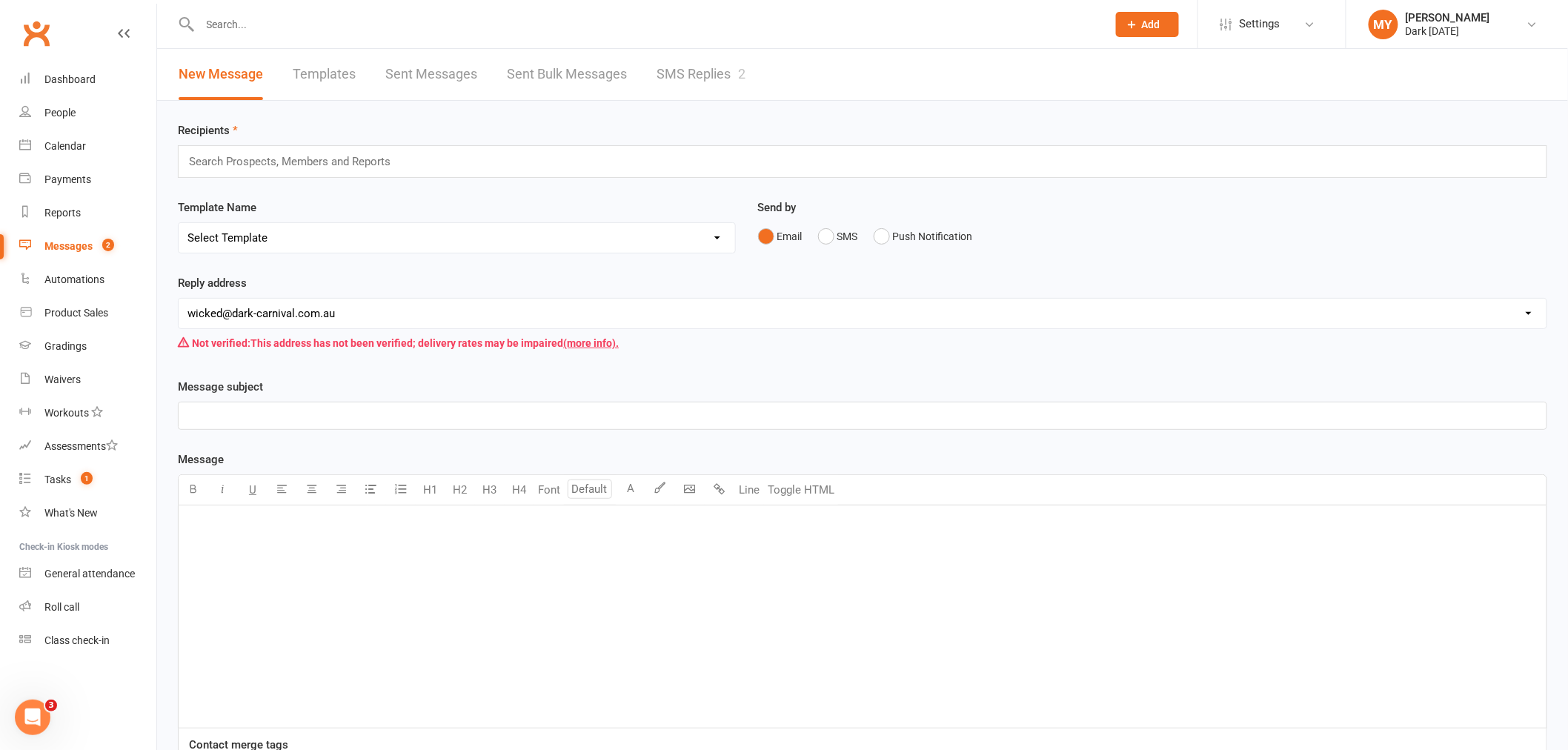
click at [361, 161] on input "text" at bounding box center [296, 162] width 217 height 19
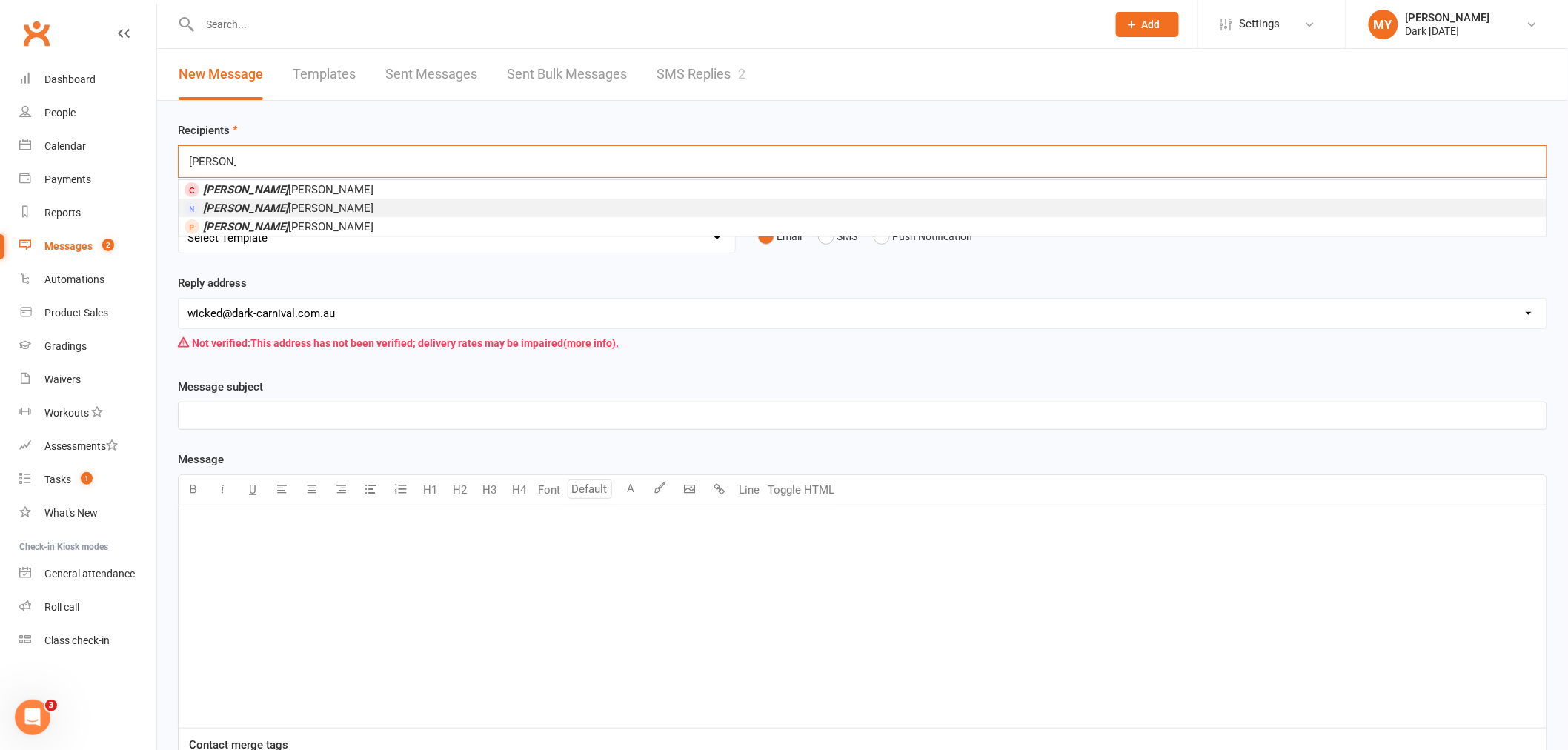
type input "[PERSON_NAME]"
click at [346, 201] on li "[PERSON_NAME]" at bounding box center [862, 208] width 1368 height 18
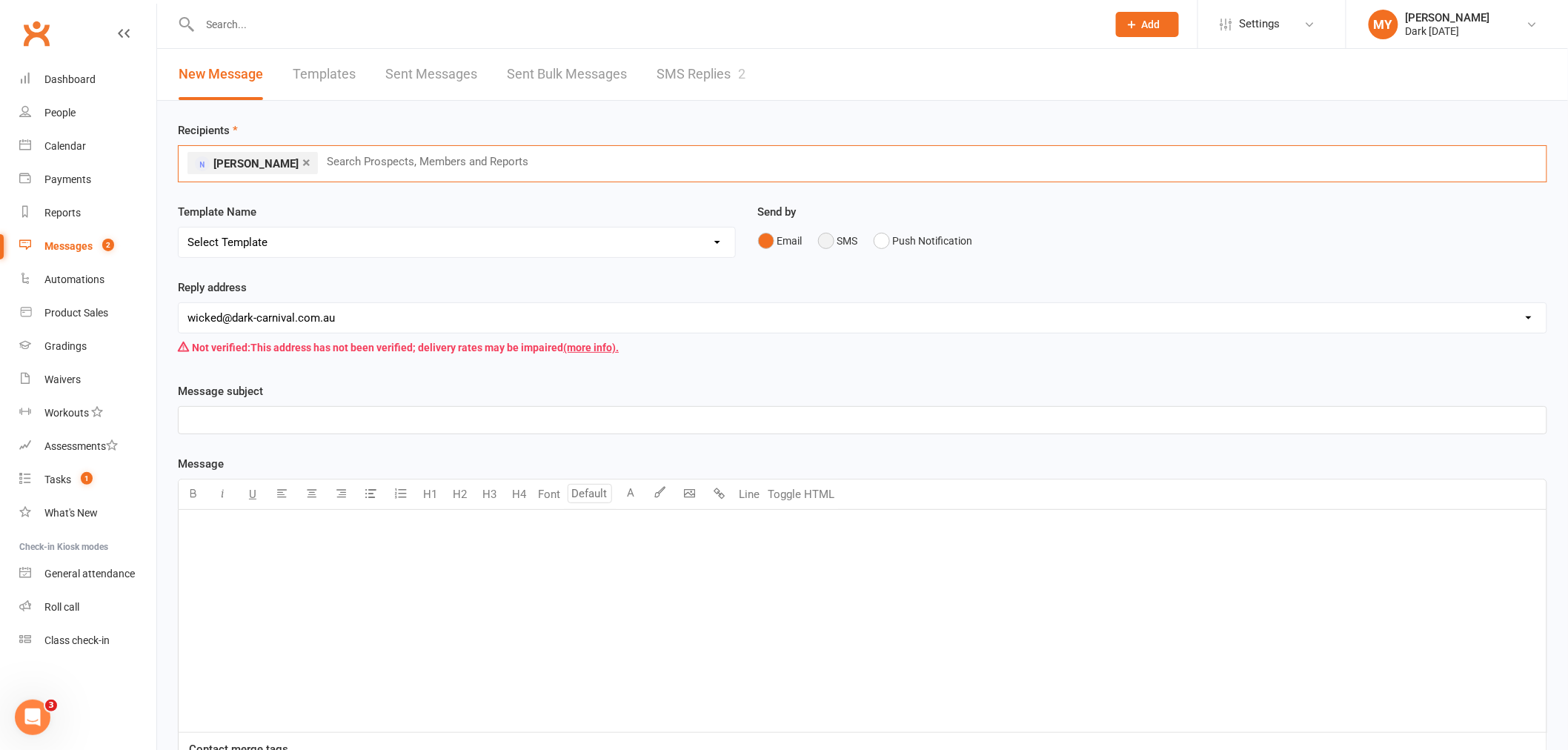
click at [844, 242] on button "SMS" at bounding box center [838, 240] width 40 height 28
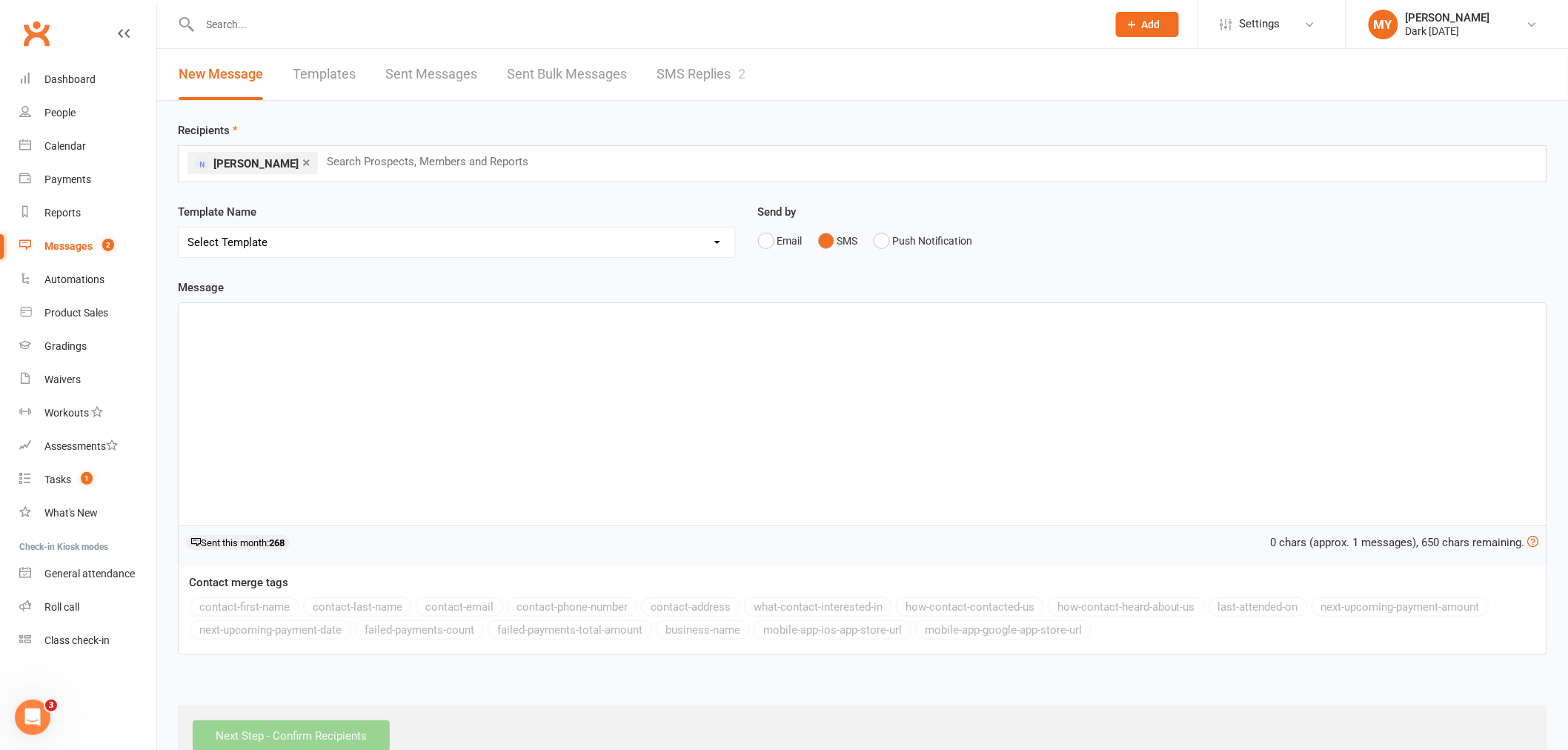
click at [301, 369] on div "﻿" at bounding box center [862, 413] width 1368 height 222
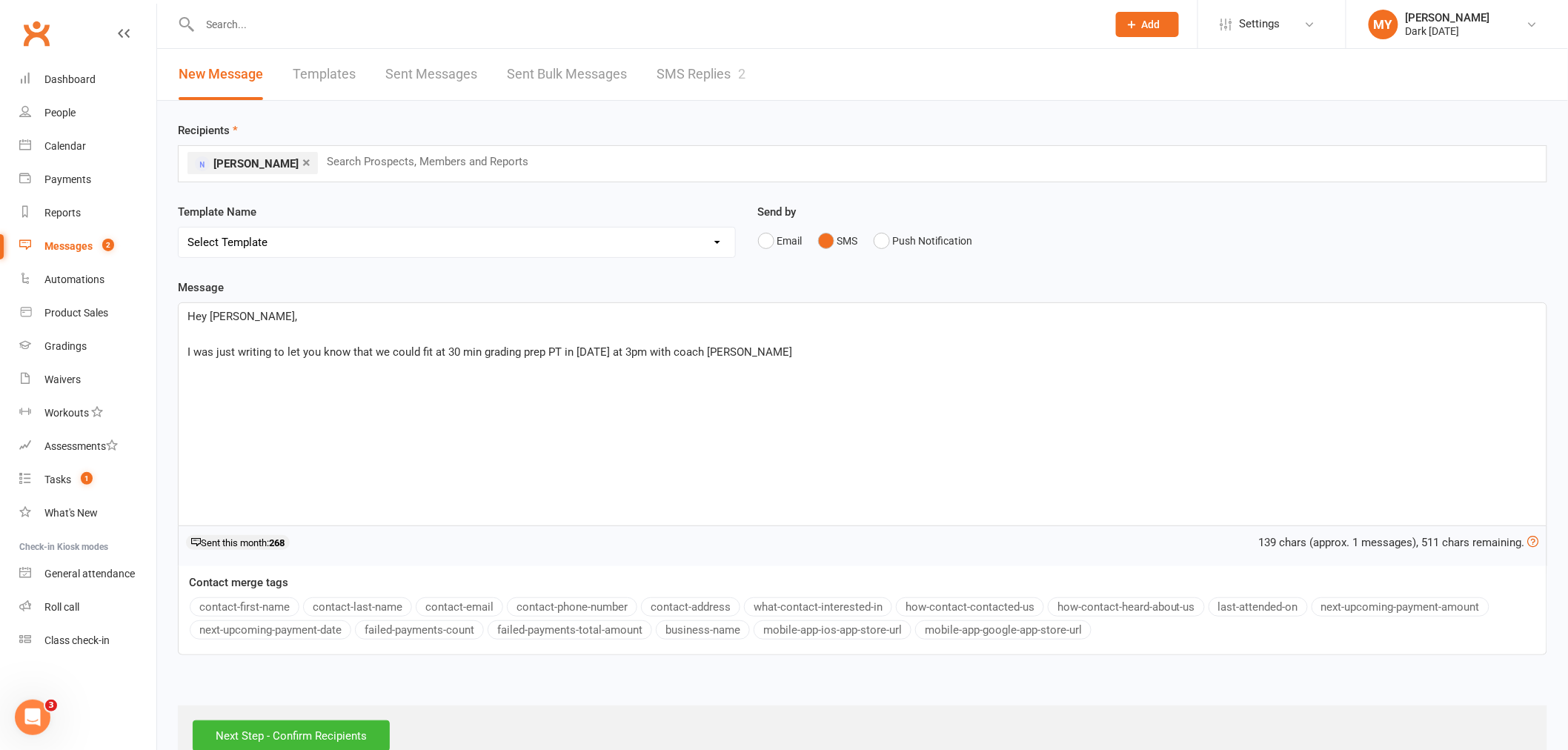
click at [708, 350] on span "I was just writing to let you know that we could fit at 30 min grading prep PT …" at bounding box center [490, 352] width 605 height 14
click at [433, 349] on span "I was just writing to let you know that we could fit at 30 min grading prep PT …" at bounding box center [490, 352] width 606 height 14
click at [621, 352] on span "I was just writing to let you know that we could fit [PERSON_NAME] in for a 30 …" at bounding box center [547, 352] width 720 height 14
click at [689, 349] on span "I was just writing to let you know that we could fit [PERSON_NAME] in for a 30 …" at bounding box center [541, 352] width 707 height 14
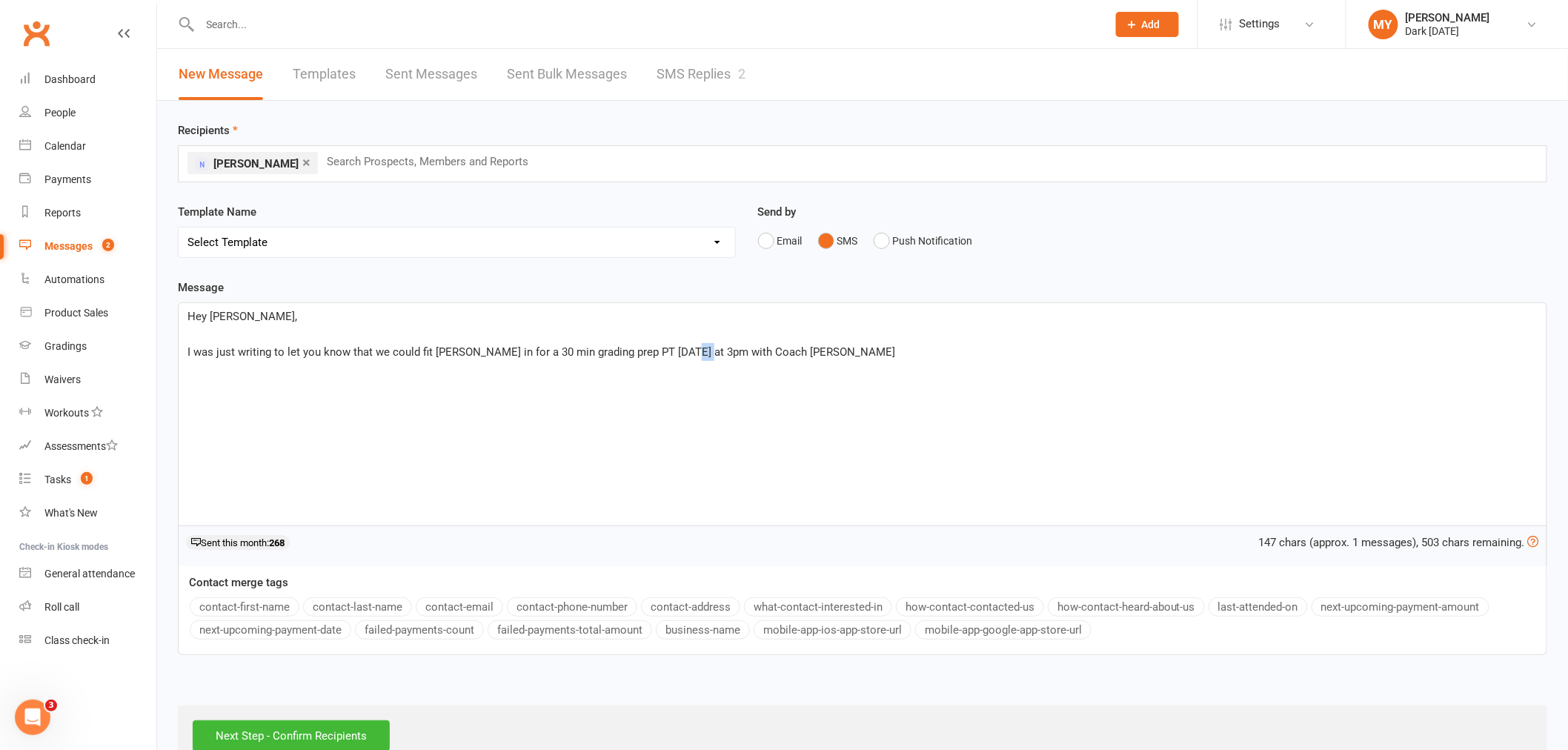
click at [689, 349] on span "I was just writing to let you know that we could fit [PERSON_NAME] in for a 30 …" at bounding box center [541, 352] width 707 height 14
click at [810, 345] on p "I was just writing to let you know that we could fit [PERSON_NAME] in for a 30 …" at bounding box center [862, 352] width 1350 height 18
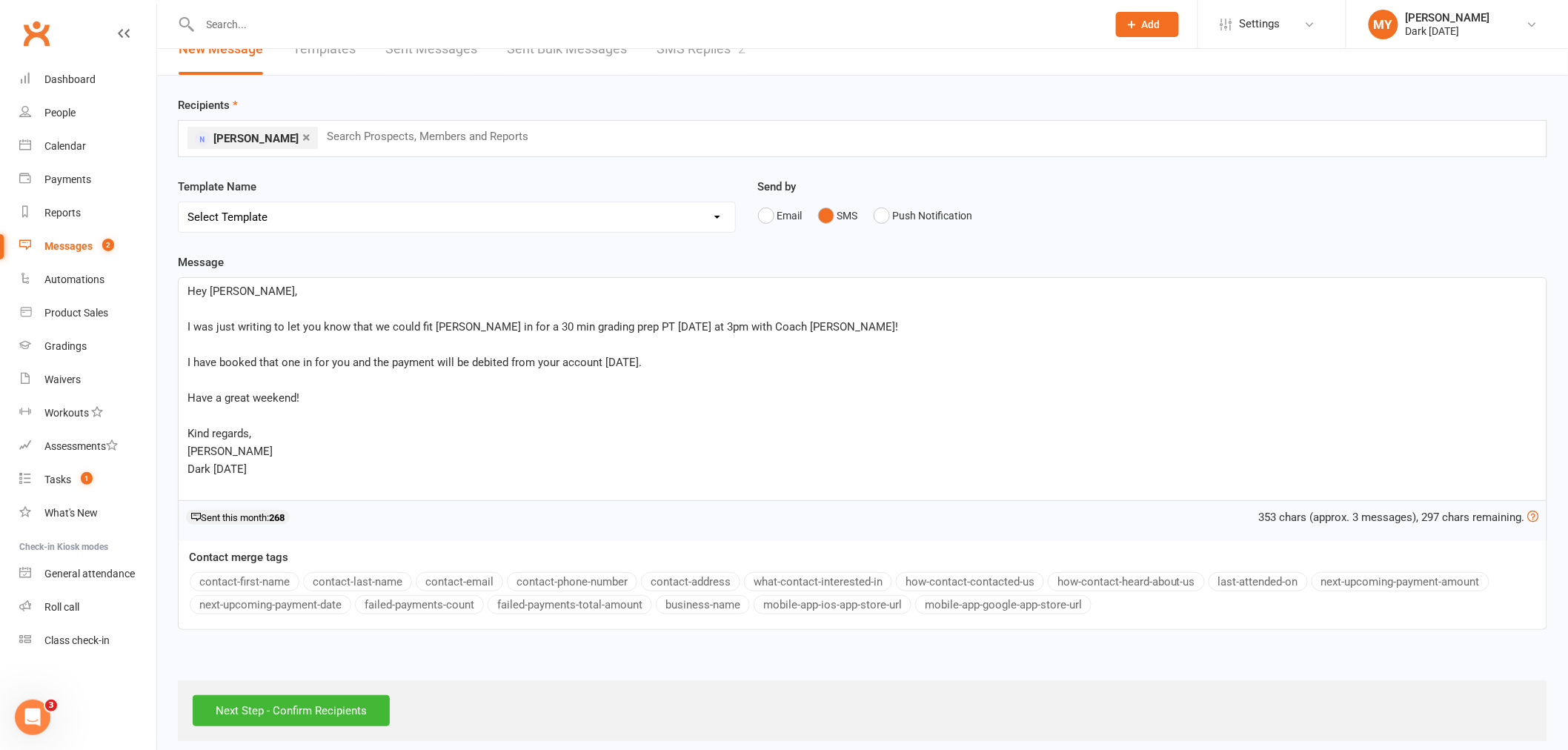
scroll to position [38, 0]
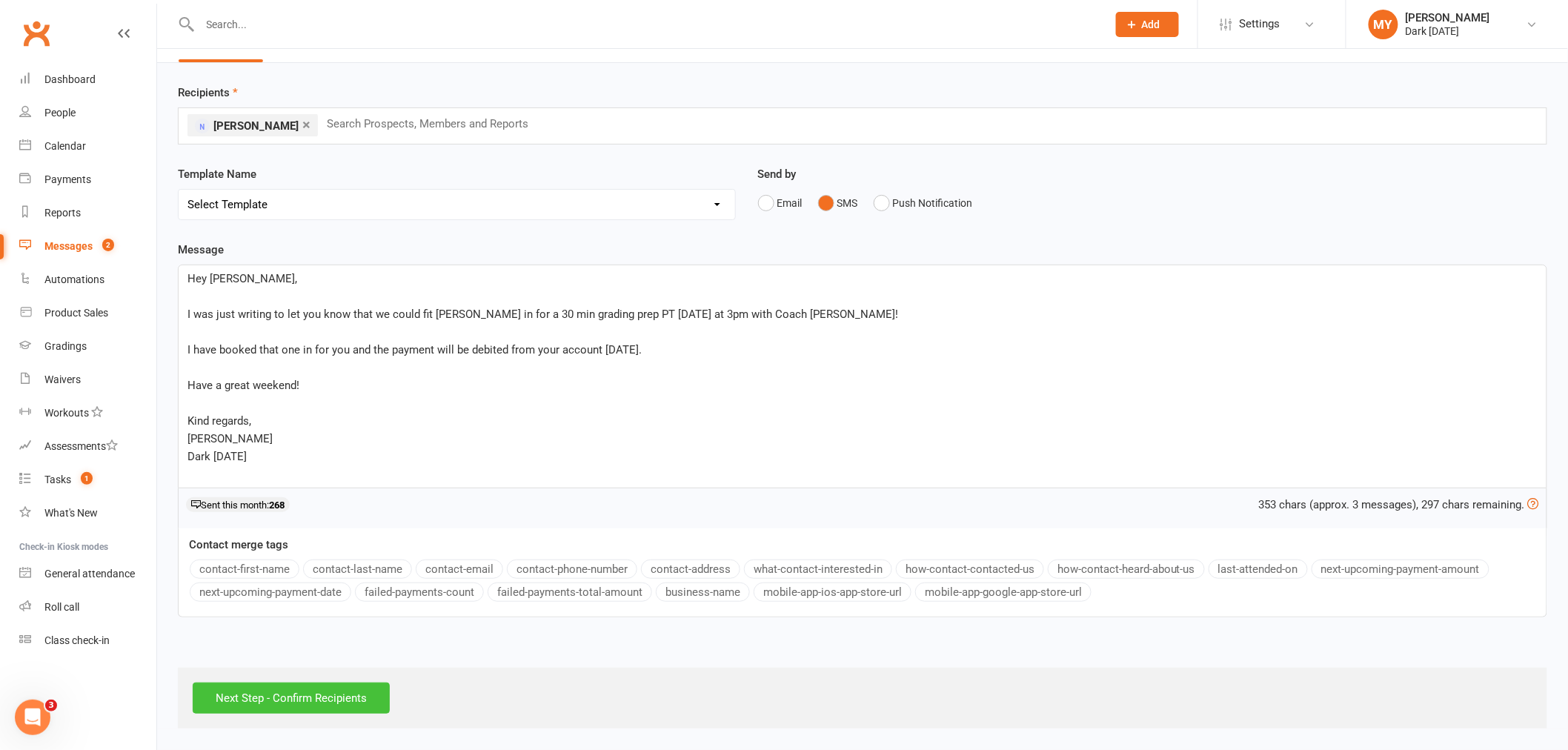
click at [319, 689] on input "Next Step - Confirm Recipients" at bounding box center [291, 698] width 197 height 31
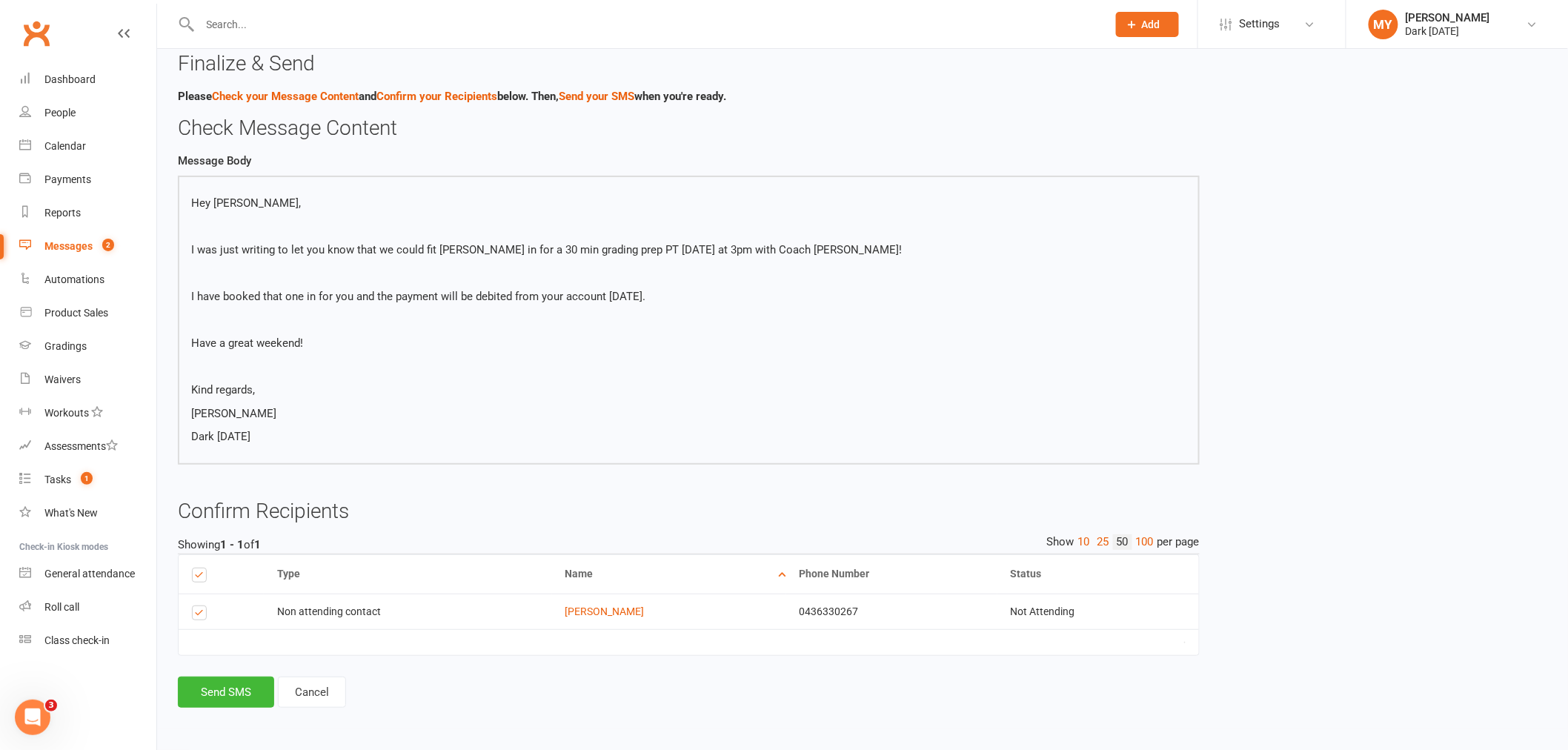
scroll to position [28, 0]
click at [242, 692] on button "Send SMS" at bounding box center [226, 692] width 96 height 31
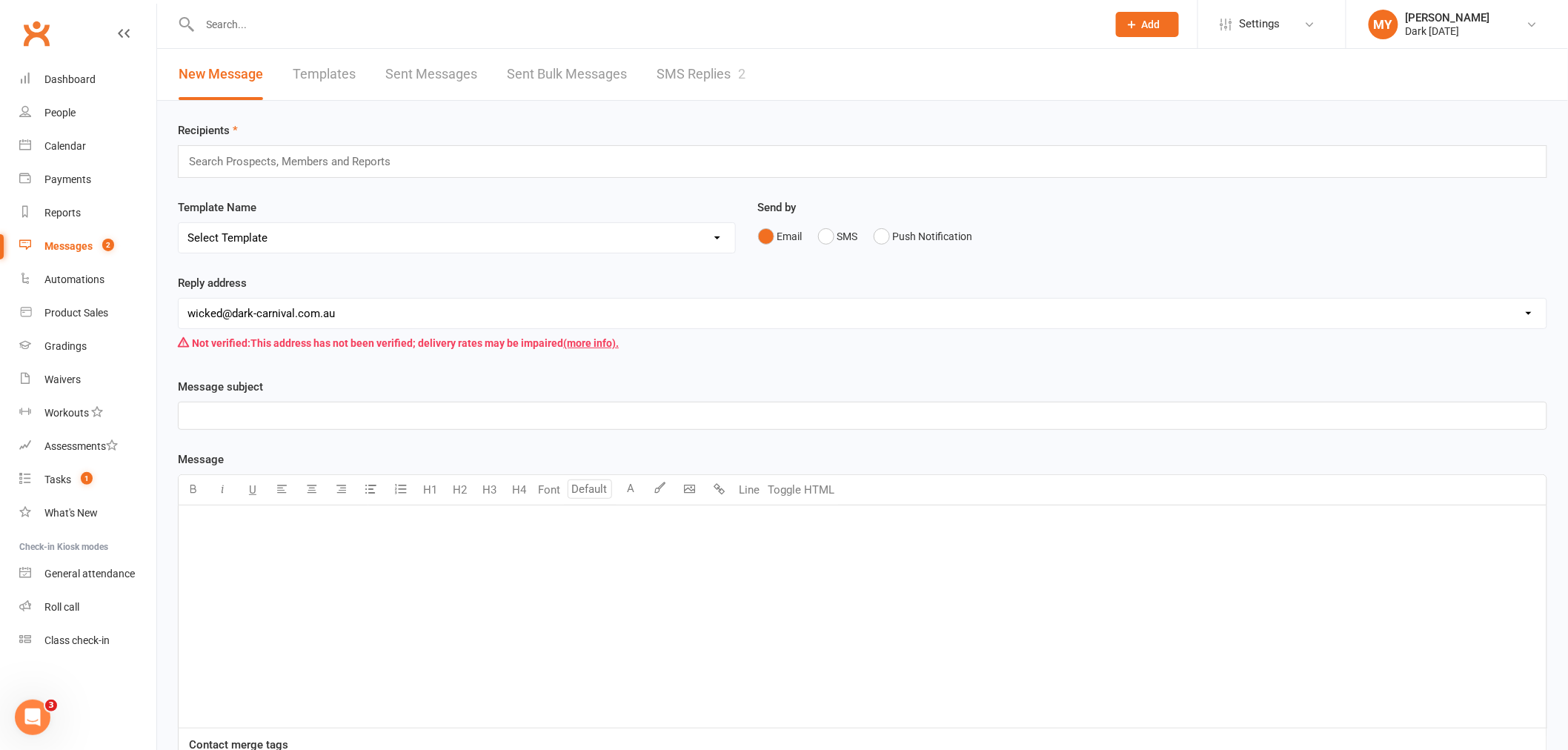
click at [731, 75] on link "SMS Replies 2" at bounding box center [700, 75] width 89 height 51
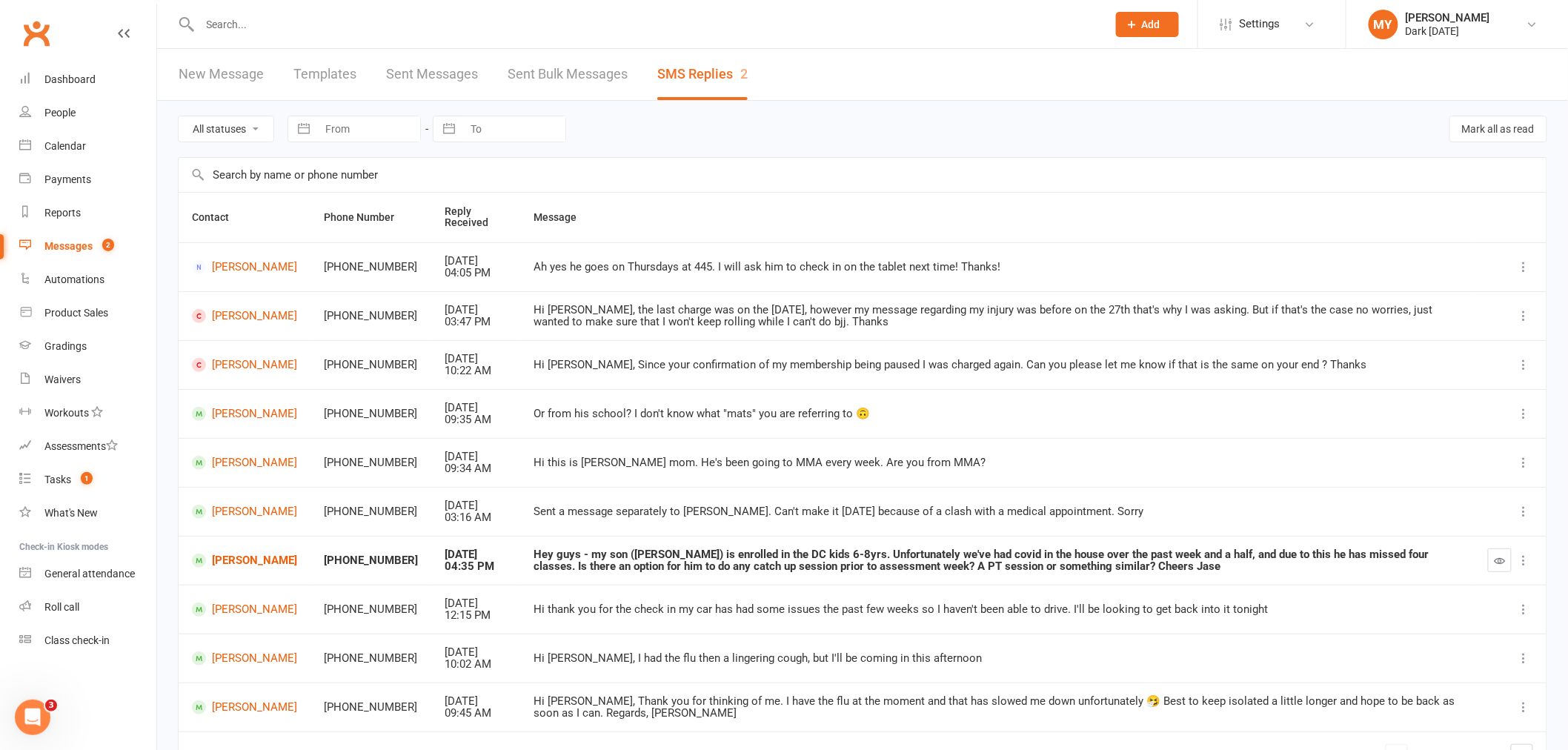
click at [228, 75] on link "New Message" at bounding box center [221, 75] width 85 height 51
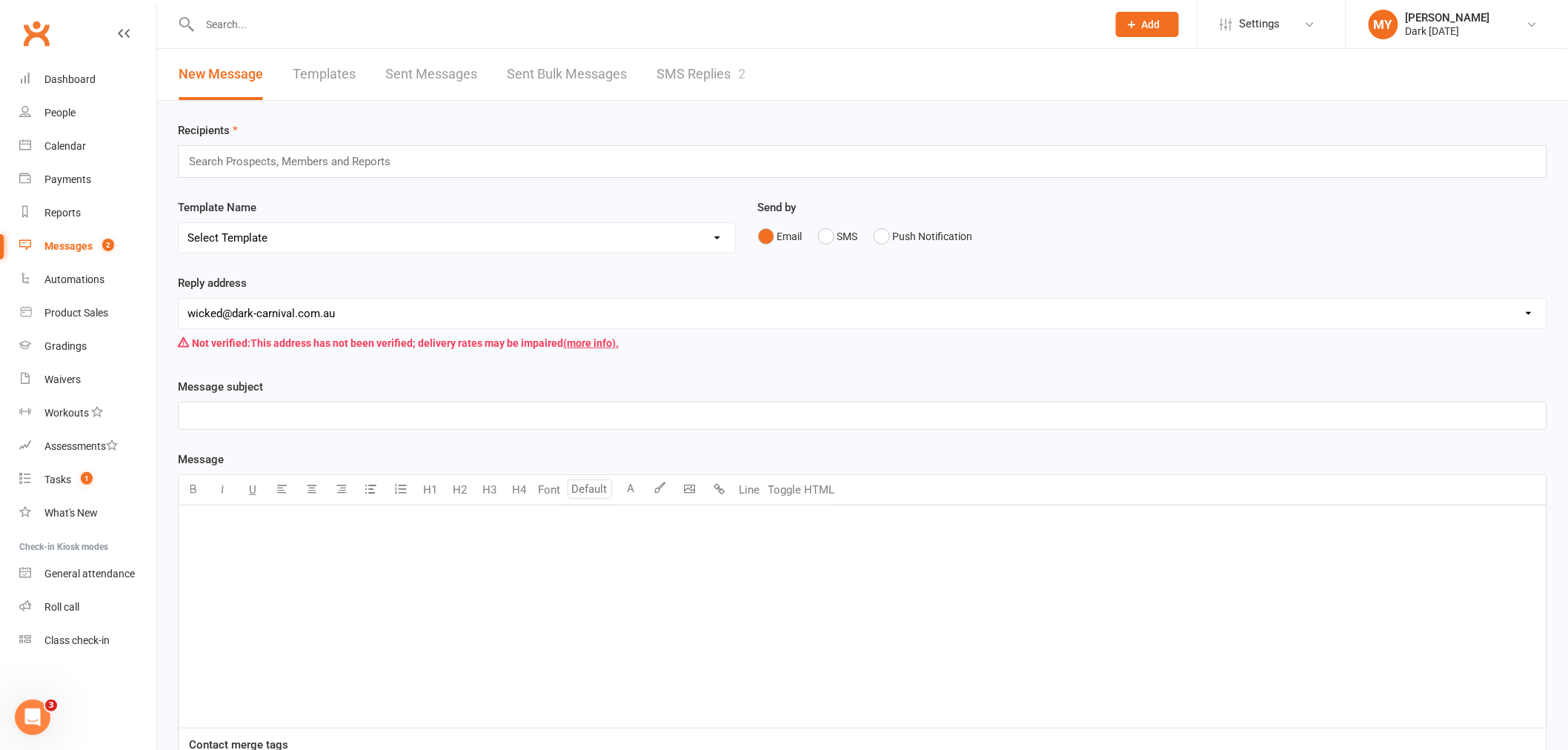
click at [339, 161] on input "text" at bounding box center [296, 162] width 217 height 19
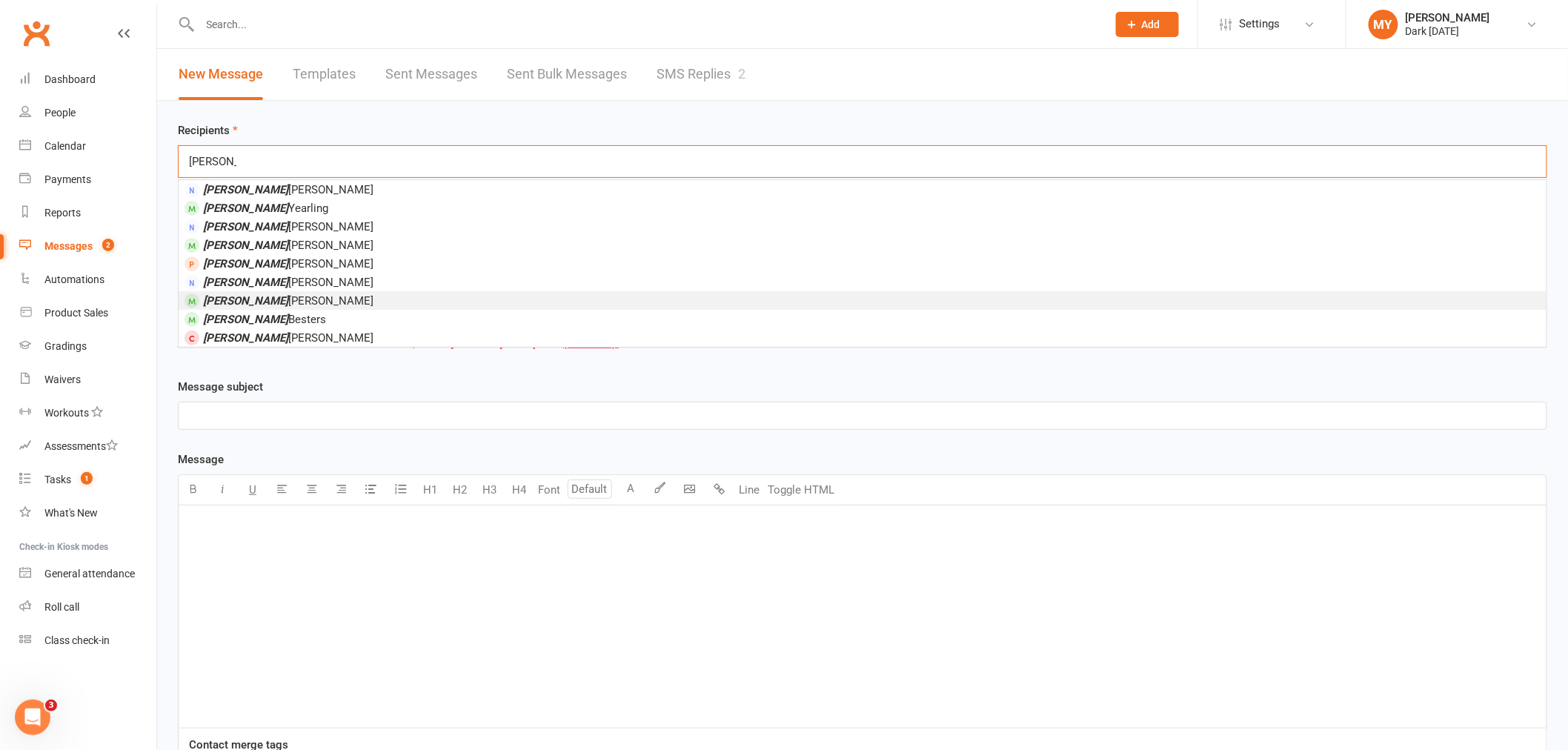
type input "[PERSON_NAME]"
click at [306, 292] on li "[PERSON_NAME]" at bounding box center [862, 300] width 1368 height 18
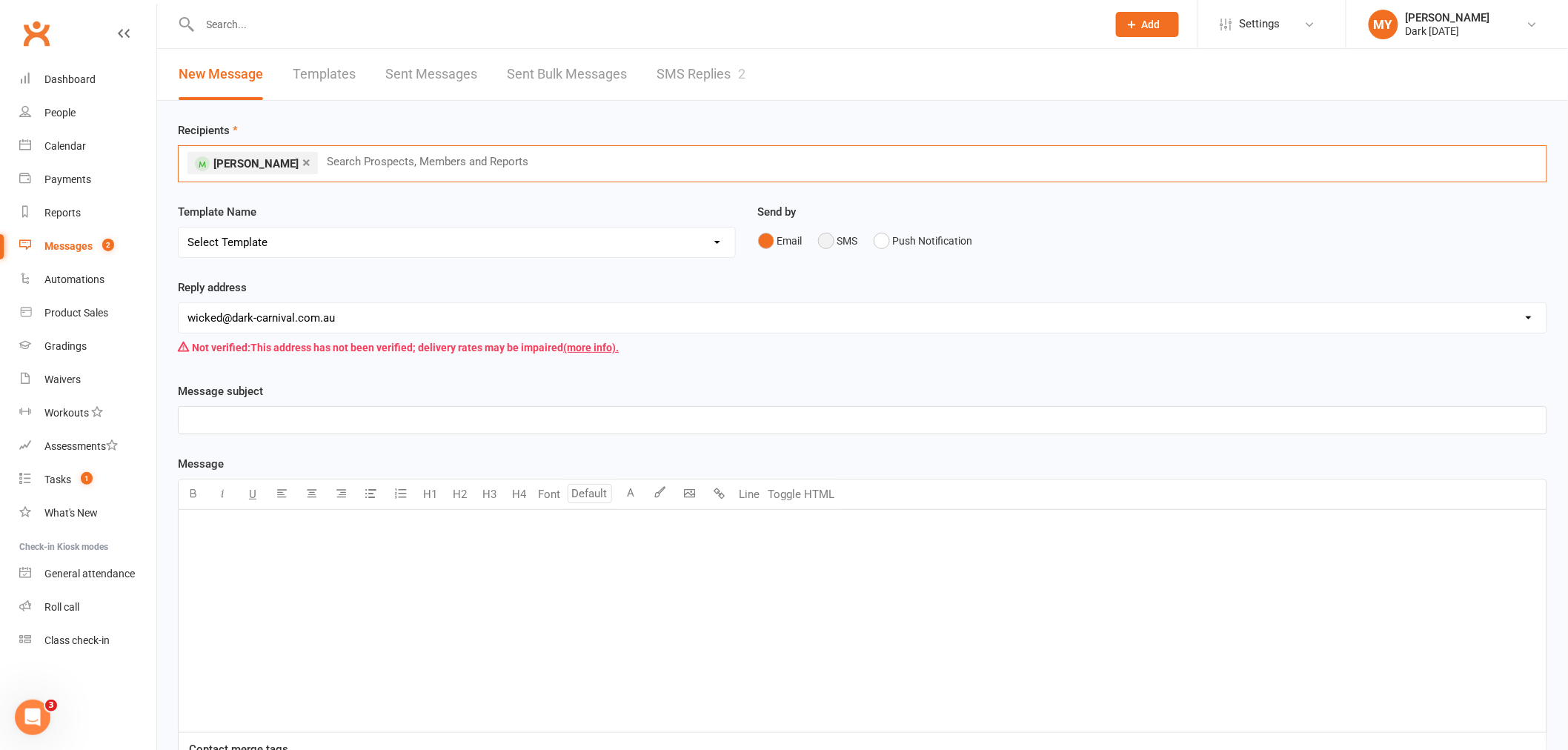
click at [843, 248] on button "SMS" at bounding box center [838, 240] width 40 height 28
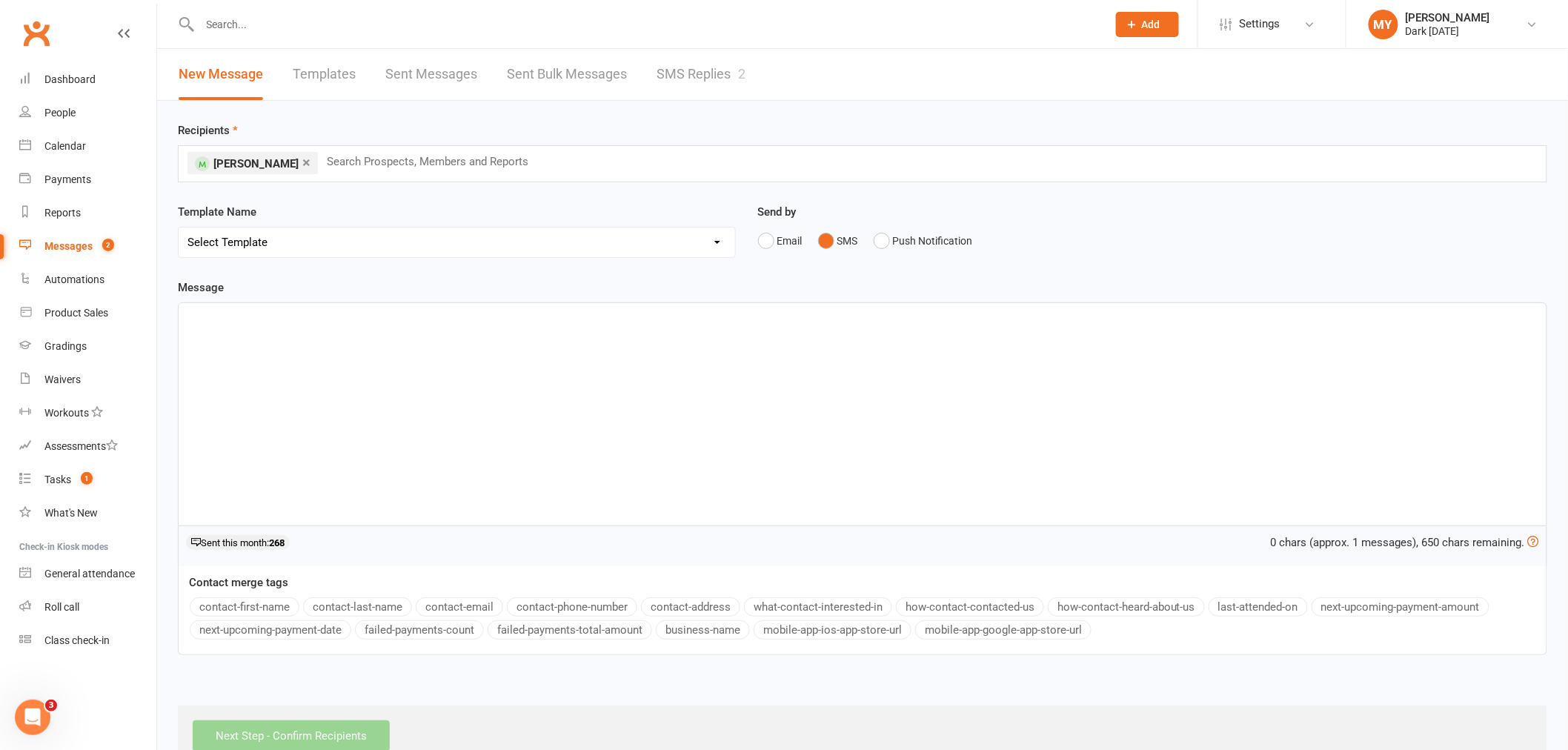
click at [432, 401] on div "﻿" at bounding box center [862, 413] width 1368 height 222
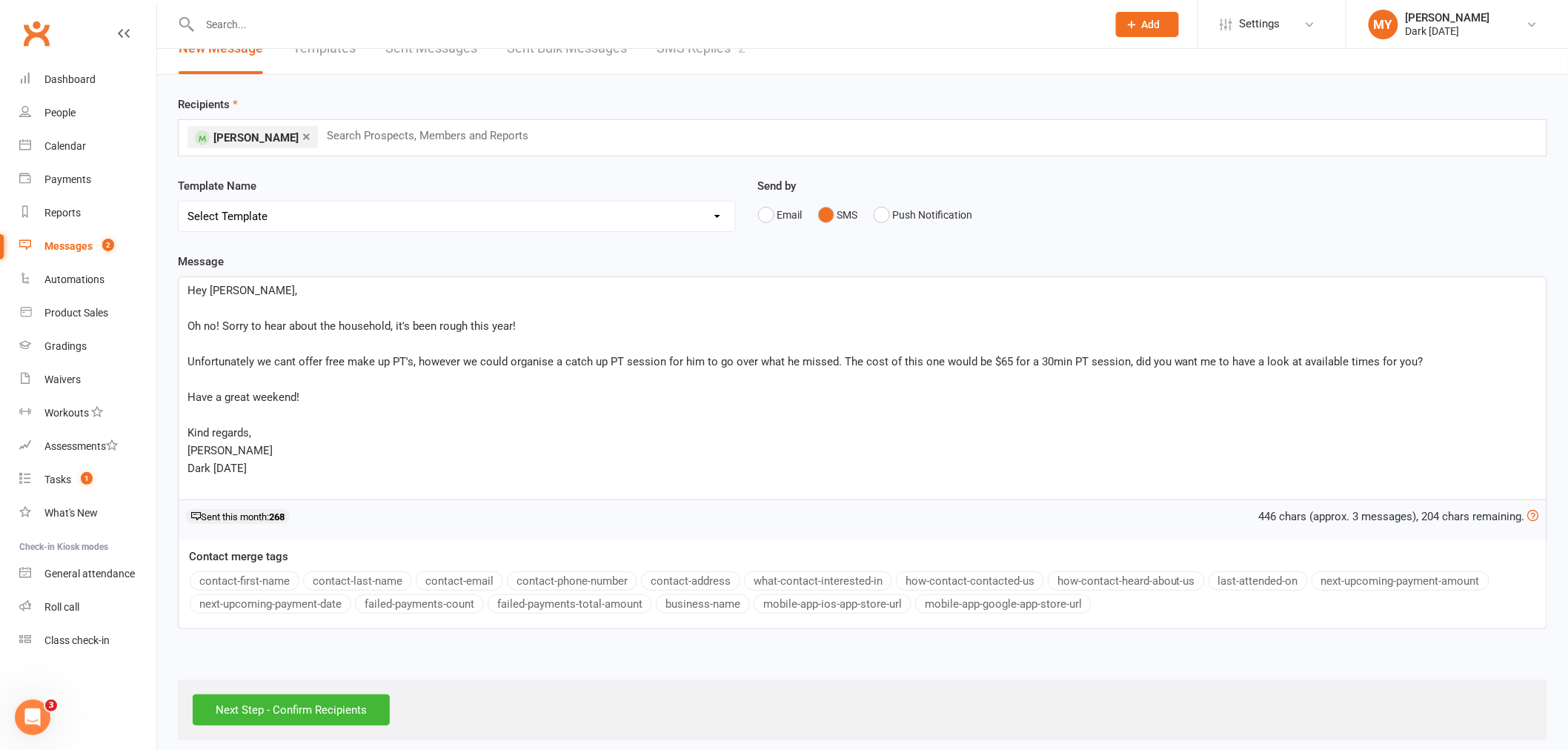
scroll to position [38, 0]
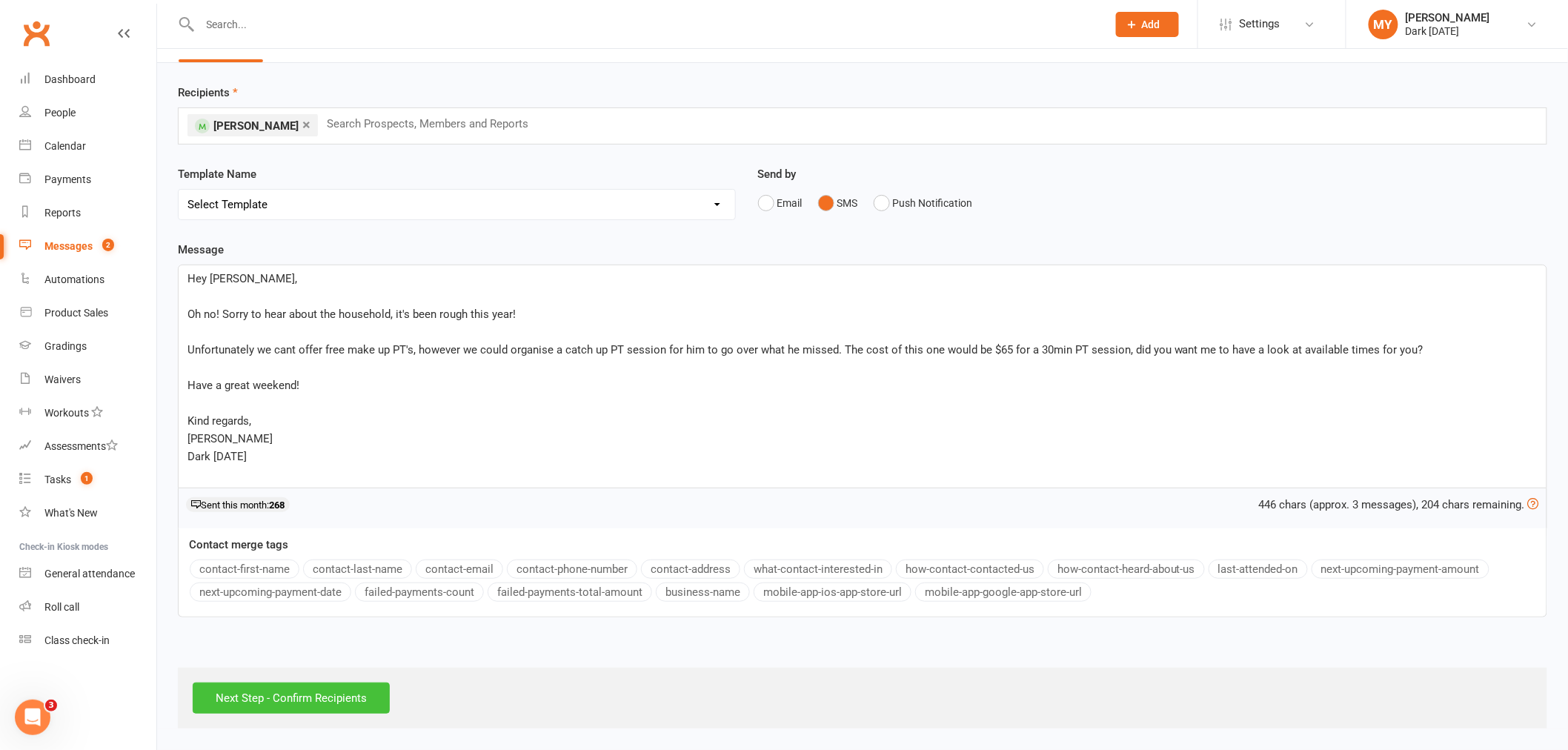
click at [343, 696] on input "Next Step - Confirm Recipients" at bounding box center [291, 698] width 197 height 31
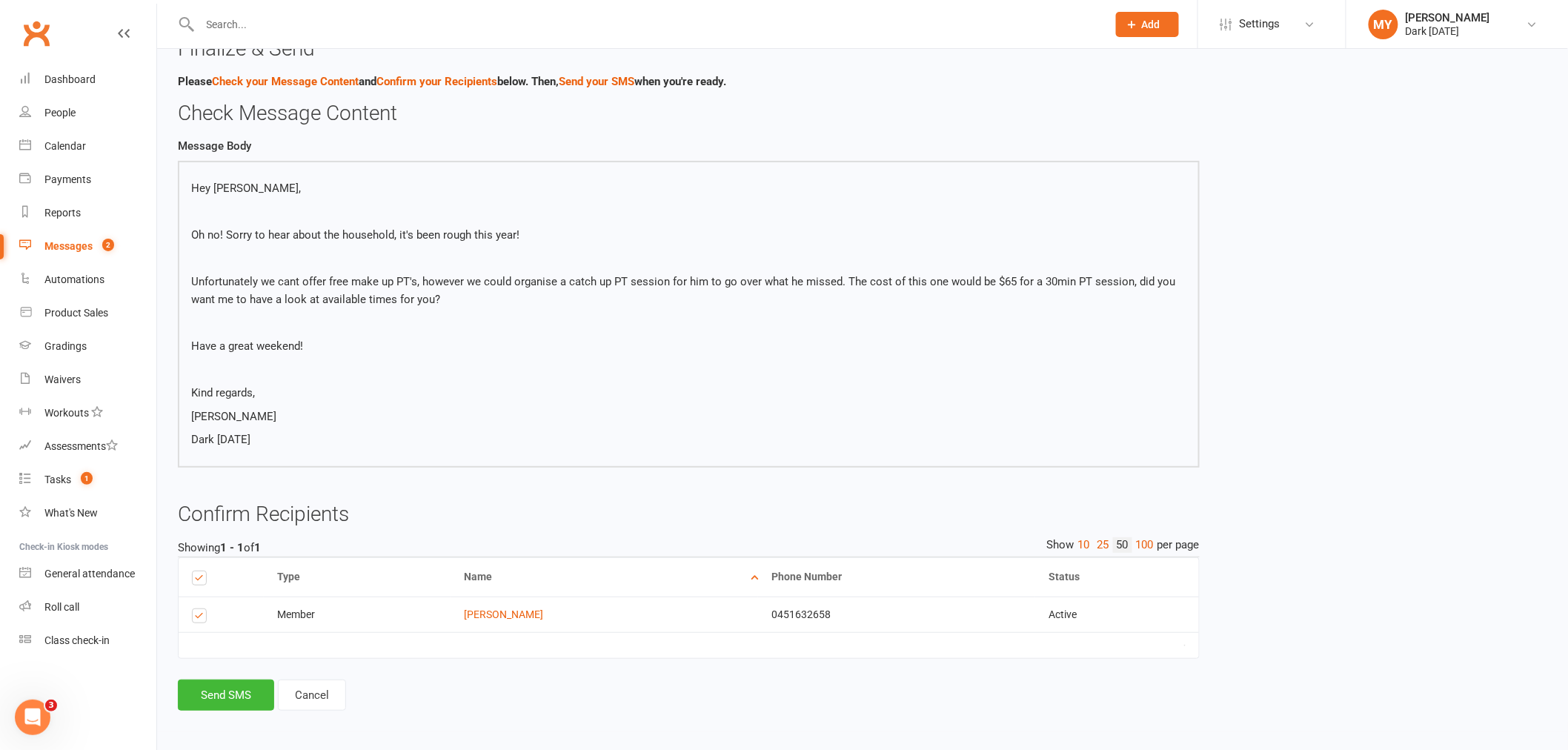
scroll to position [46, 0]
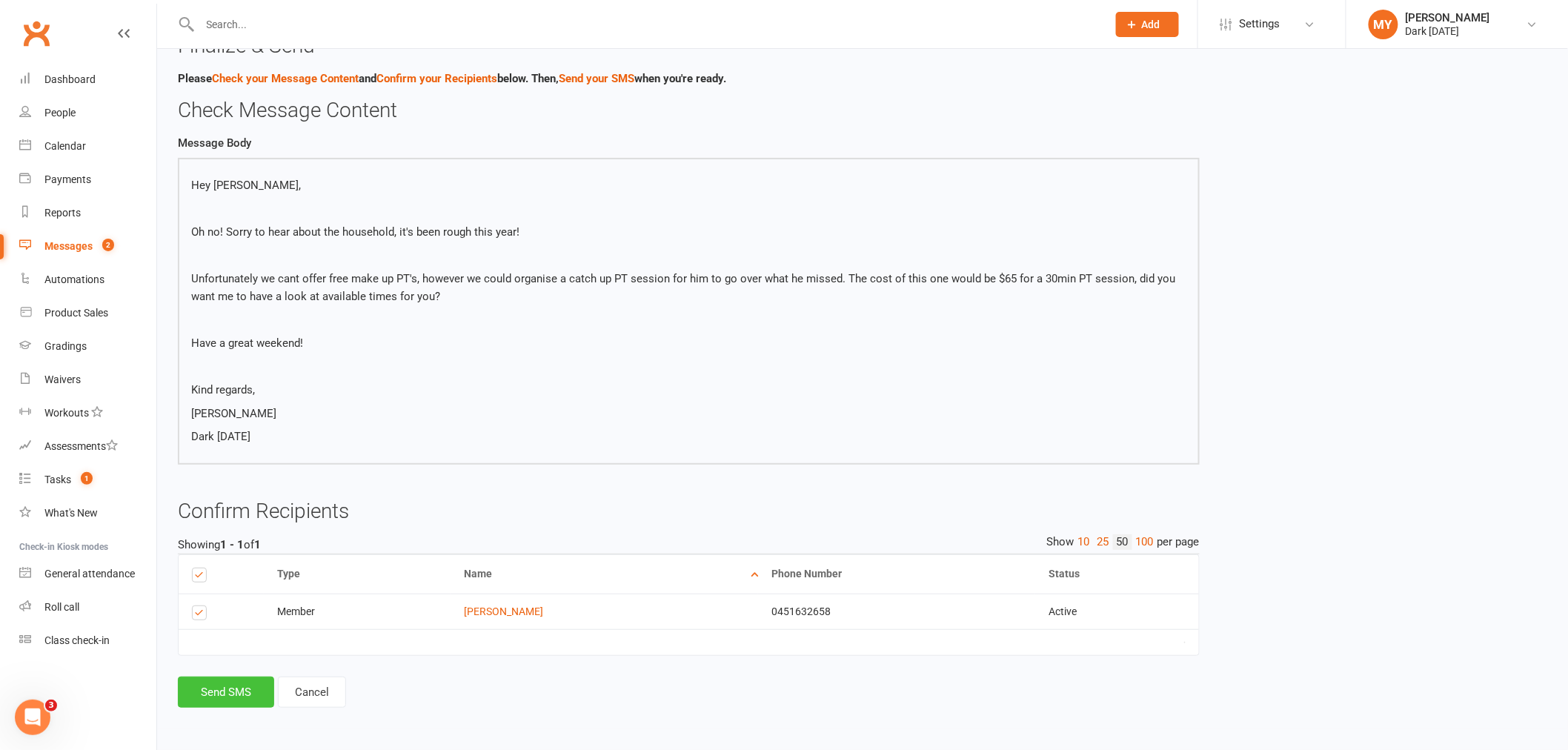
click at [232, 685] on button "Send SMS" at bounding box center [226, 692] width 96 height 31
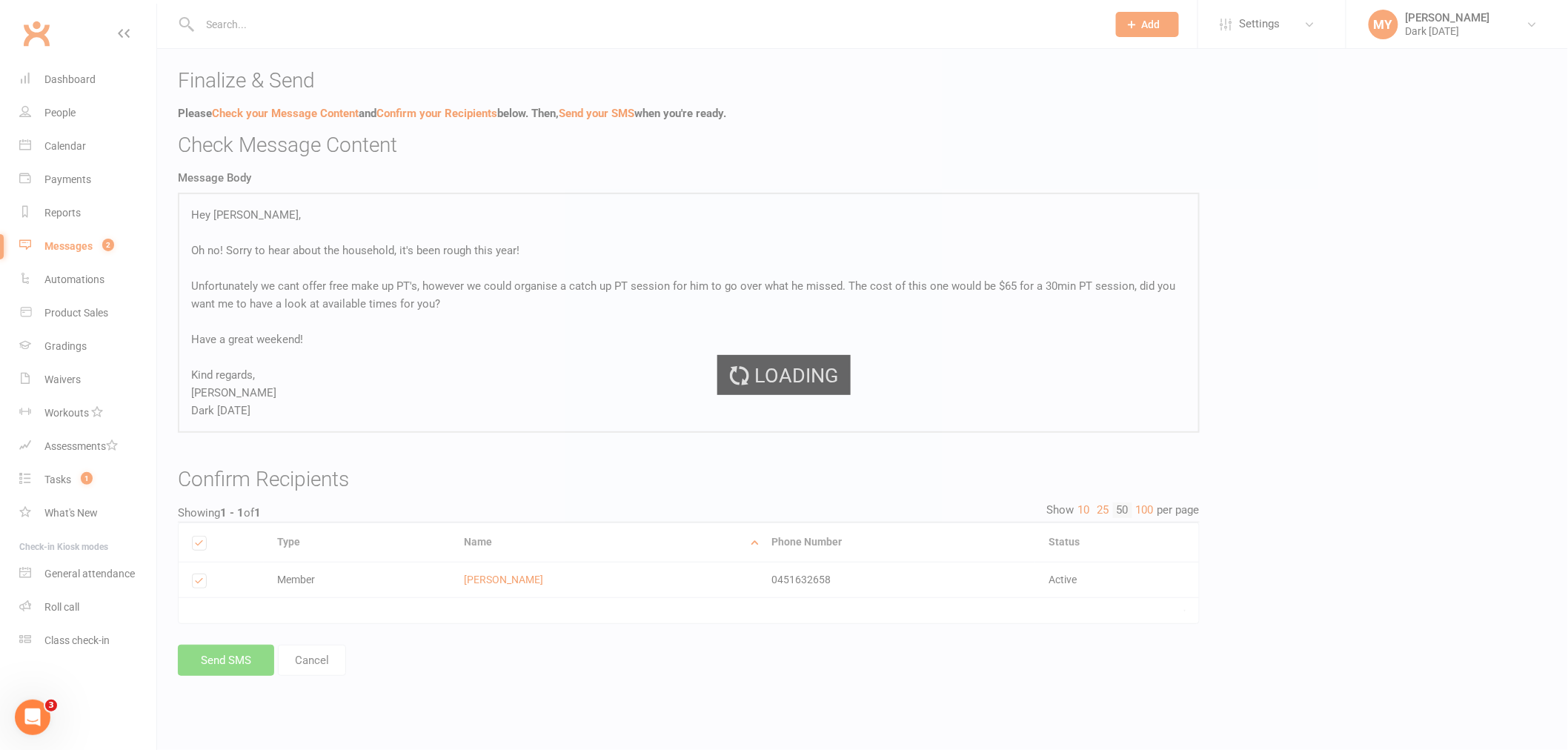
scroll to position [0, 0]
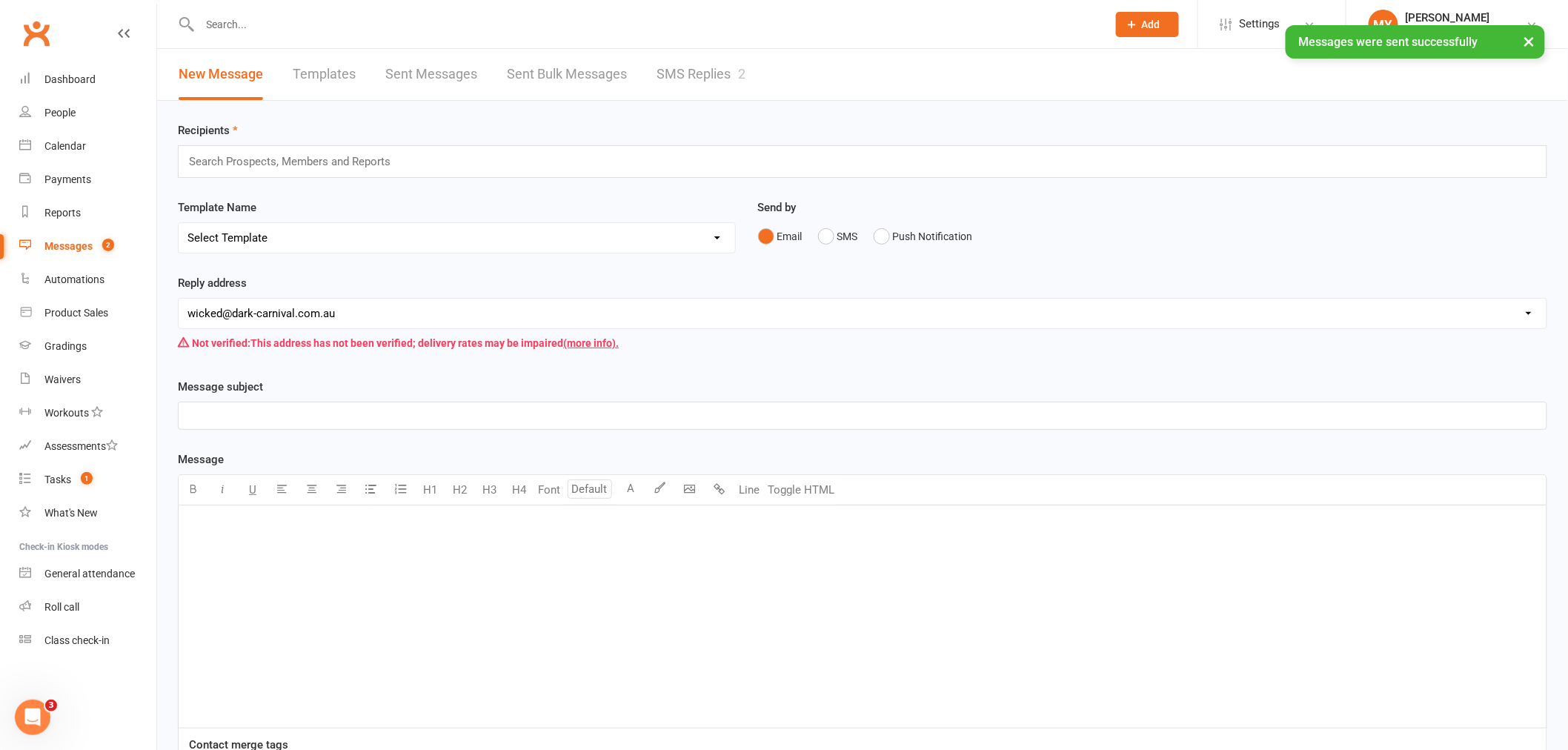
click at [686, 67] on link "SMS Replies 2" at bounding box center [700, 75] width 89 height 51
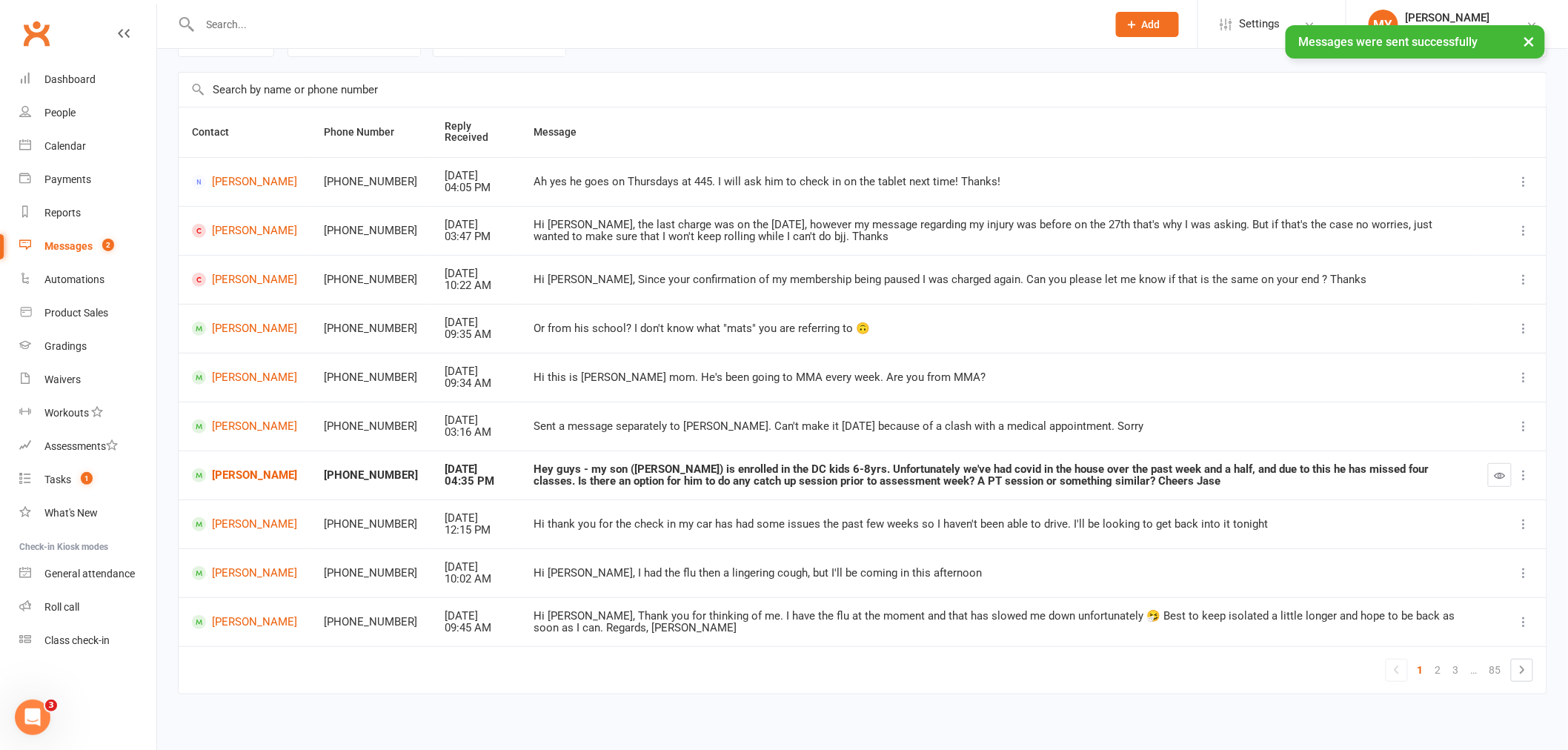
scroll to position [93, 0]
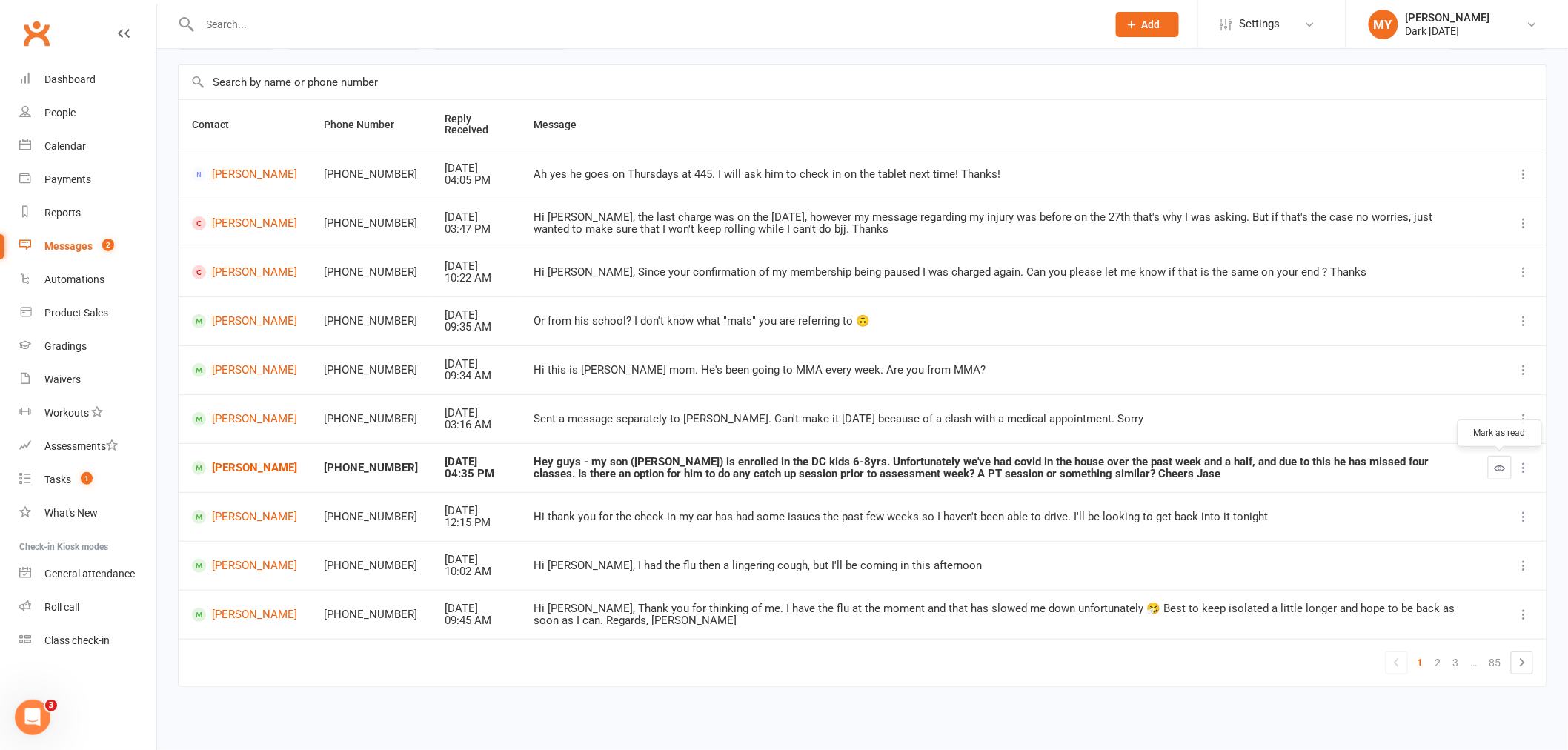
click at [1490, 469] on button "button" at bounding box center [1500, 468] width 24 height 24
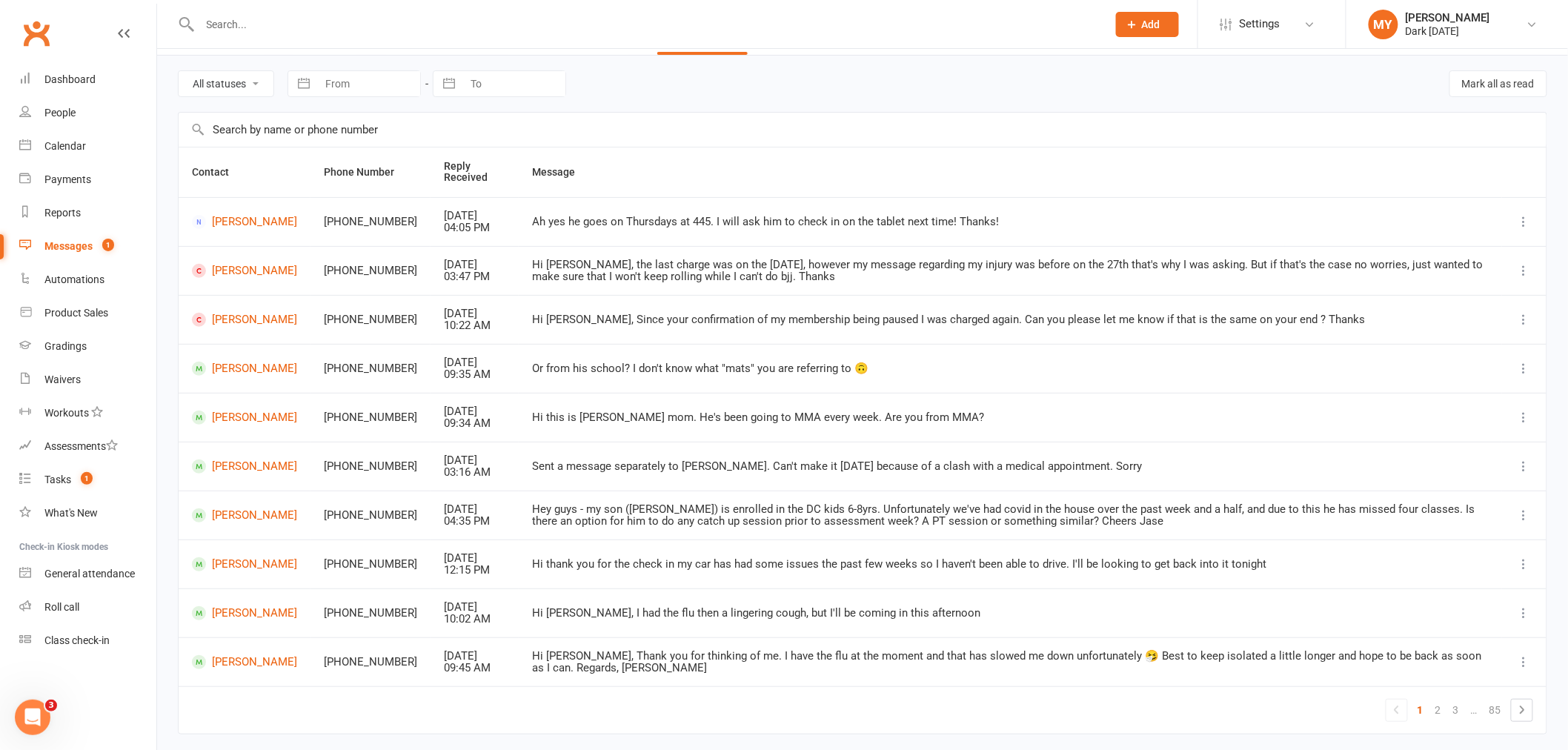
scroll to position [0, 0]
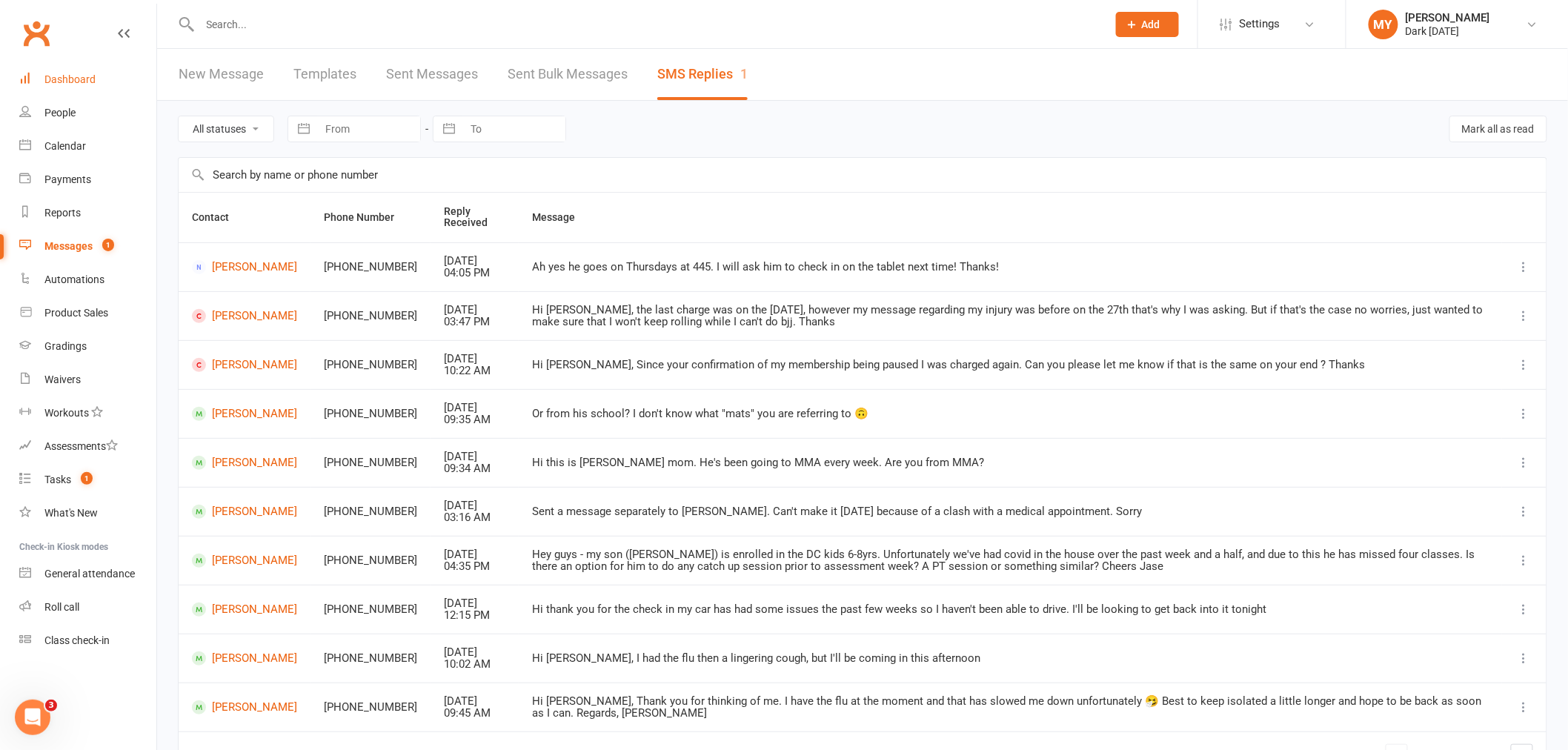
click at [96, 79] on link "Dashboard" at bounding box center [87, 80] width 137 height 34
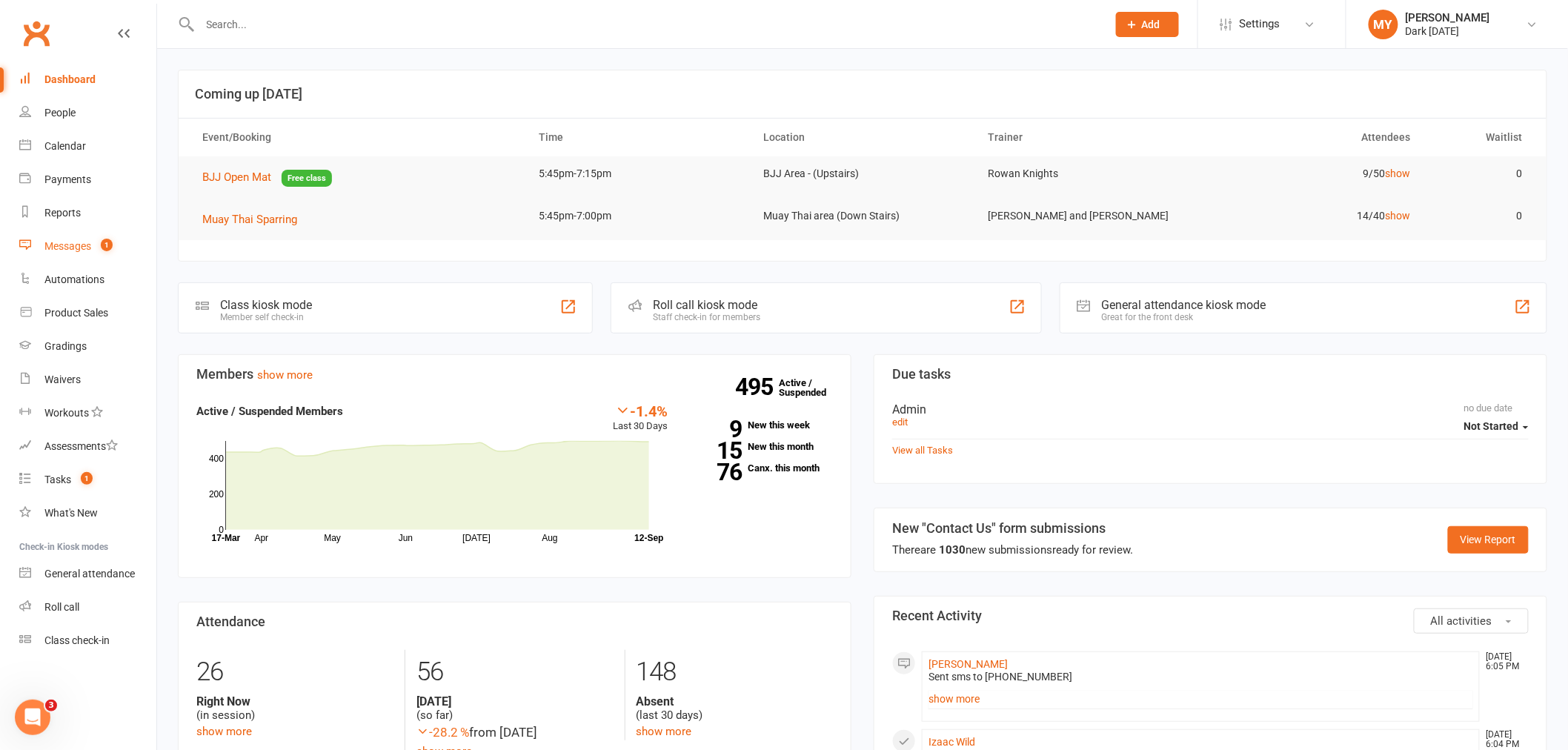
click at [131, 246] on link "Messages 1" at bounding box center [87, 247] width 137 height 34
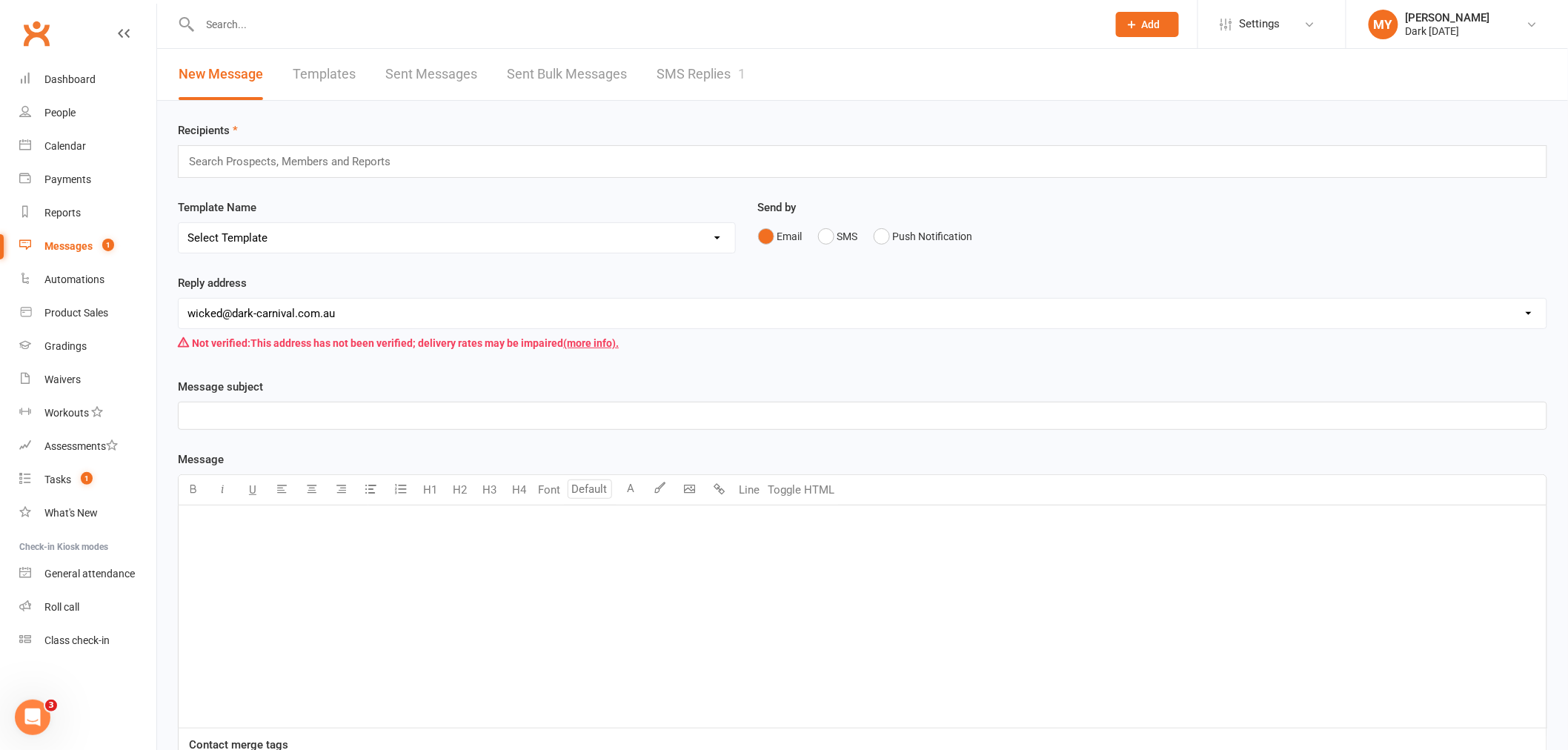
click at [660, 78] on link "SMS Replies 1" at bounding box center [700, 75] width 89 height 51
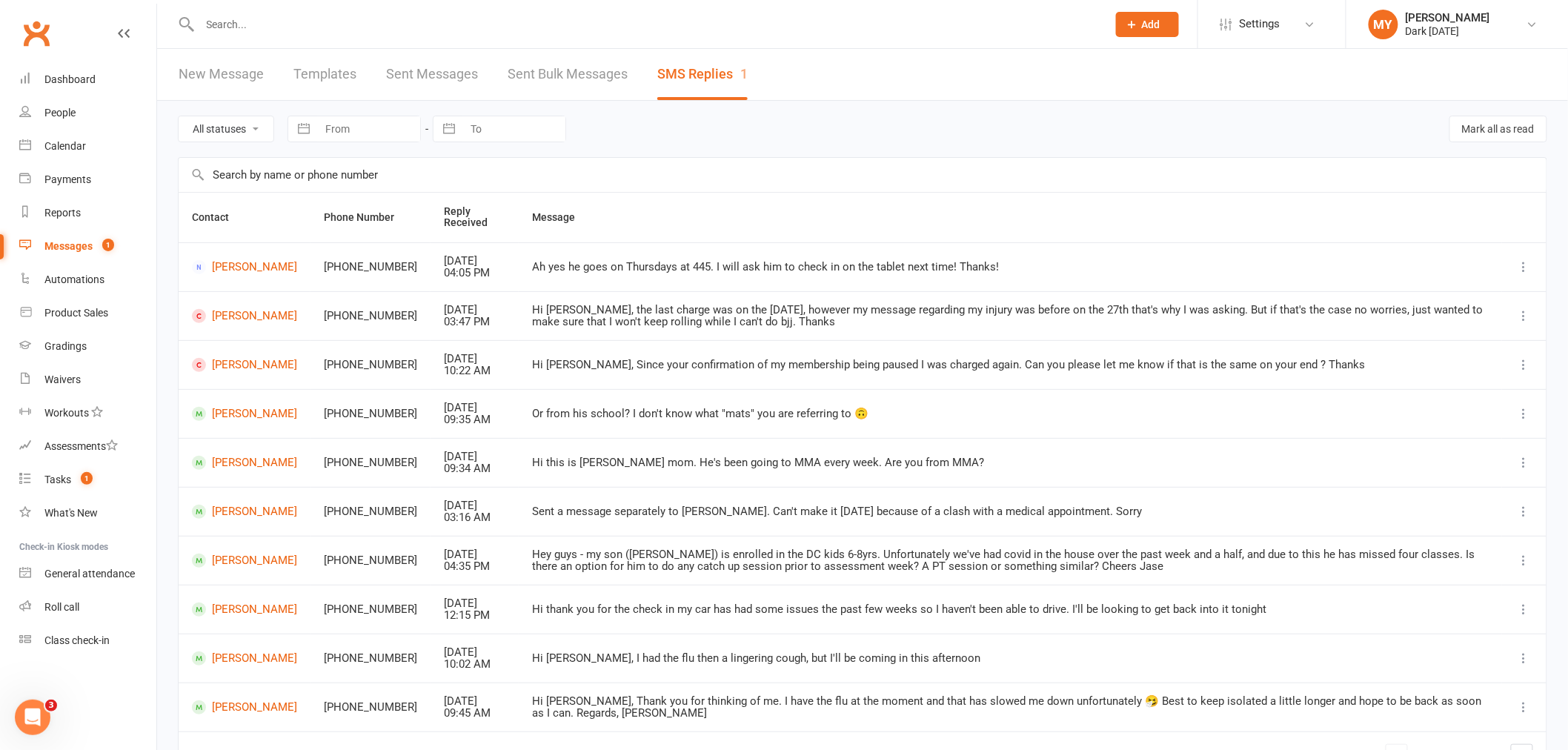
scroll to position [93, 0]
